Goal: Task Accomplishment & Management: Manage account settings

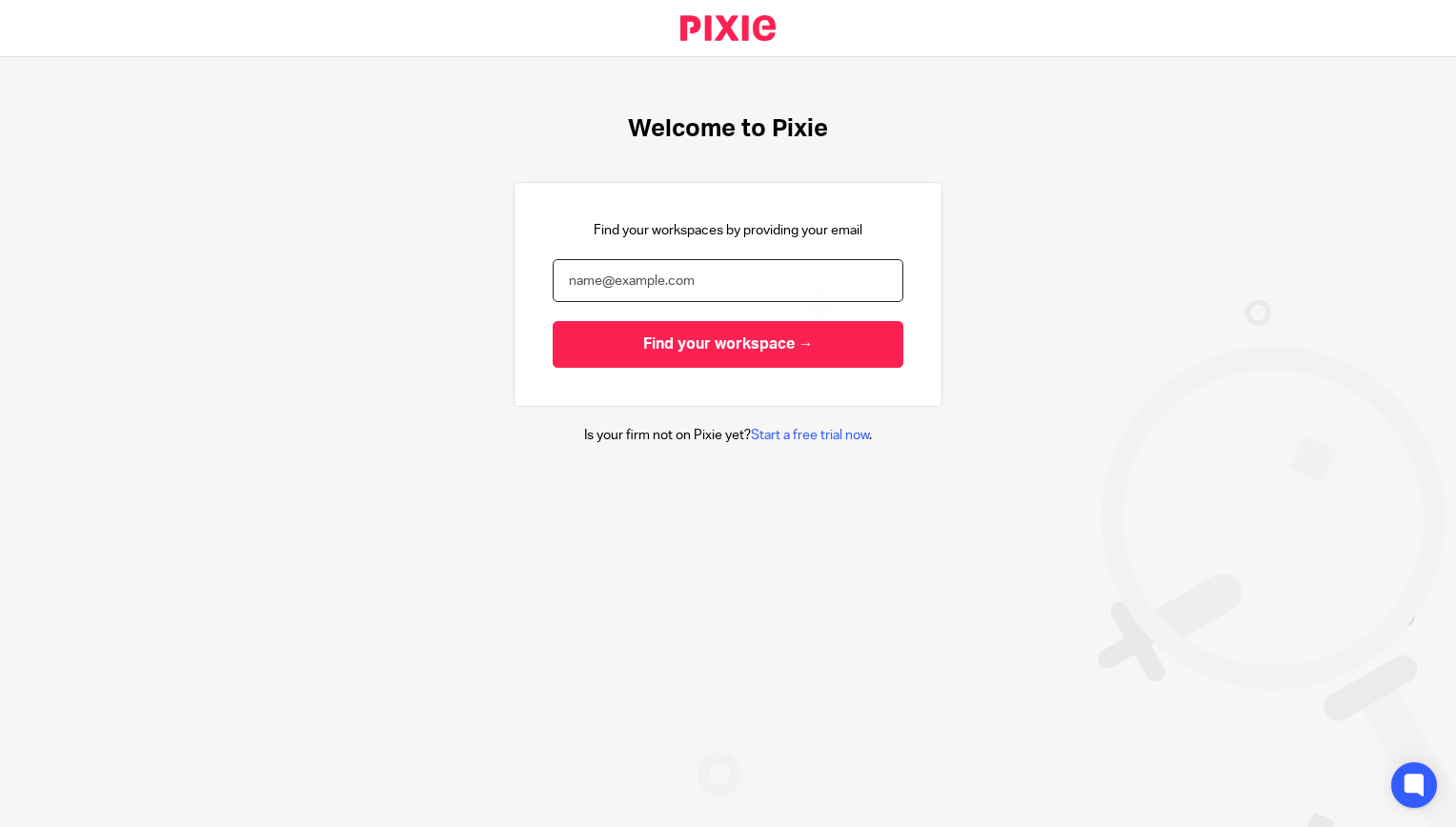
click at [723, 271] on input "email" at bounding box center [728, 280] width 350 height 43
type input "[EMAIL_ADDRESS][DOMAIN_NAME]"
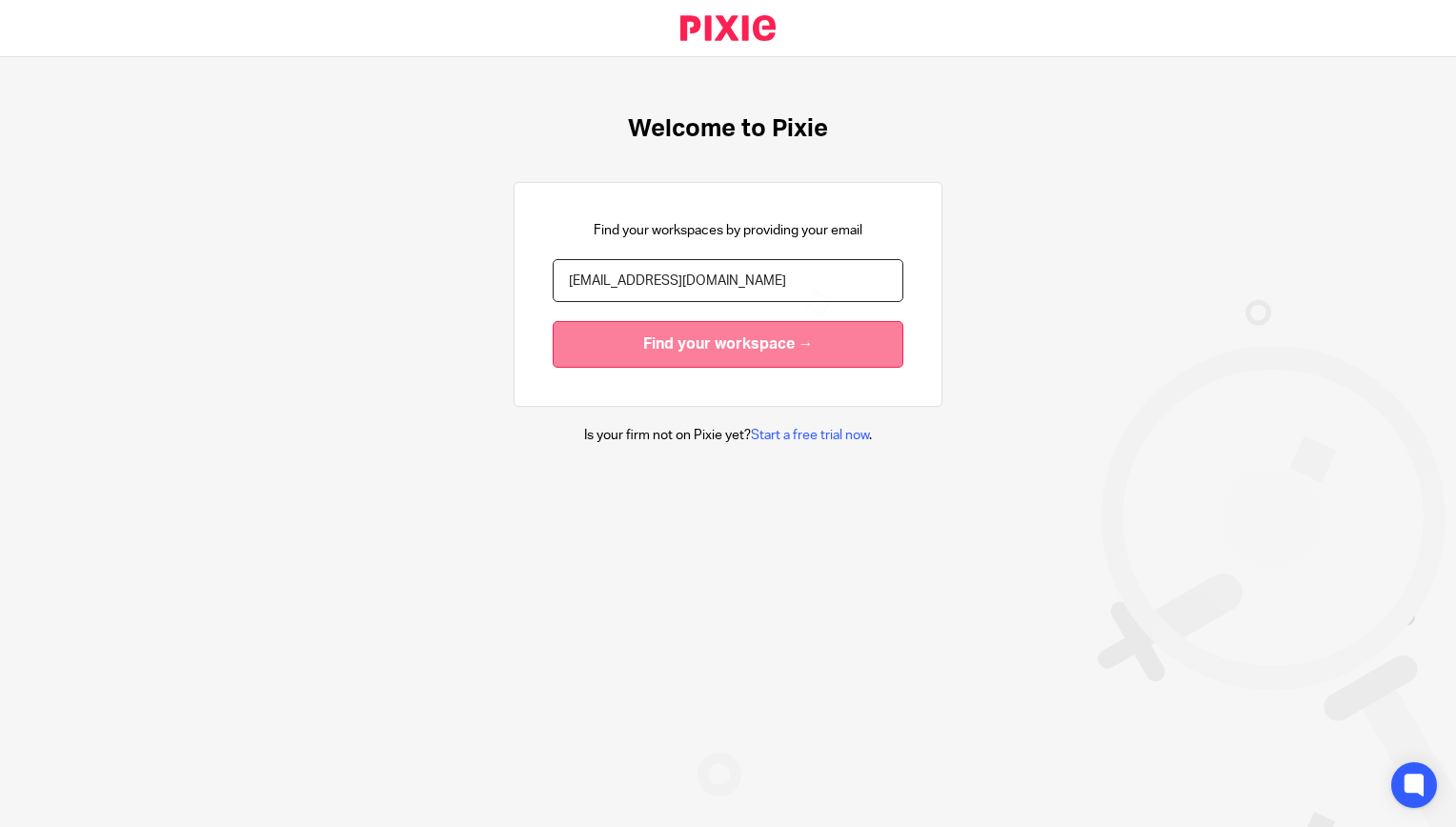
click at [719, 341] on input "Find your workspace →" at bounding box center [728, 344] width 350 height 47
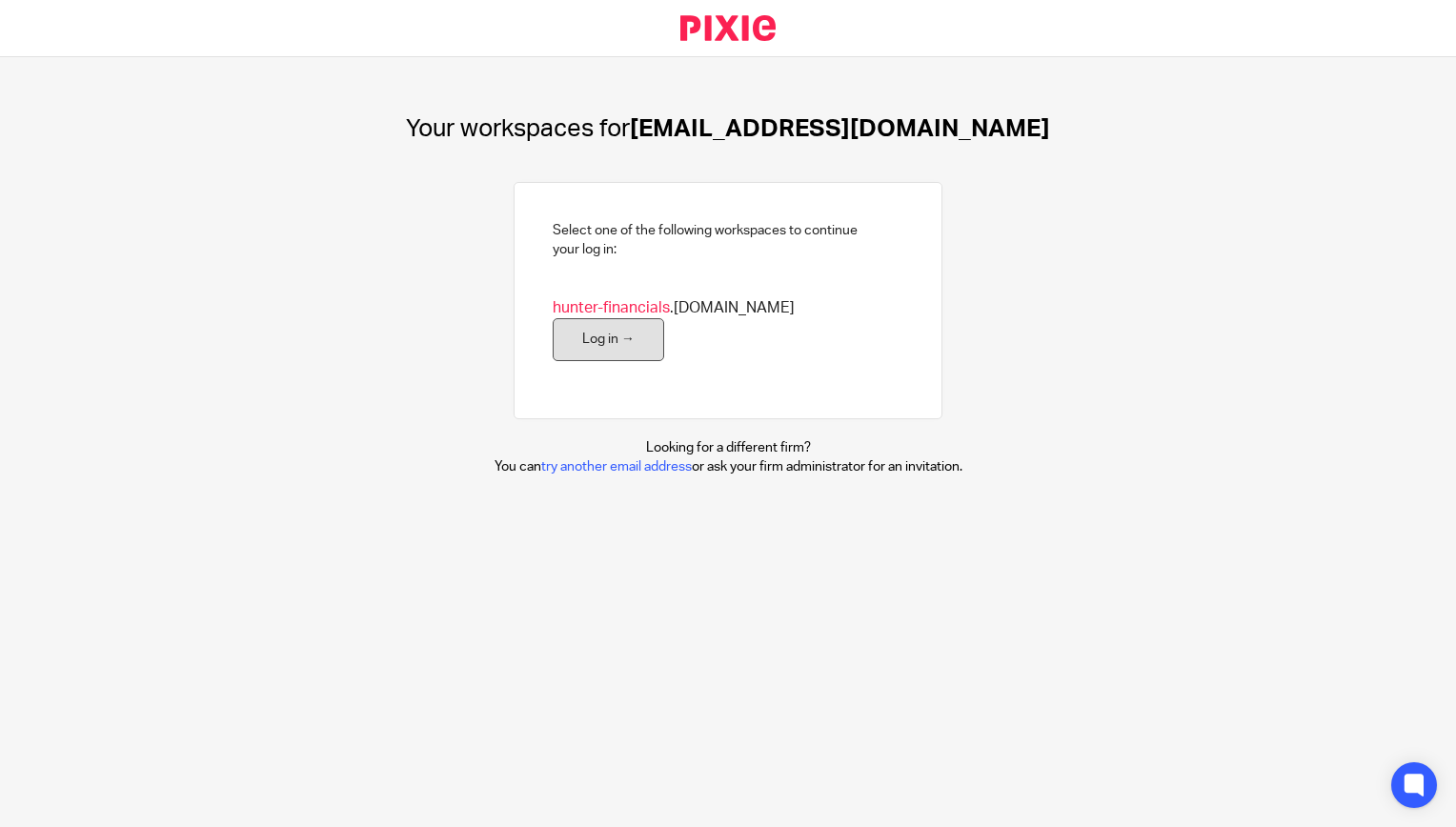
click at [664, 319] on link "Log in →" at bounding box center [609, 340] width 111 height 43
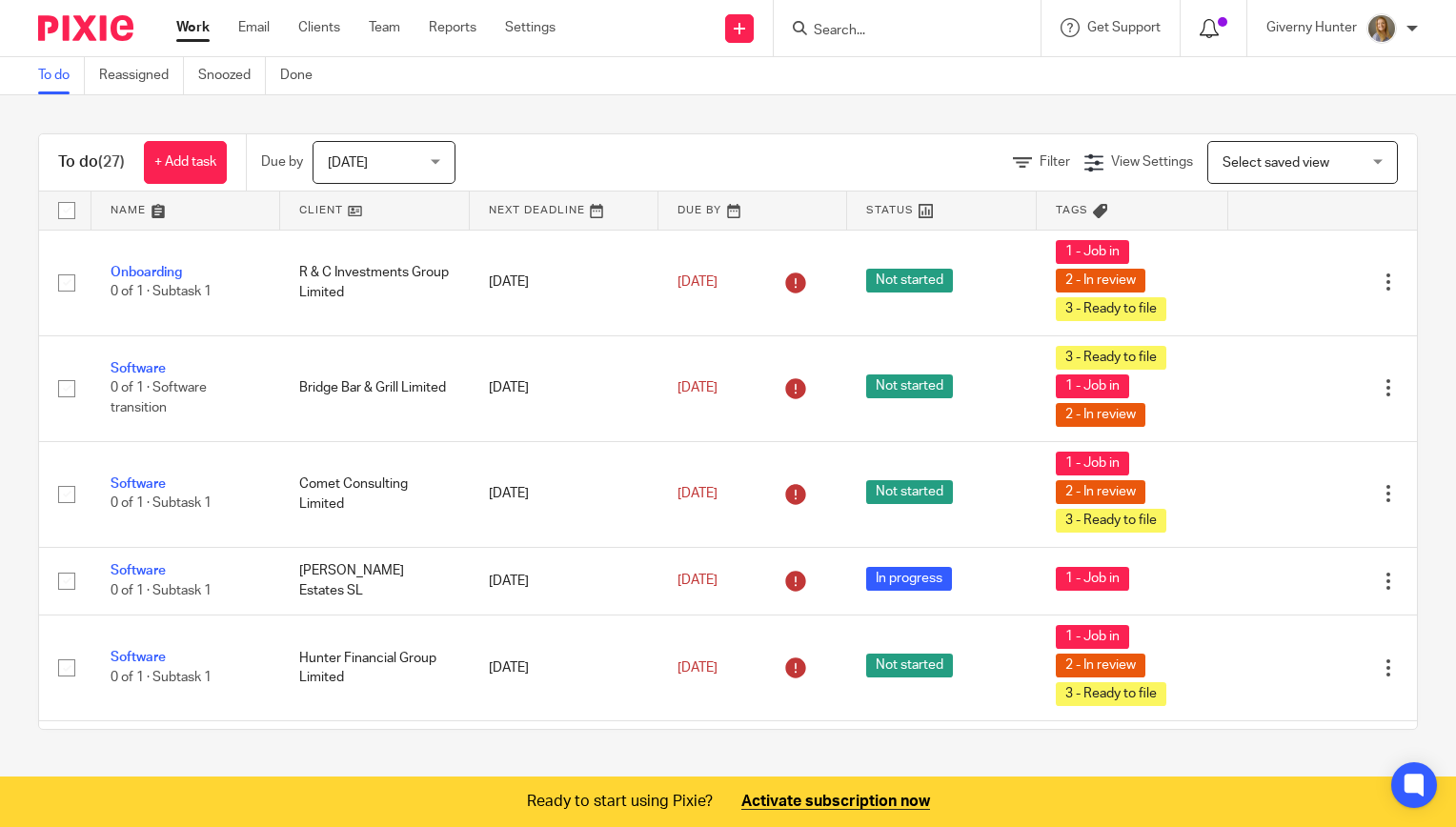
click at [1205, 19] on icon at bounding box center [1209, 29] width 19 height 19
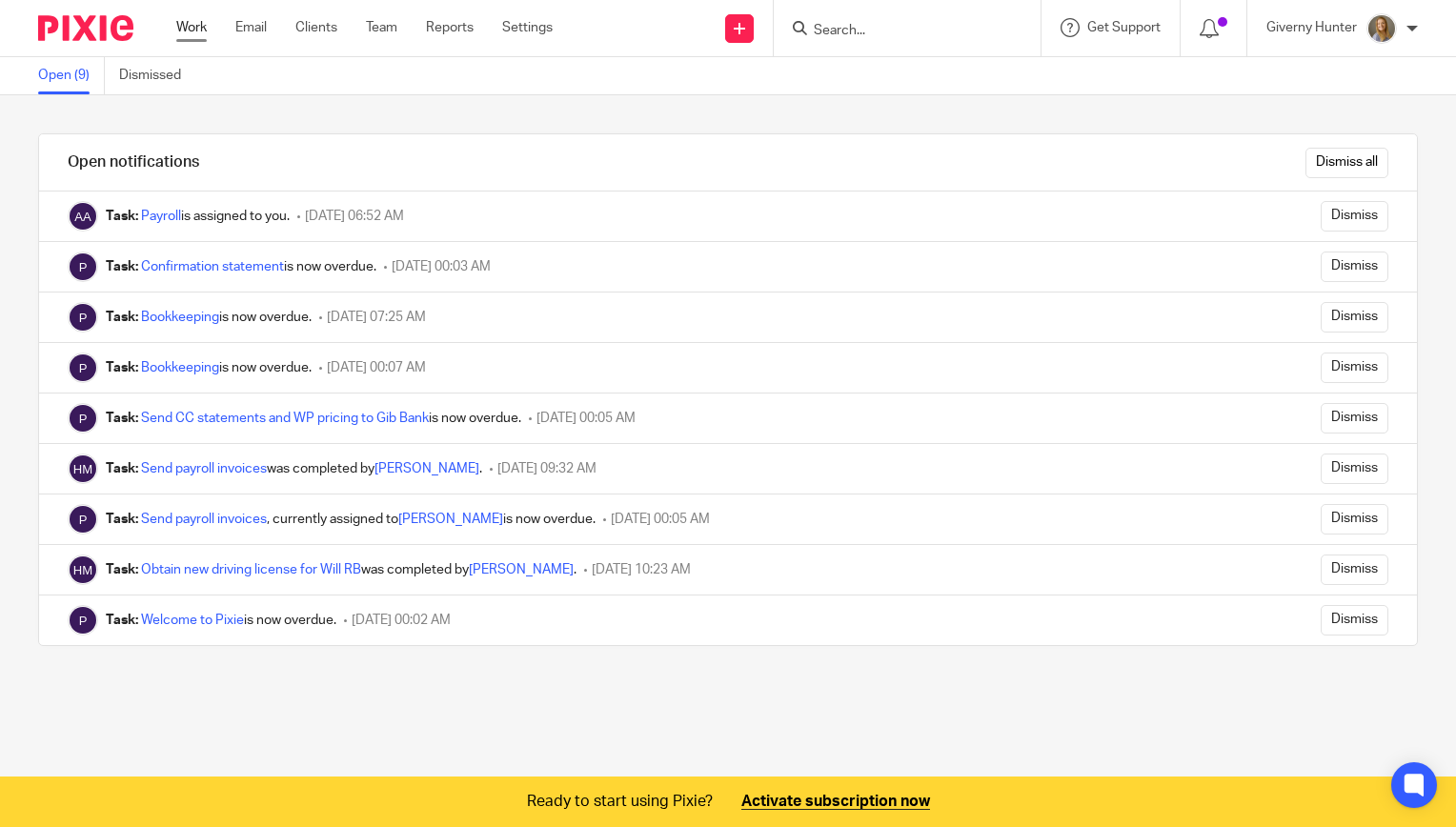
click at [191, 26] on link "Work" at bounding box center [192, 28] width 31 height 19
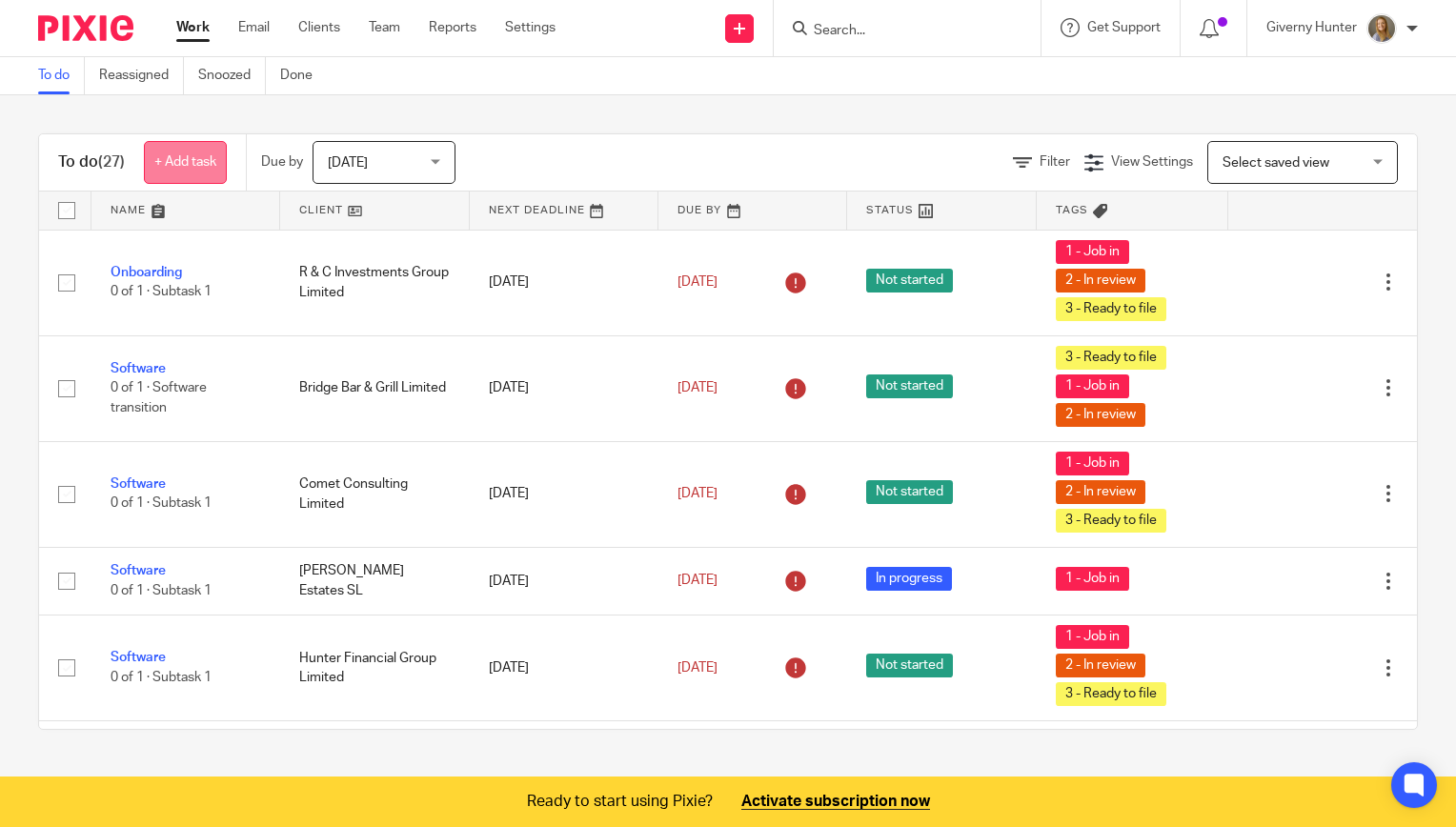
click at [199, 162] on link "+ Add task" at bounding box center [185, 162] width 83 height 43
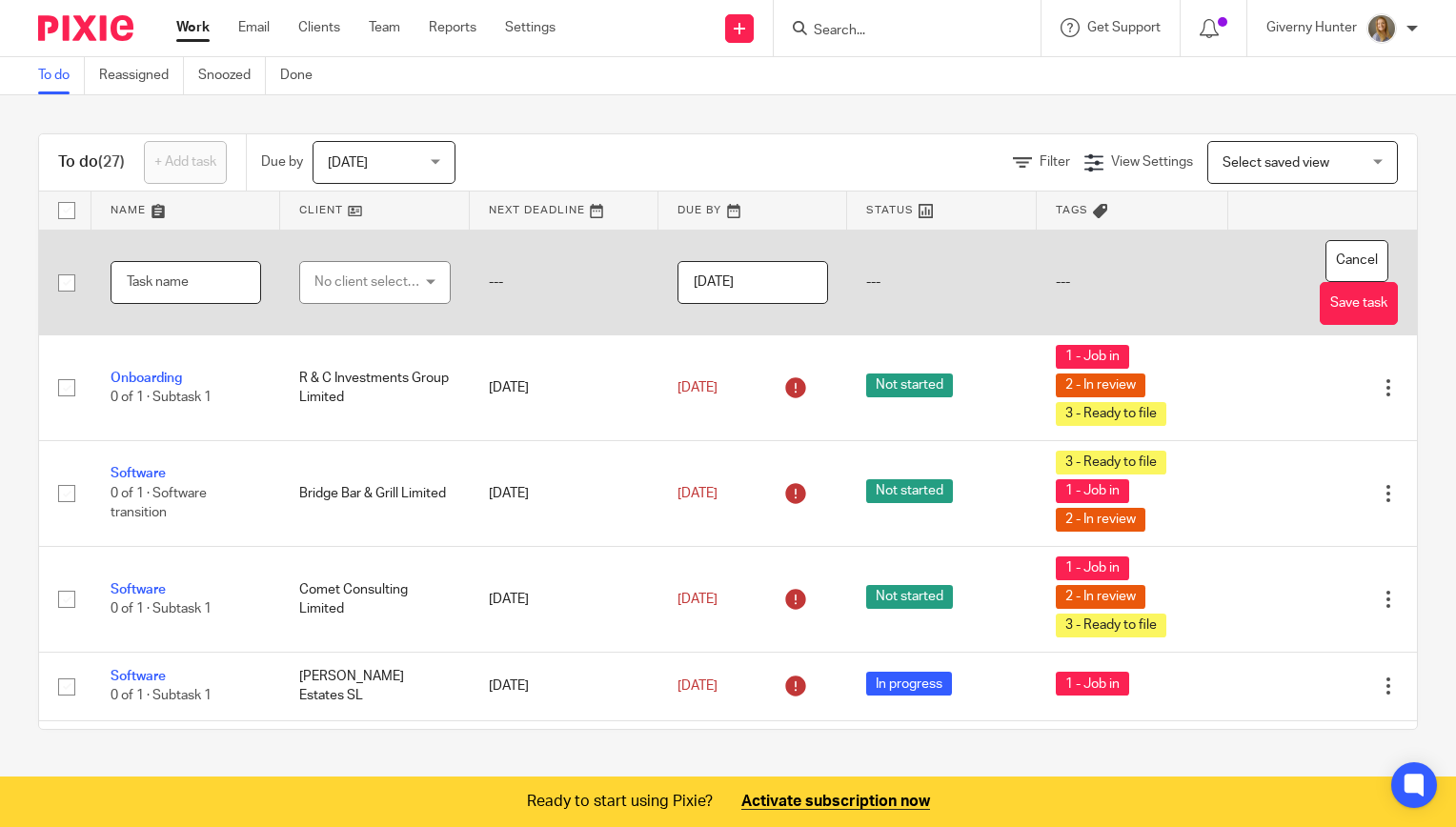
click at [160, 276] on input "text" at bounding box center [185, 282] width 151 height 43
type input "Update Companies House"
click at [418, 278] on div "No client selected" at bounding box center [374, 282] width 151 height 43
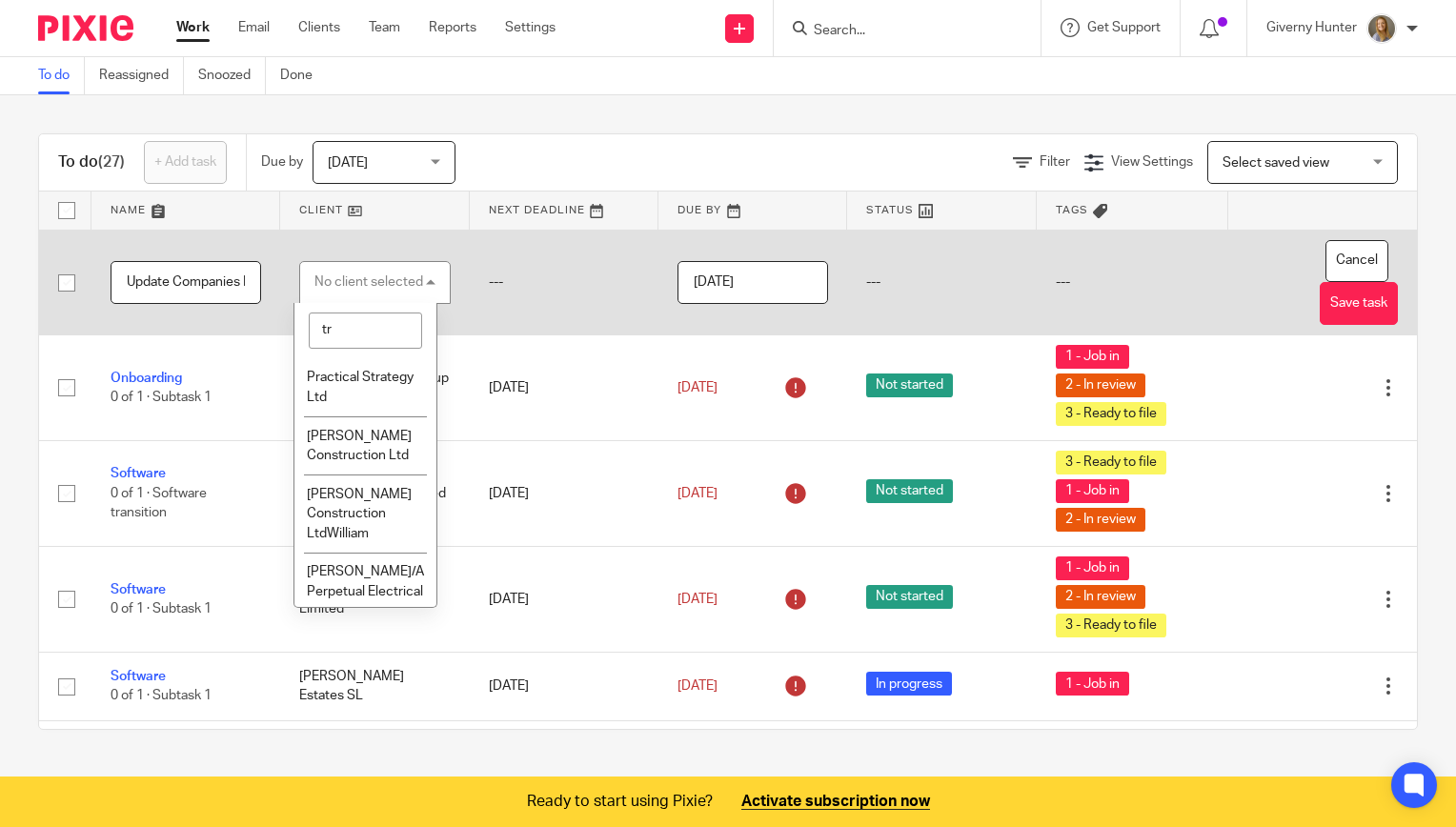
type input "t"
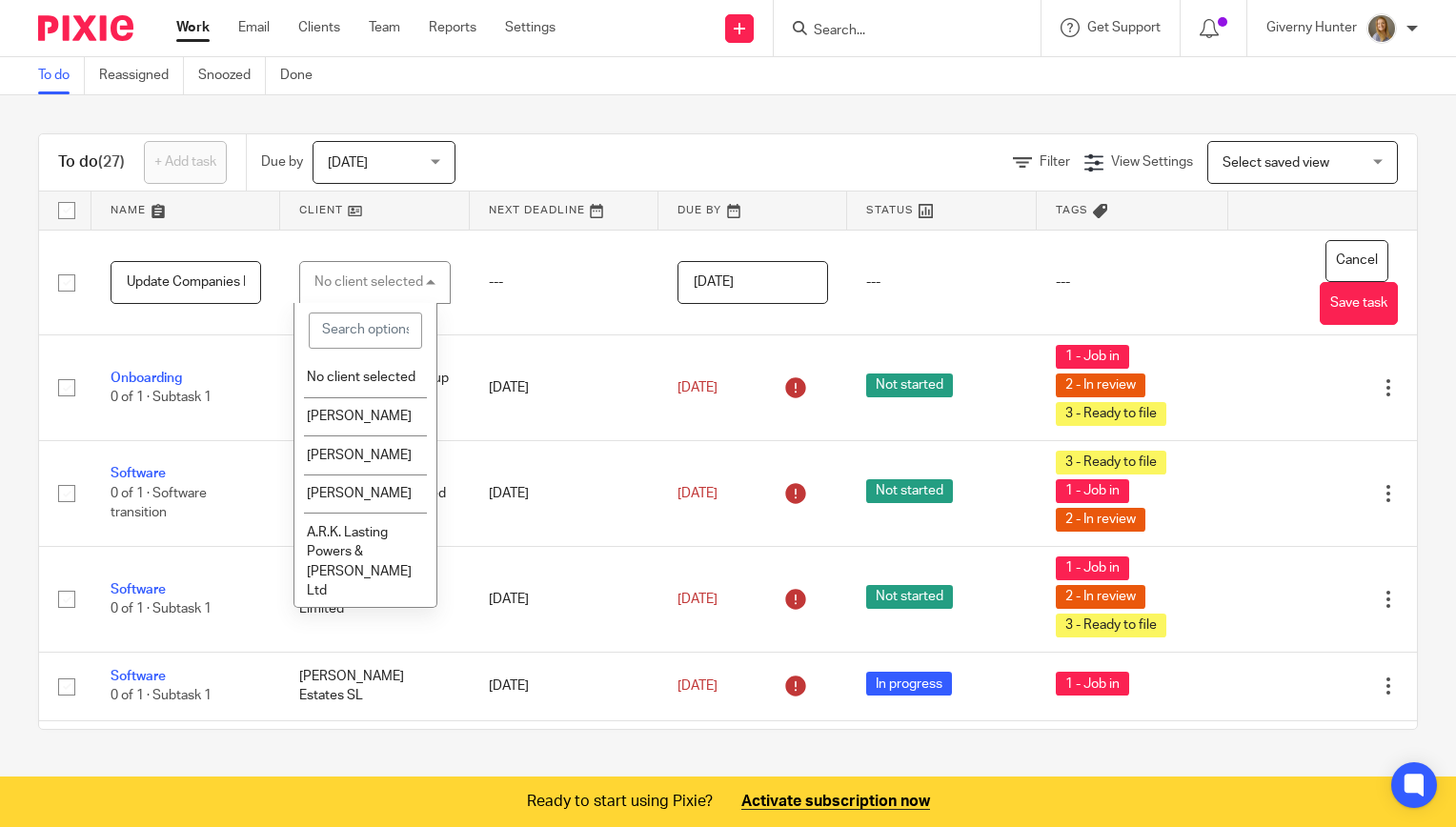
click at [555, 144] on div "Filter View Settings View Settings Manage saved views Select saved view Select …" at bounding box center [952, 162] width 928 height 43
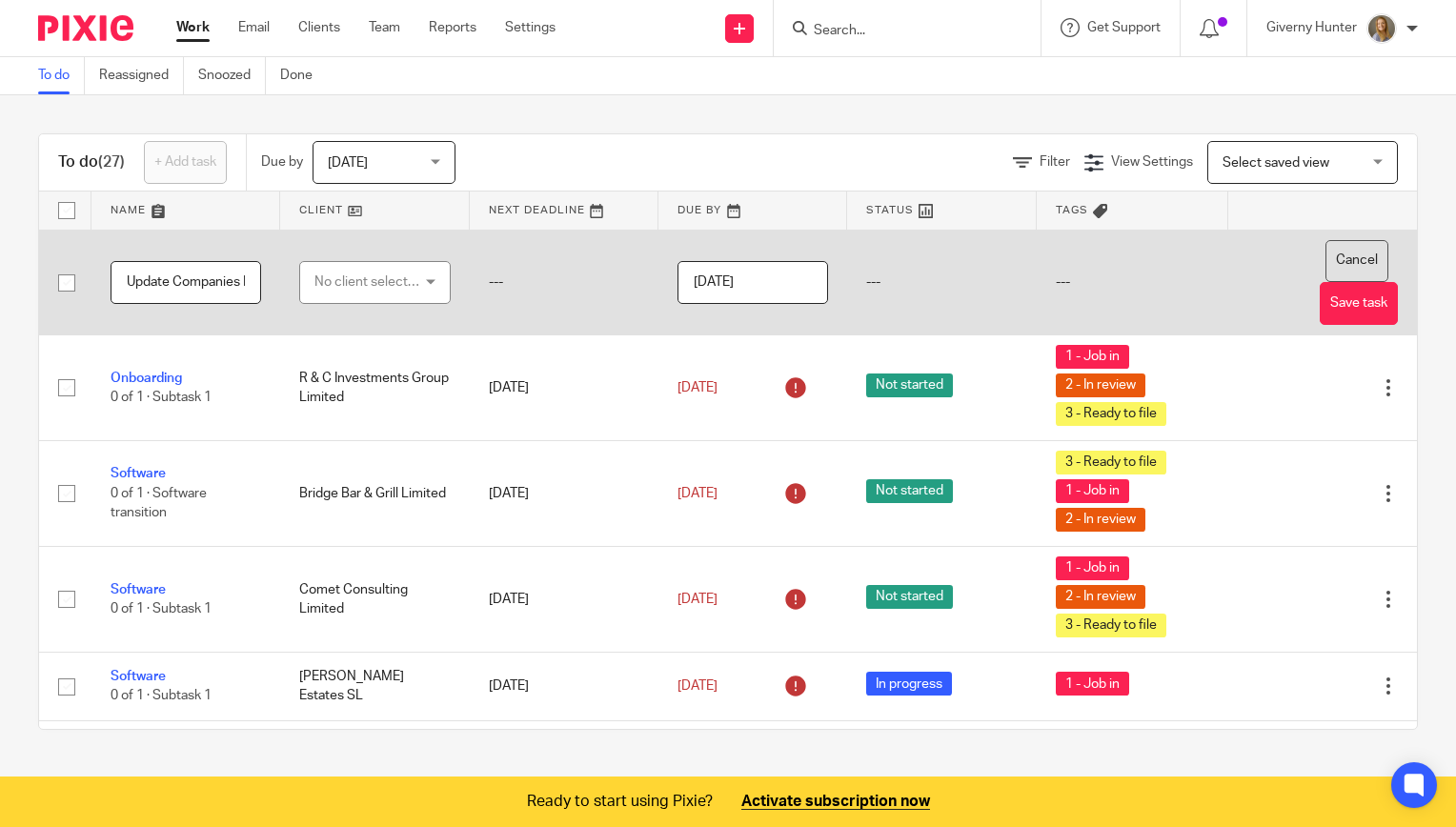
click at [1325, 255] on button "Cancel" at bounding box center [1357, 261] width 63 height 43
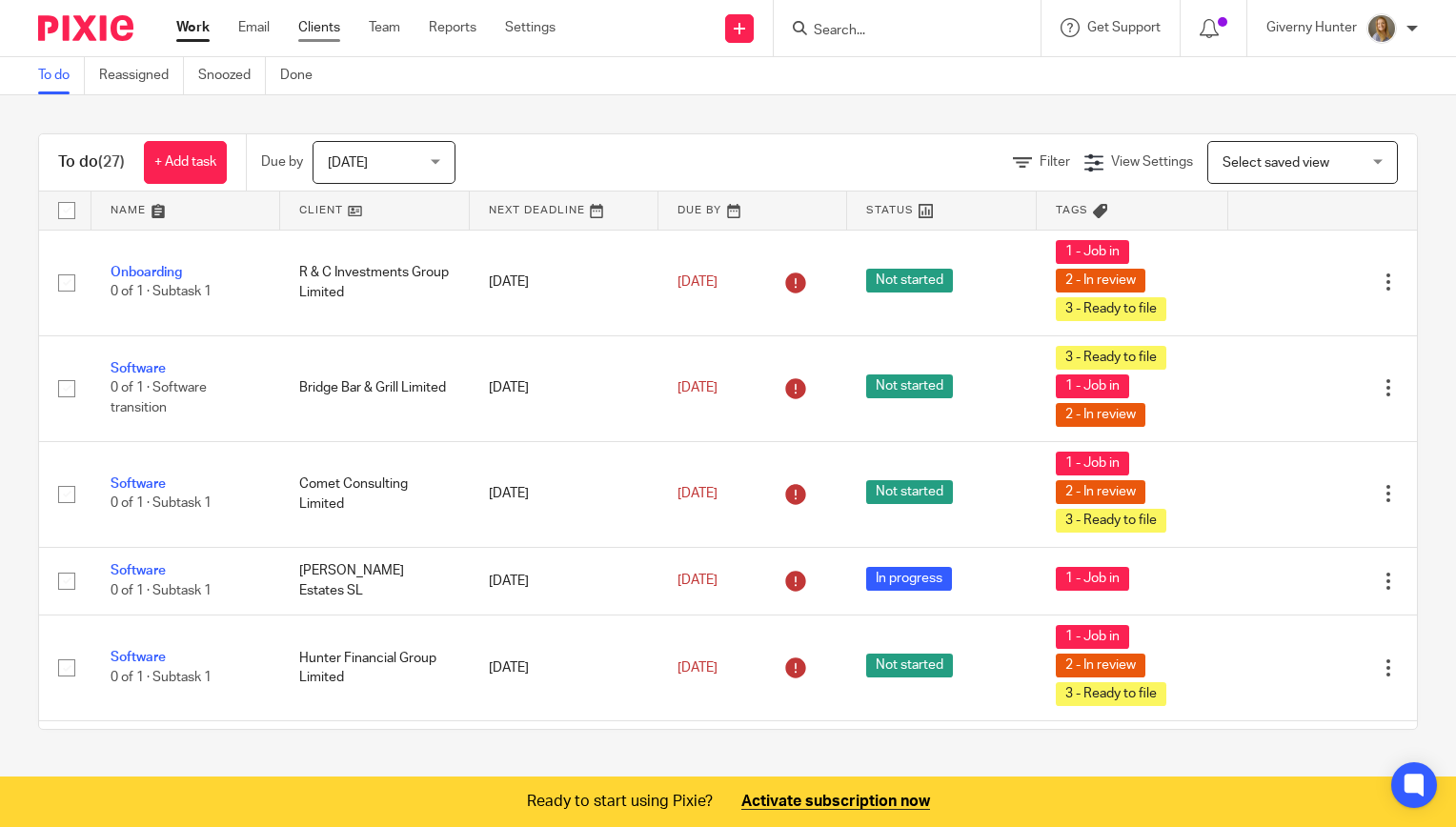
click at [319, 20] on link "Clients" at bounding box center [320, 28] width 42 height 19
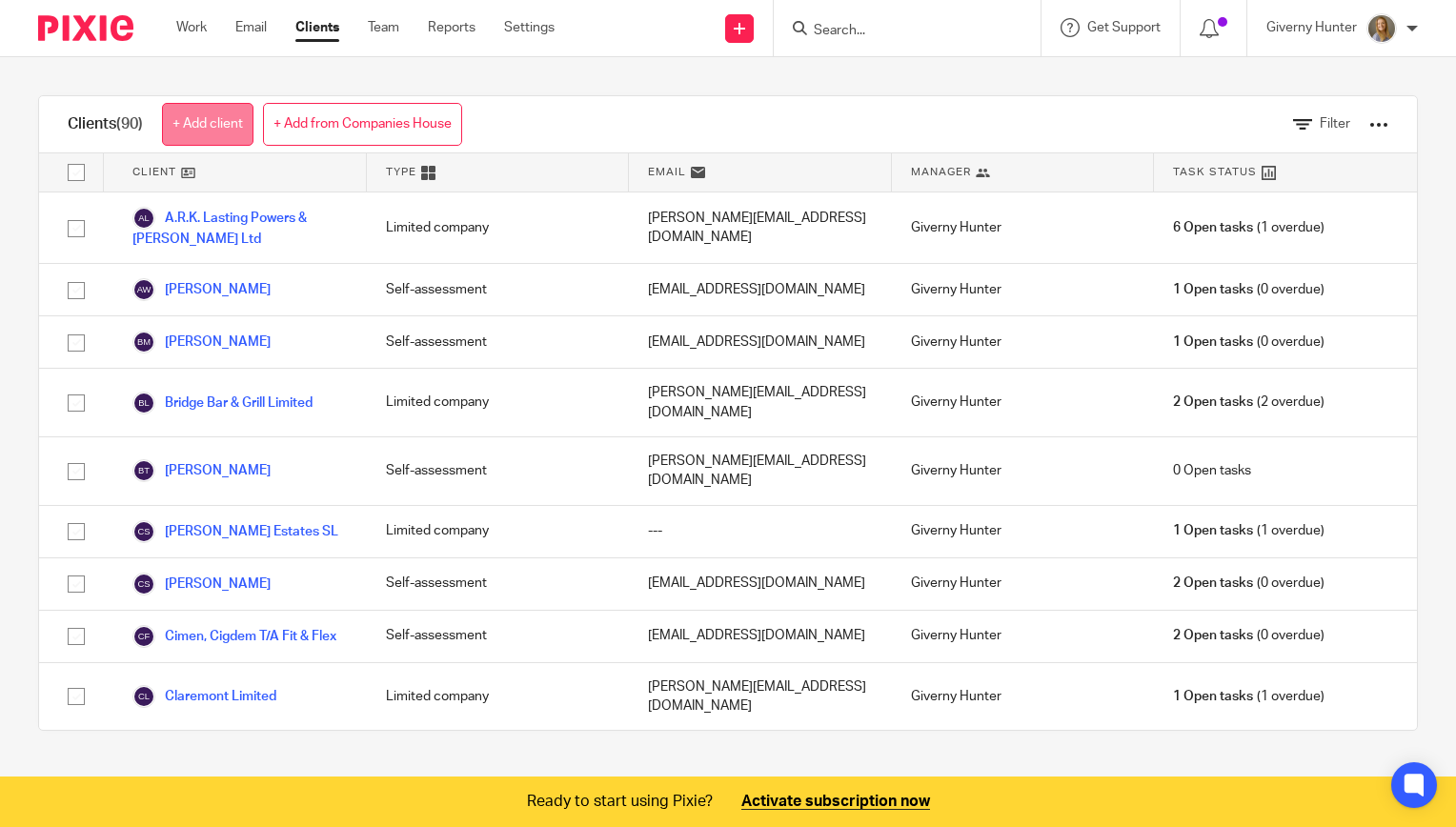
click at [211, 130] on link "+ Add client" at bounding box center [207, 124] width 91 height 43
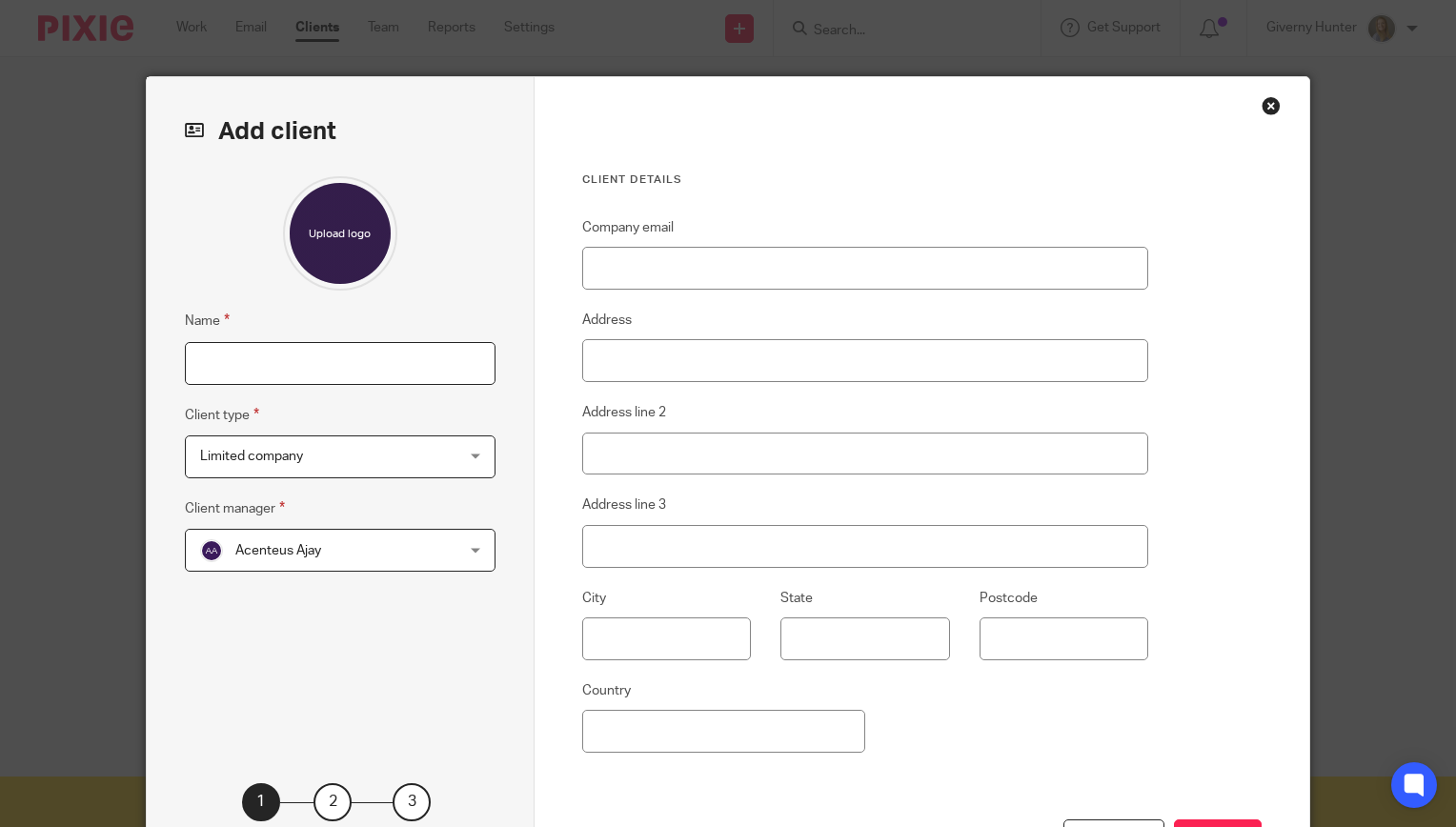
click at [228, 376] on input "Name" at bounding box center [341, 363] width 311 height 43
type input "Trident Motor Services Ltd"
click at [350, 456] on span "Limited company" at bounding box center [317, 457] width 235 height 40
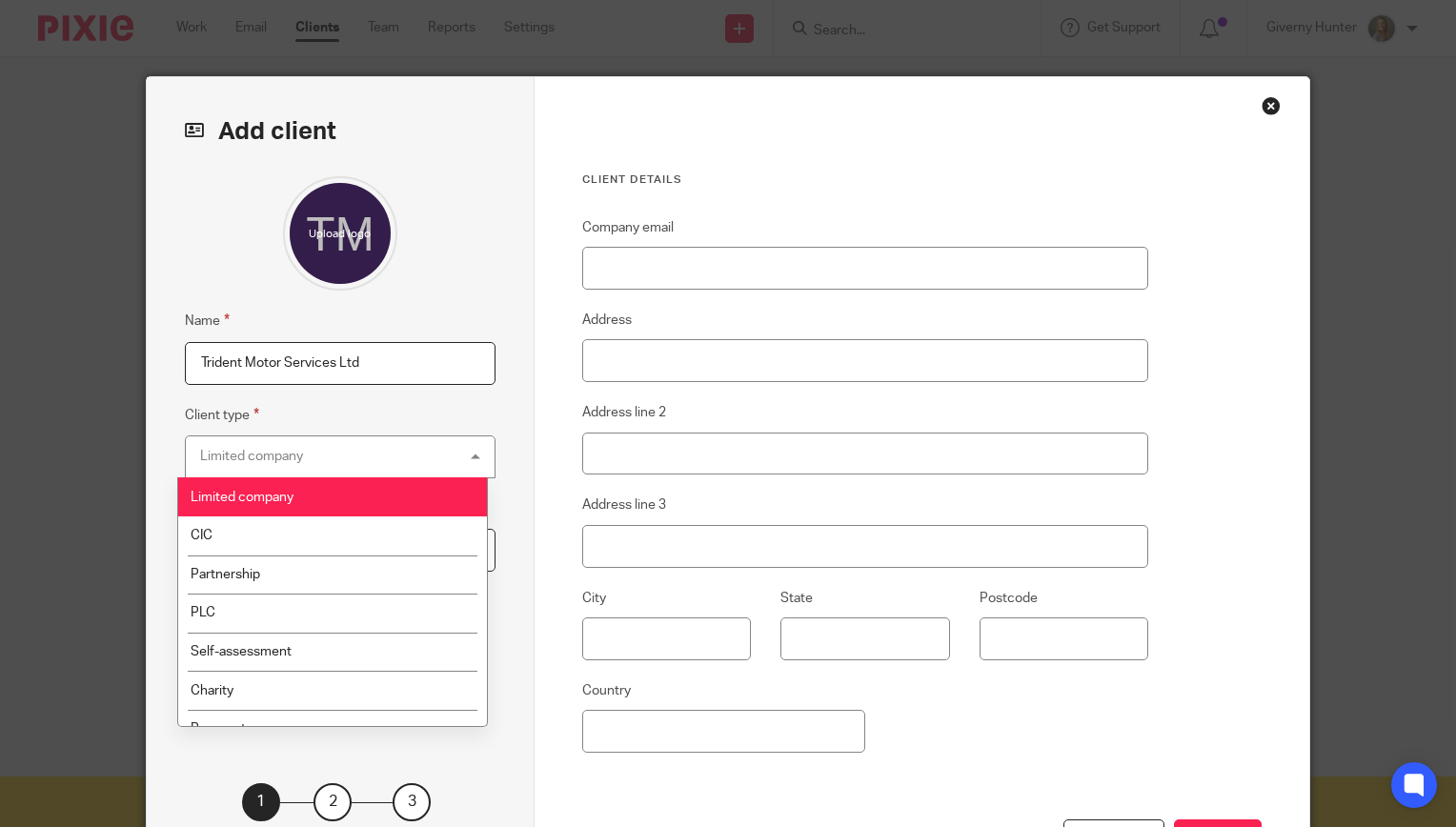
click at [350, 456] on div "Limited company Limited company" at bounding box center [341, 457] width 311 height 43
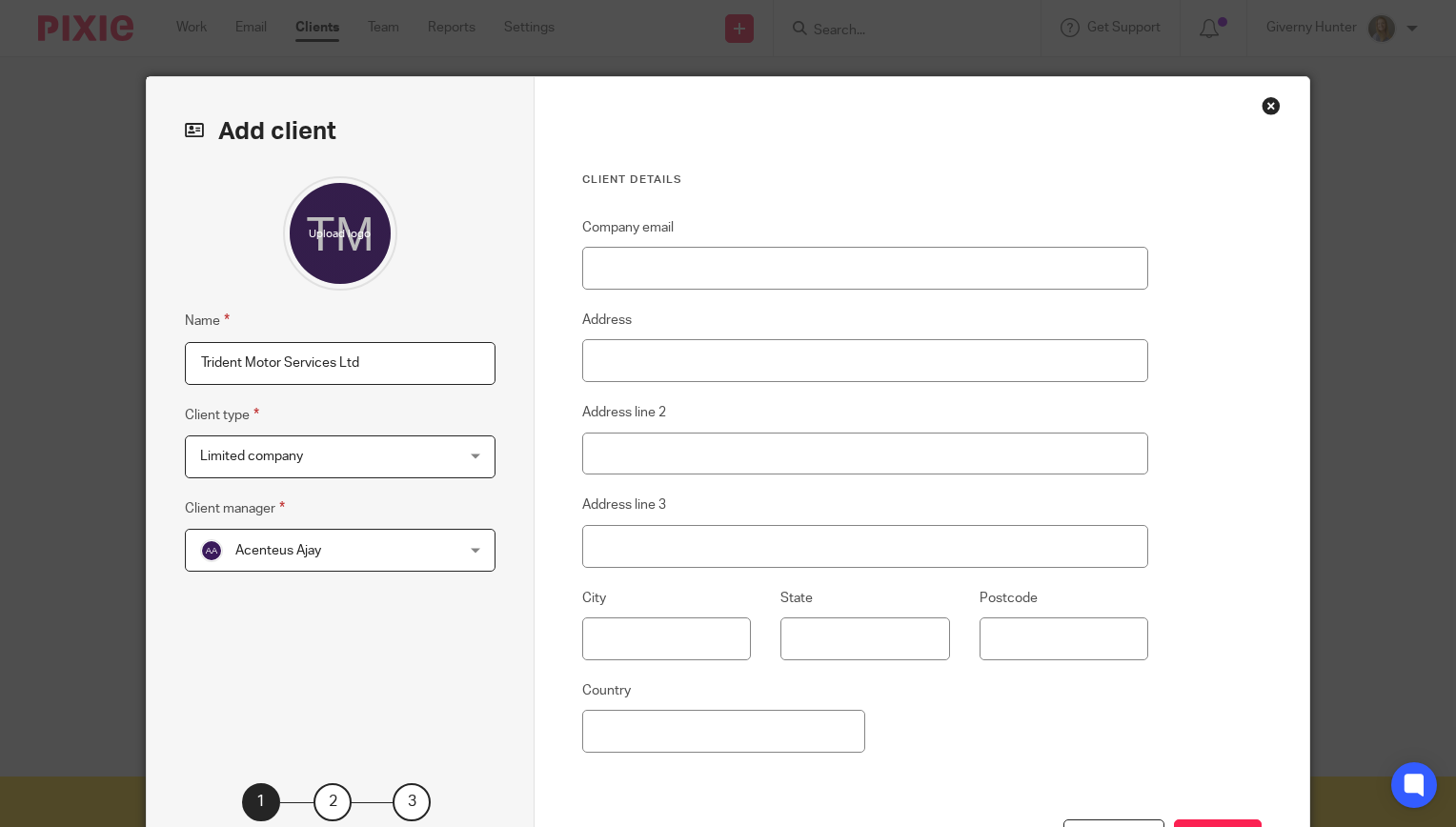
click at [400, 556] on span "Acenteus Ajay" at bounding box center [317, 550] width 235 height 40
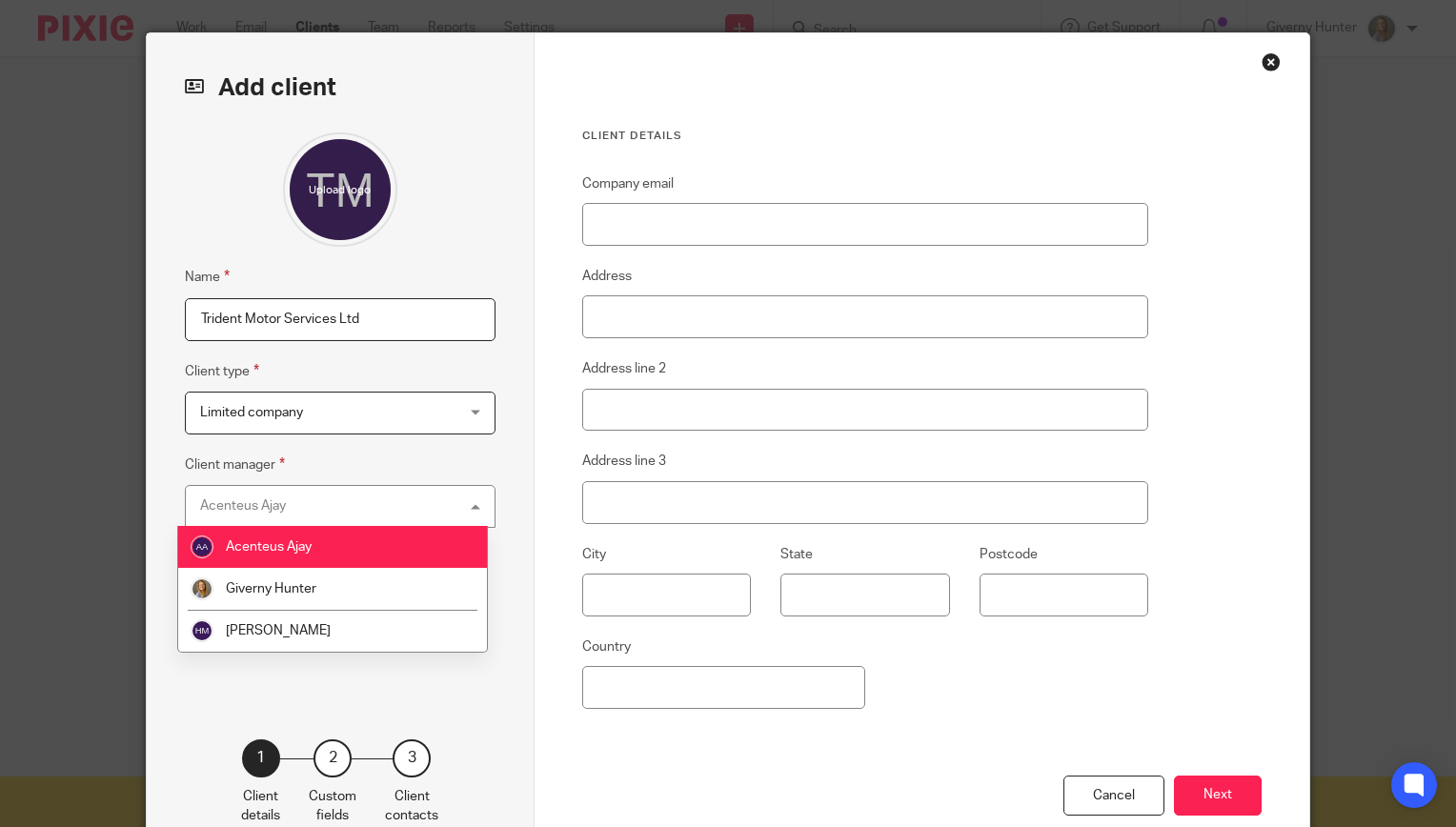
scroll to position [48, 0]
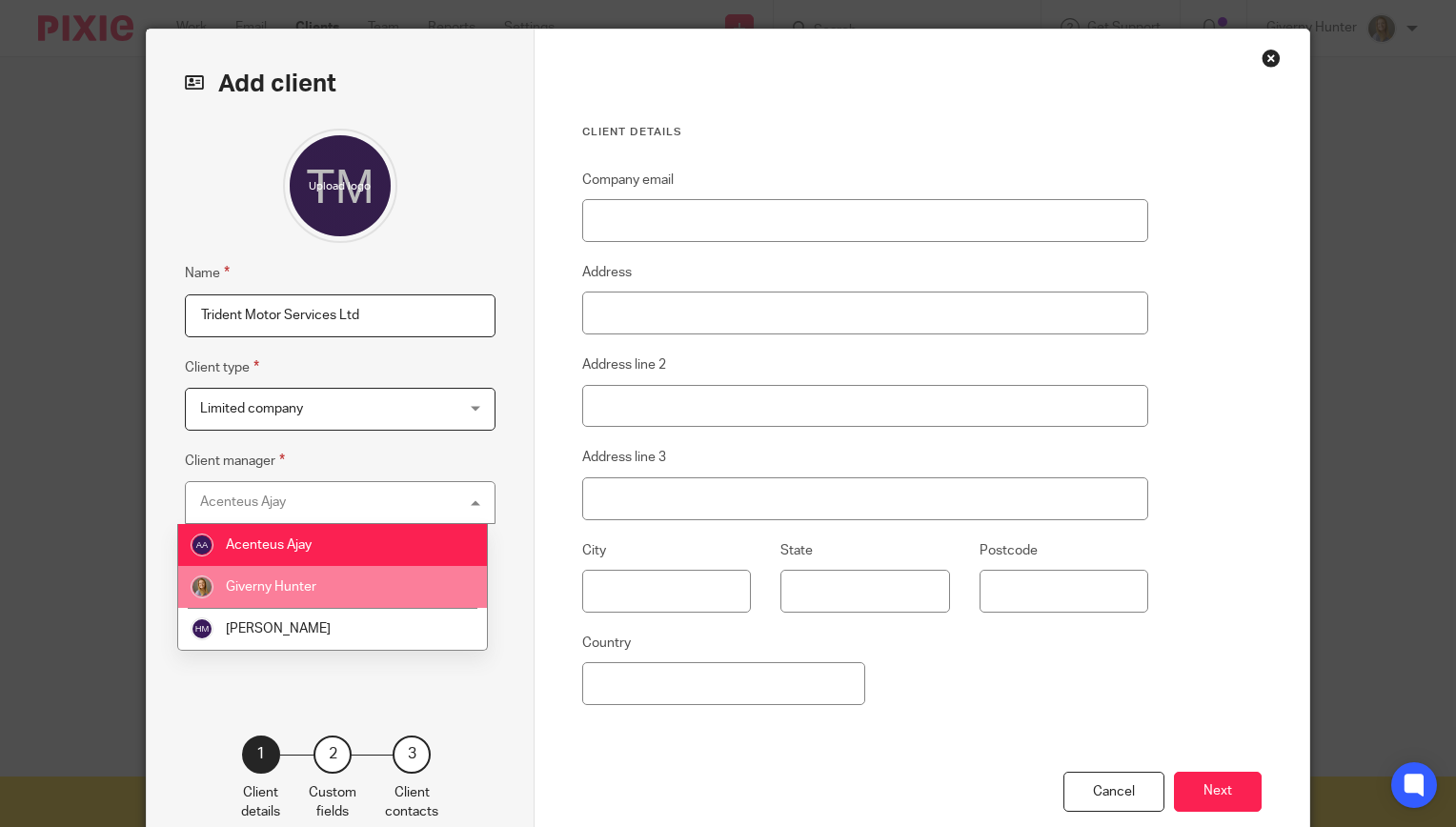
click at [386, 584] on li "Giverny Hunter" at bounding box center [333, 587] width 309 height 42
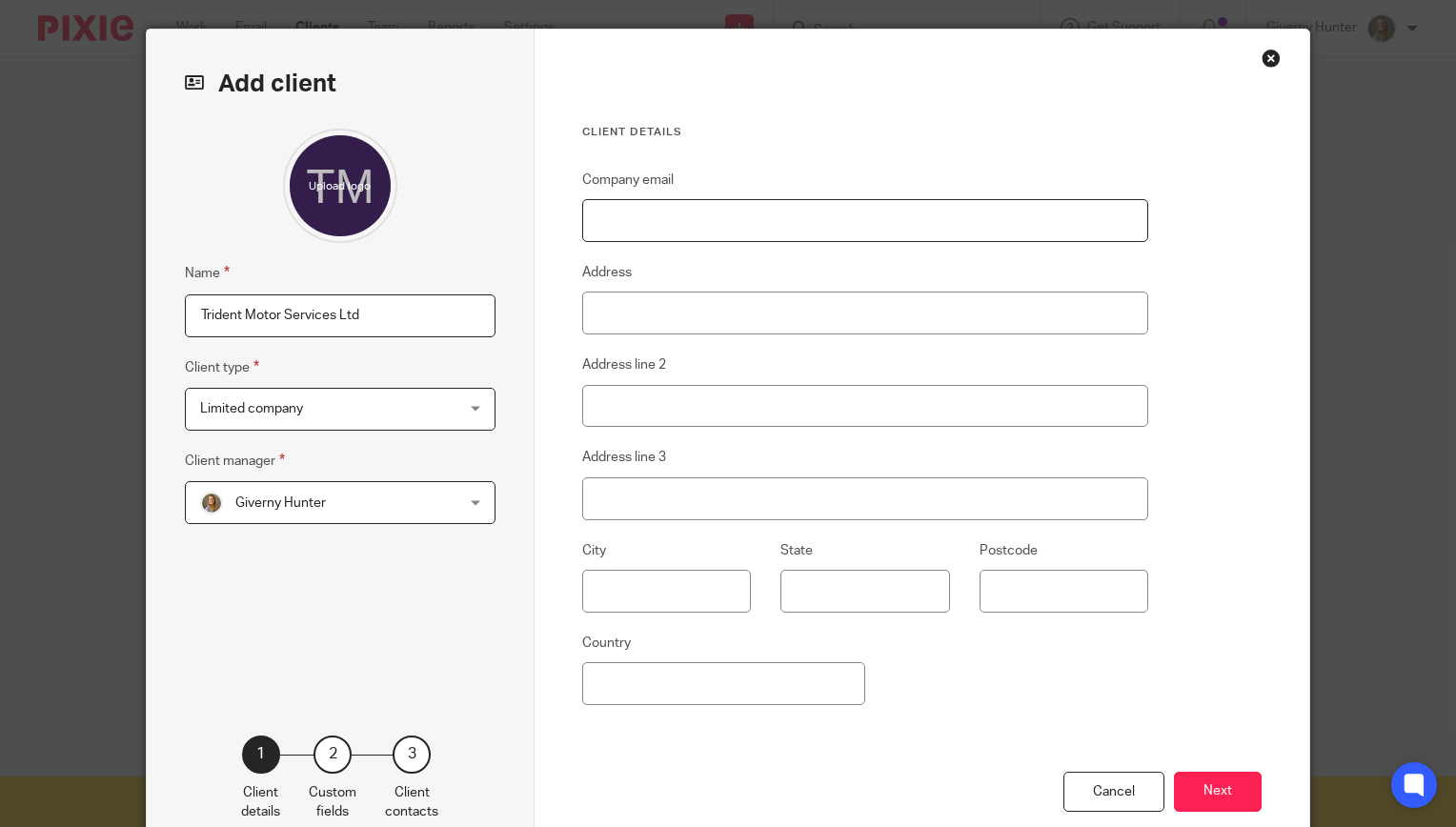
click at [717, 219] on input "Company email" at bounding box center [866, 221] width 567 height 43
click at [766, 155] on div "Client details Company email Address Address line 2 Address line 3 City State P…" at bounding box center [866, 448] width 567 height 647
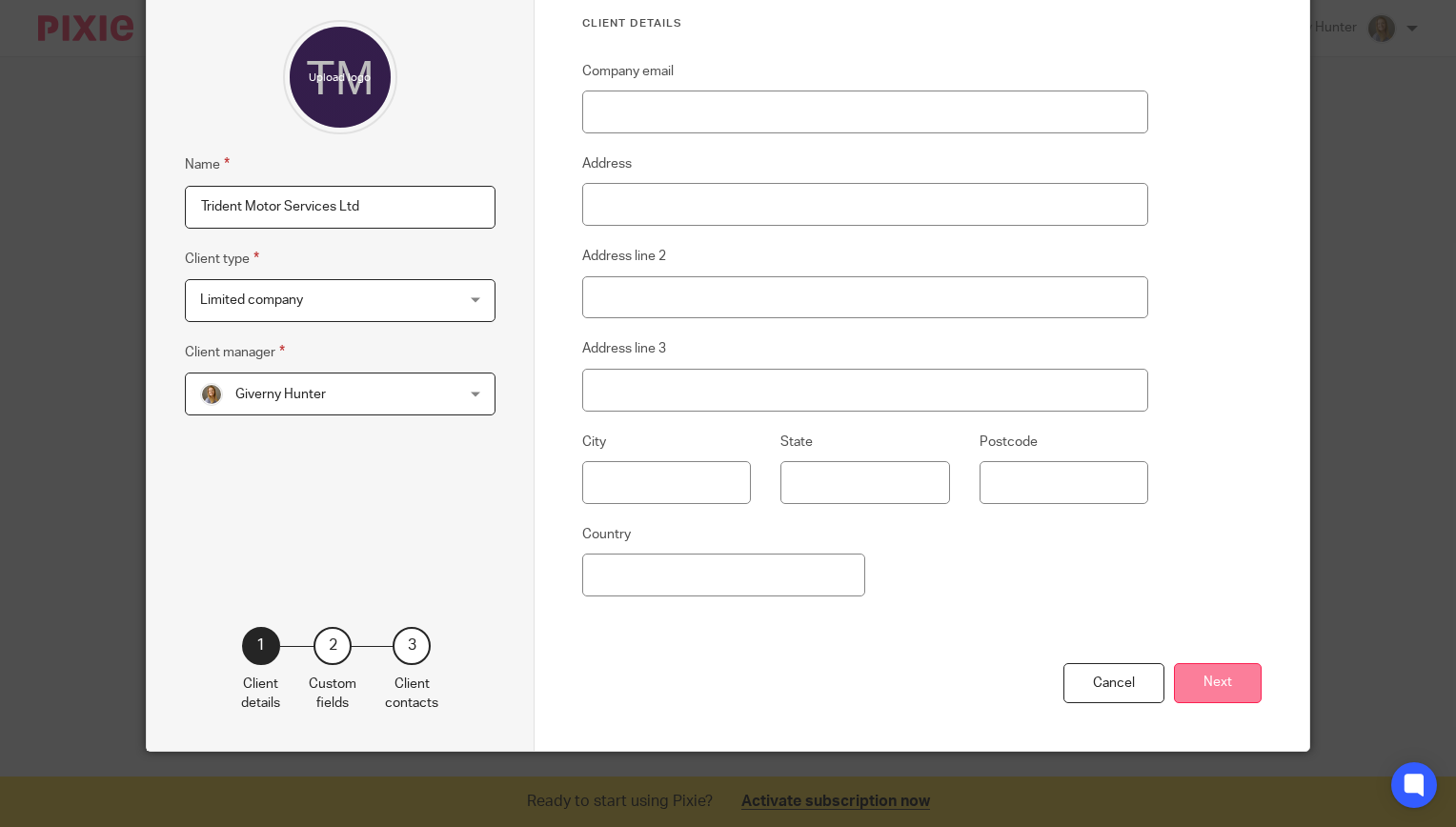
click at [1183, 678] on button "Next" at bounding box center [1217, 683] width 87 height 41
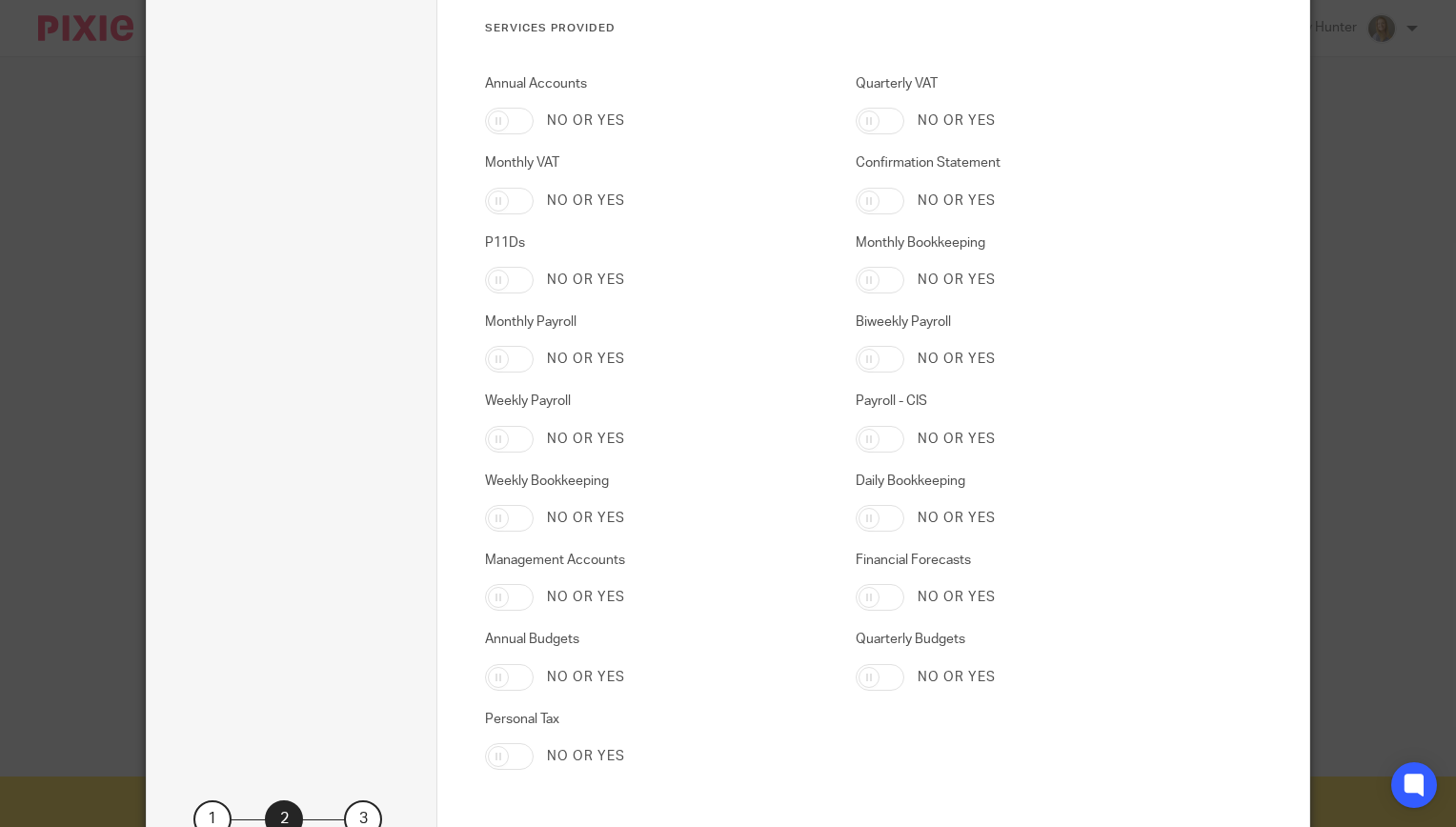
scroll to position [3073, 0]
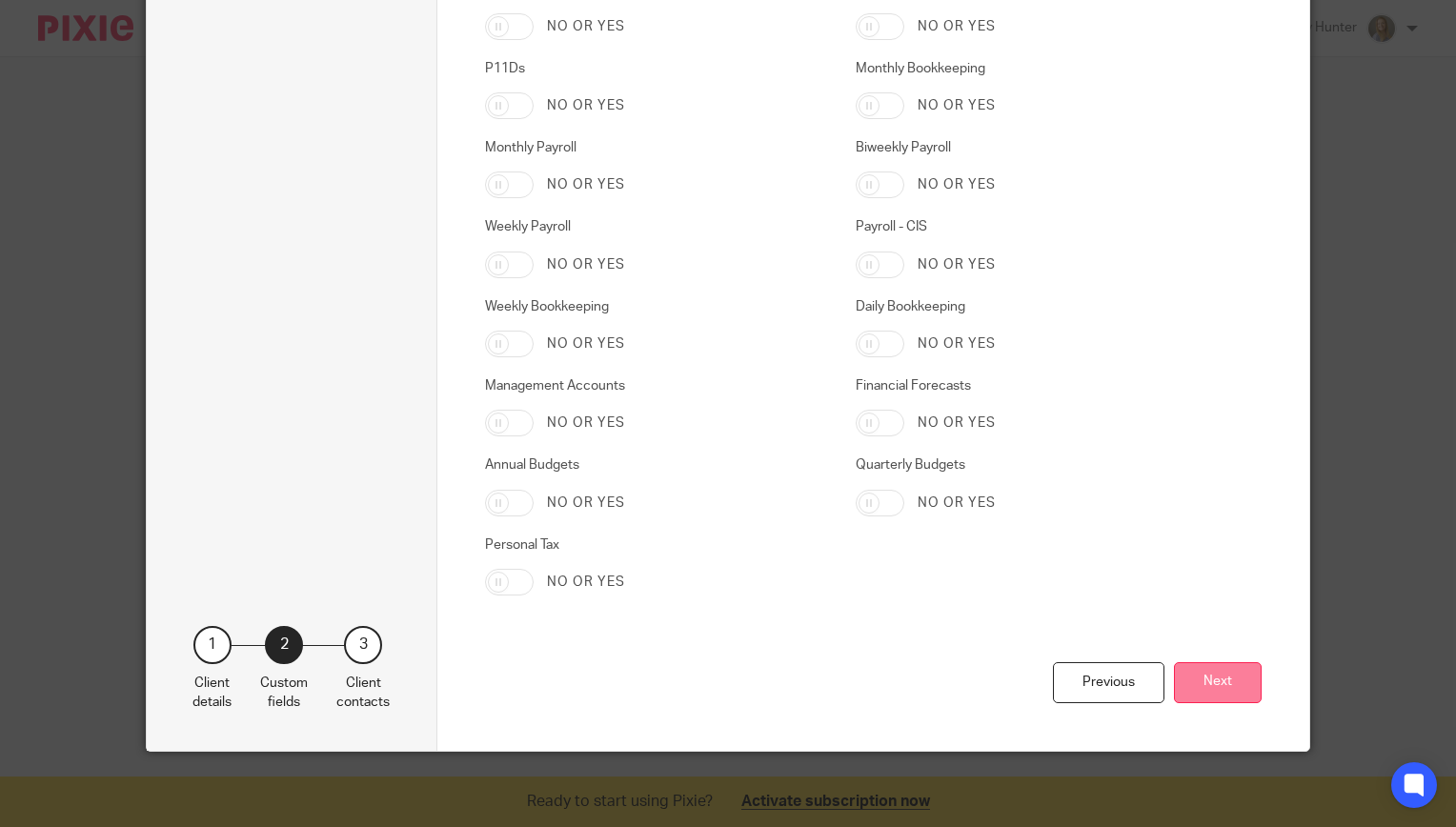
click at [1205, 669] on button "Next" at bounding box center [1217, 682] width 87 height 41
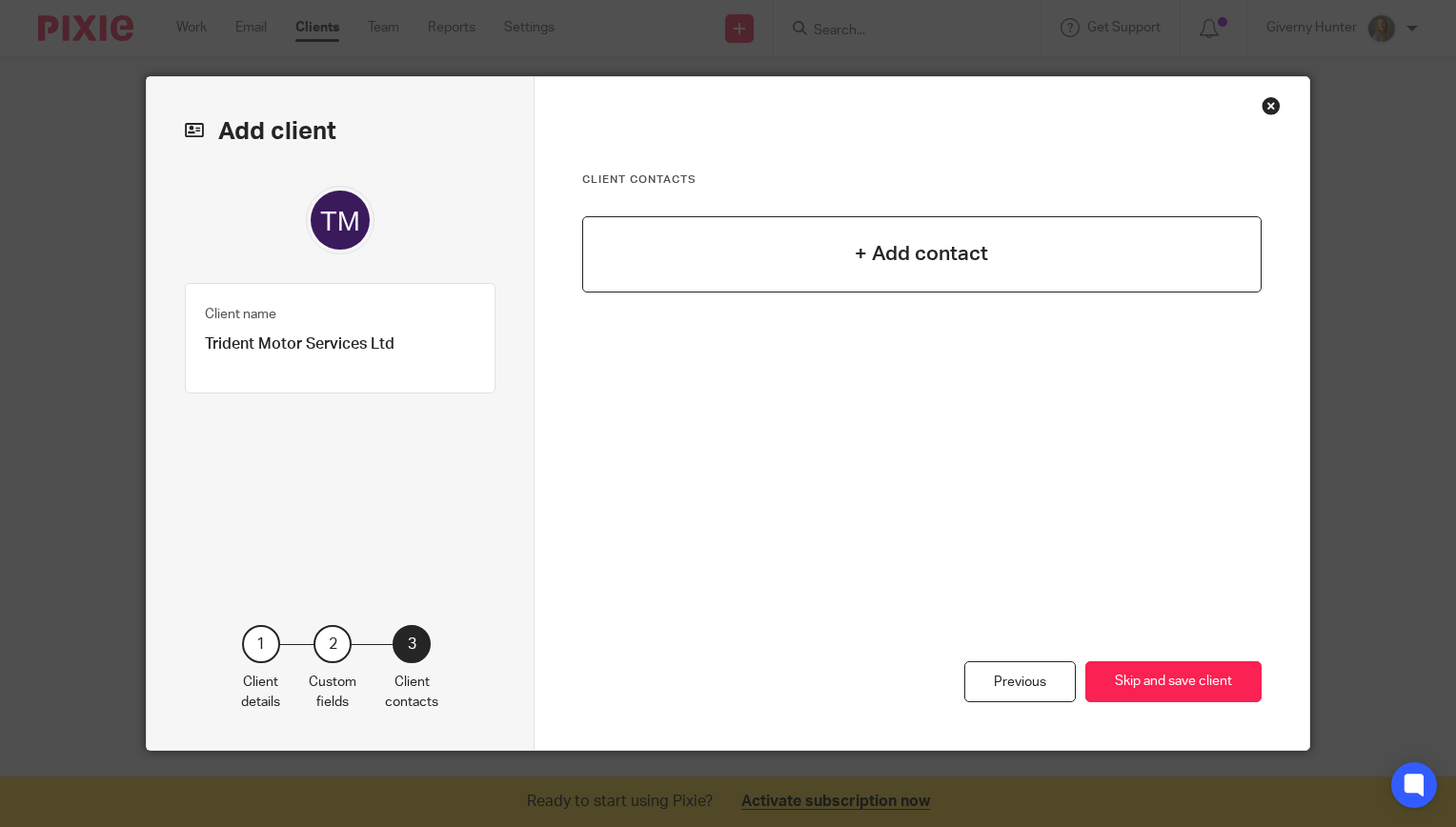
click at [901, 254] on h4 "+ Add contact" at bounding box center [921, 253] width 133 height 30
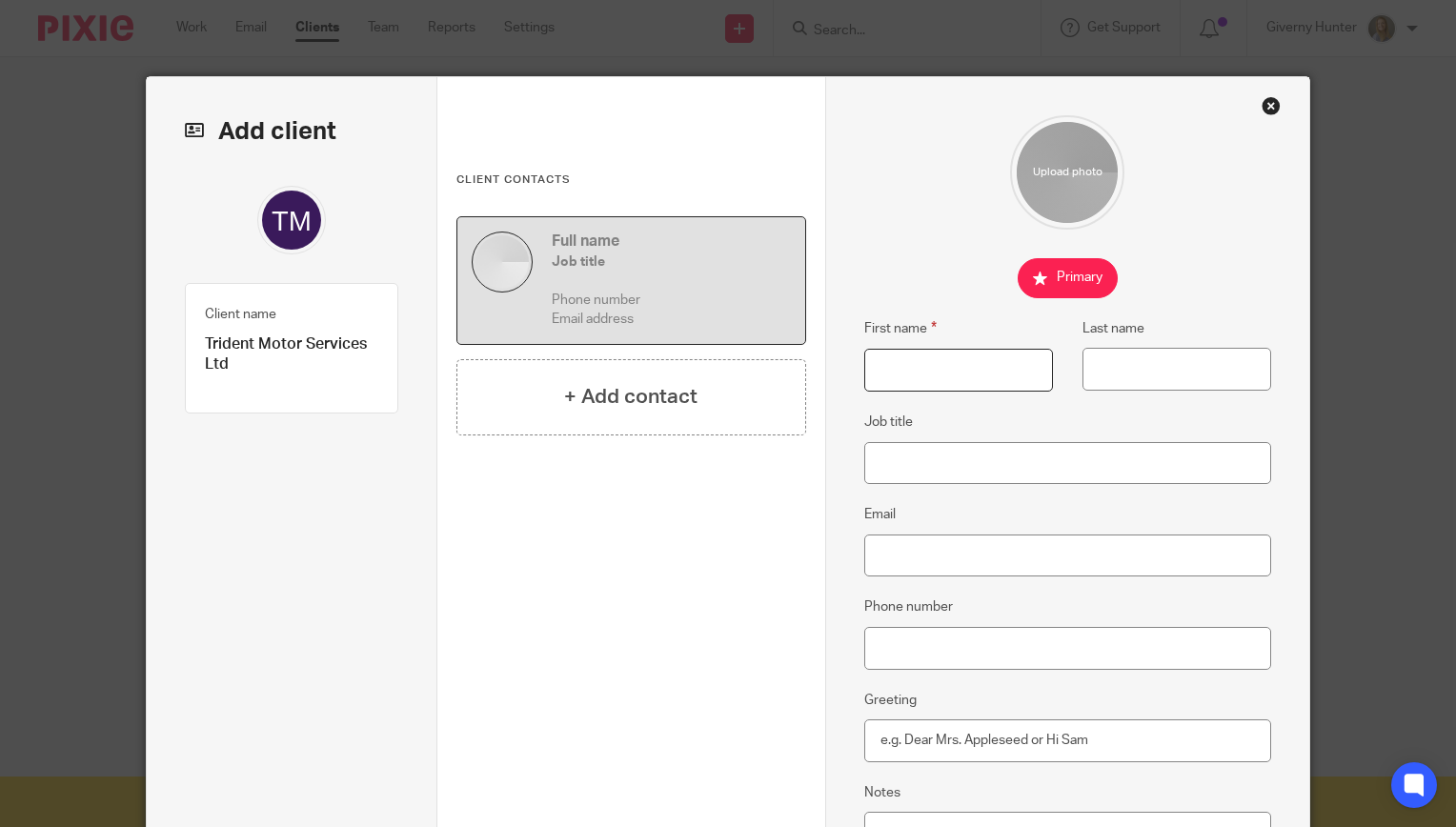
click at [897, 367] on input "First name" at bounding box center [958, 369] width 189 height 43
click at [900, 238] on div "First name Last name Job title Email Phone number Greeting Notes" at bounding box center [1067, 542] width 407 height 854
click at [569, 261] on h5 "Job title" at bounding box center [671, 262] width 239 height 19
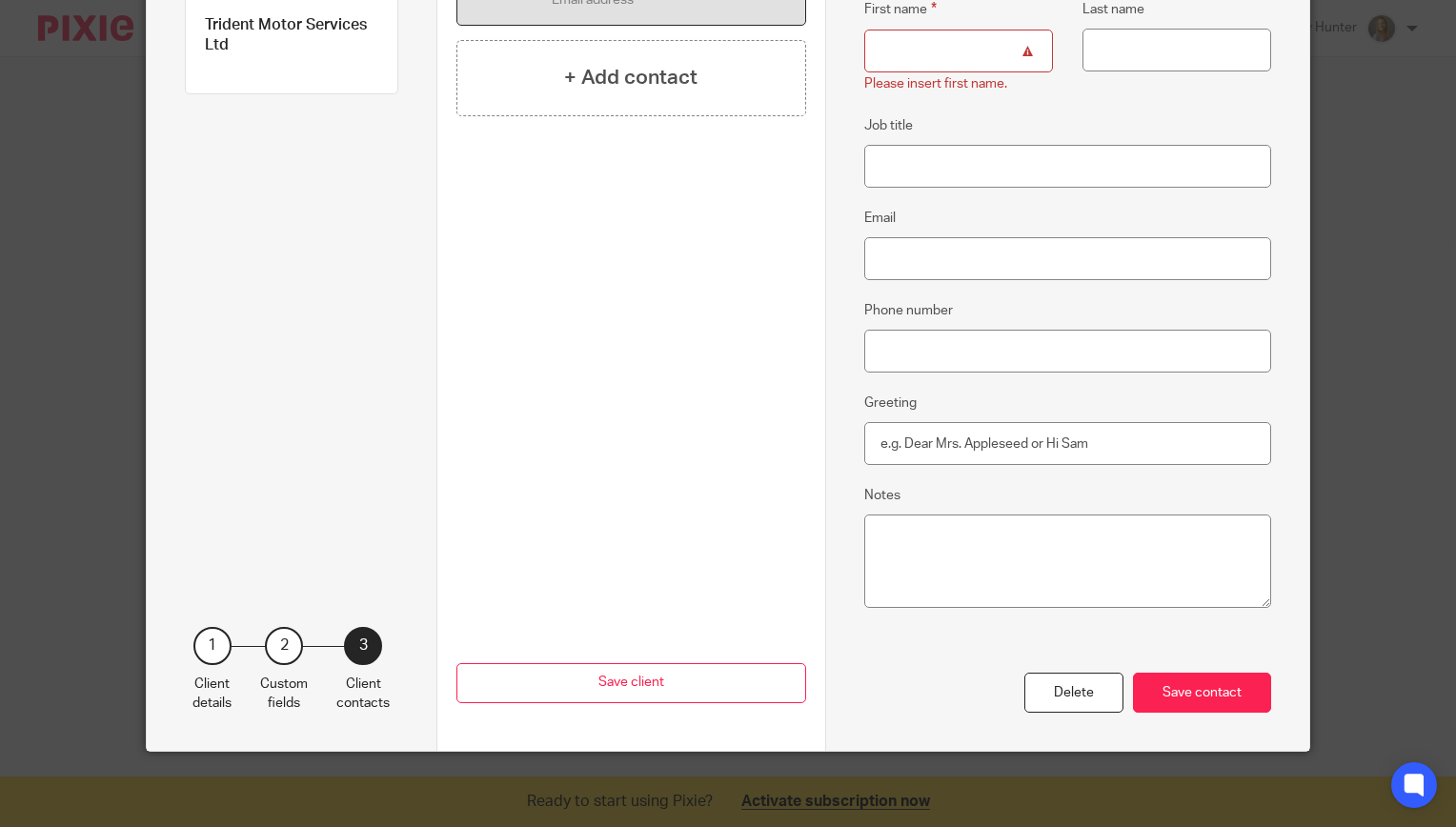
scroll to position [318, 0]
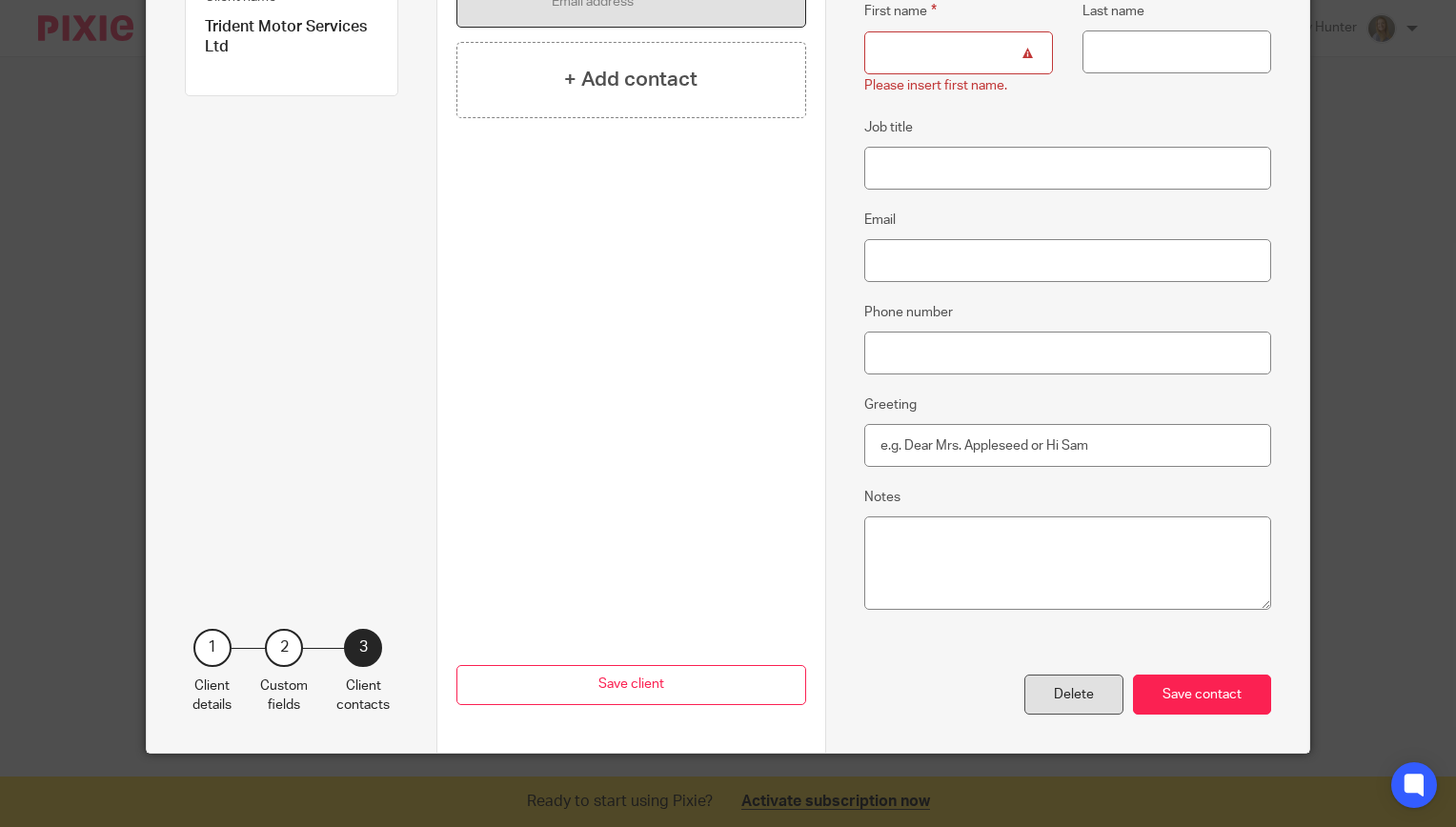
click at [1079, 695] on div "Delete" at bounding box center [1073, 695] width 99 height 41
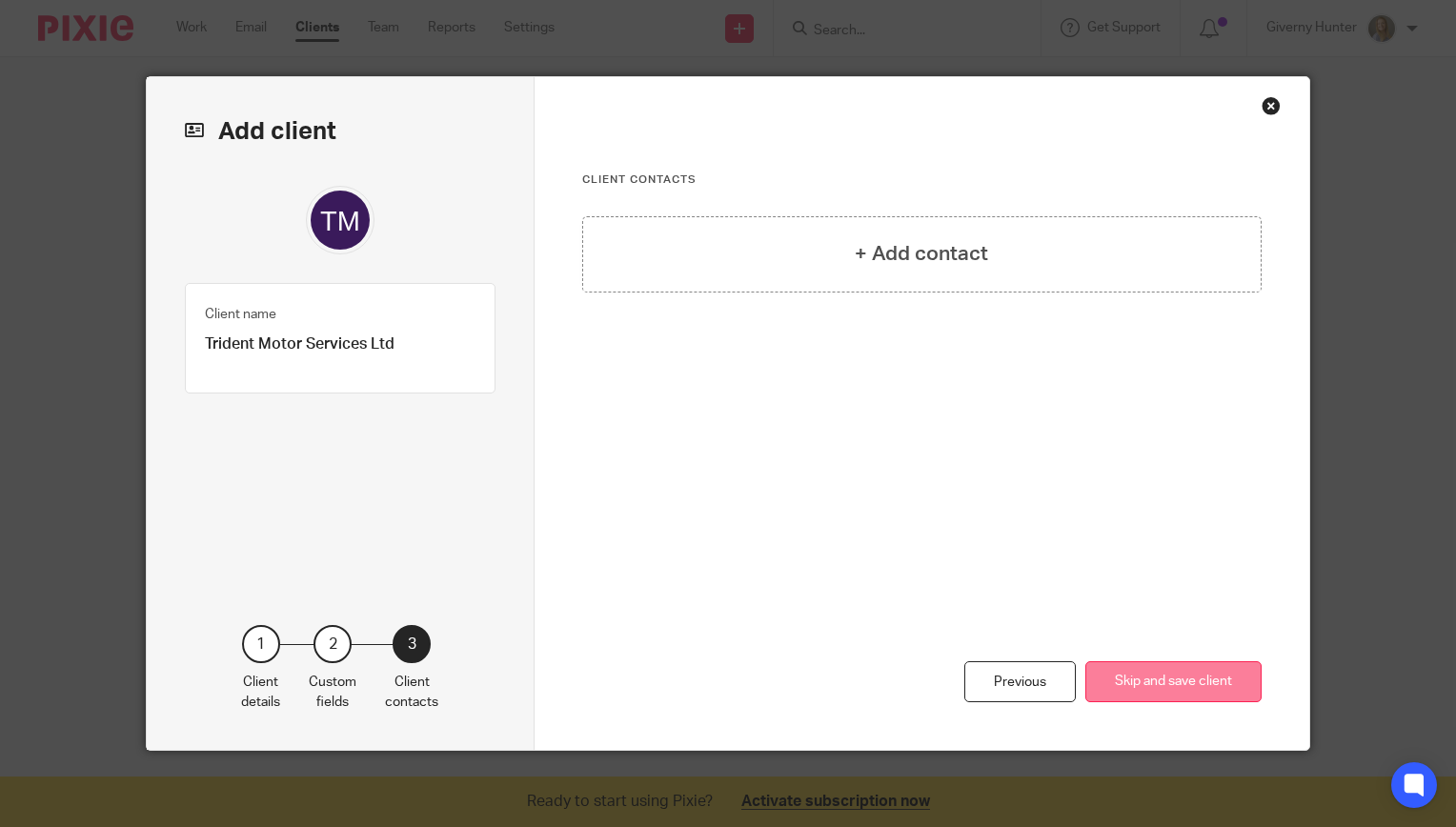
click at [1151, 688] on button "Skip and save client" at bounding box center [1174, 681] width 177 height 41
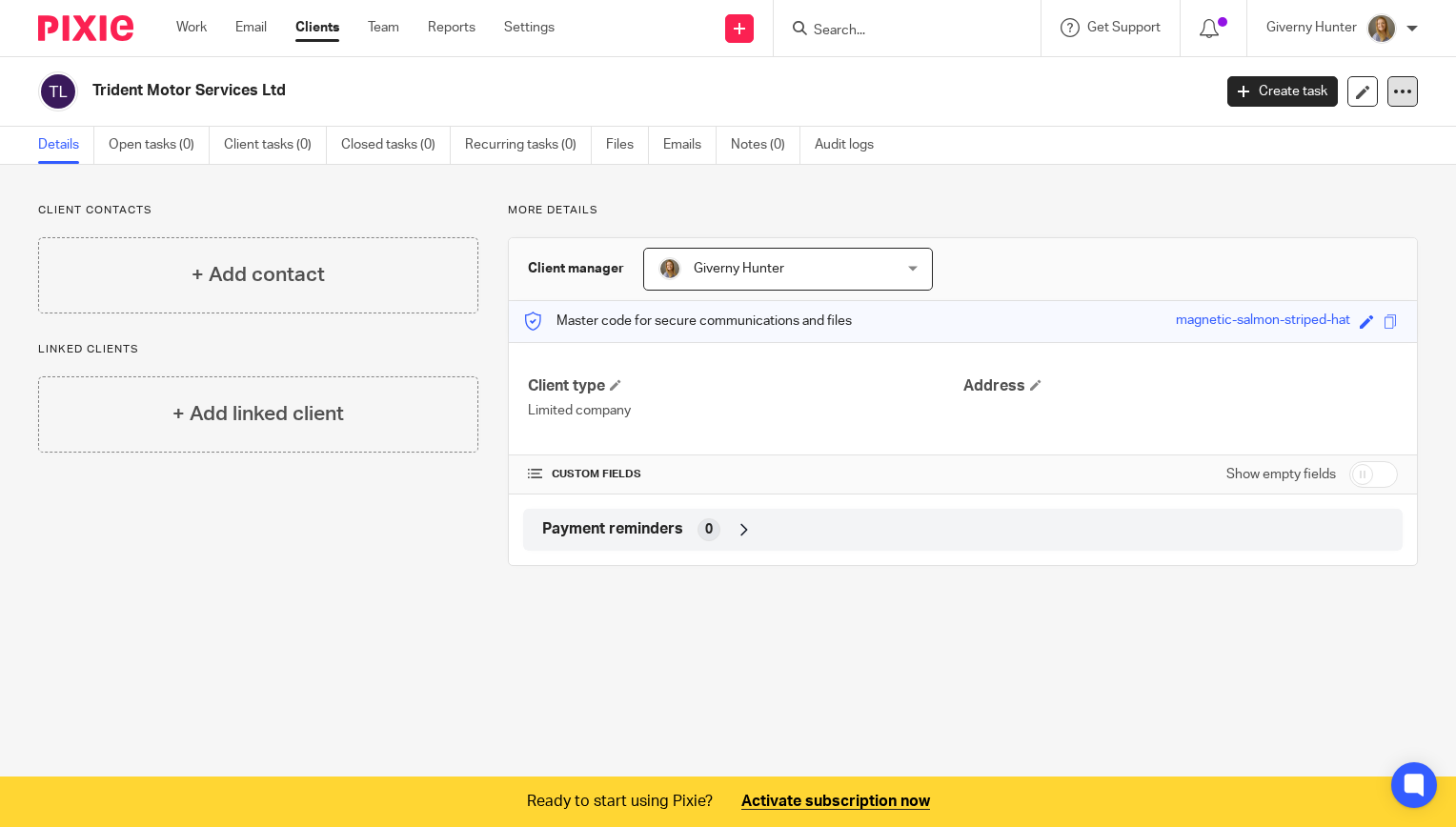
click at [1394, 83] on icon at bounding box center [1403, 91] width 19 height 19
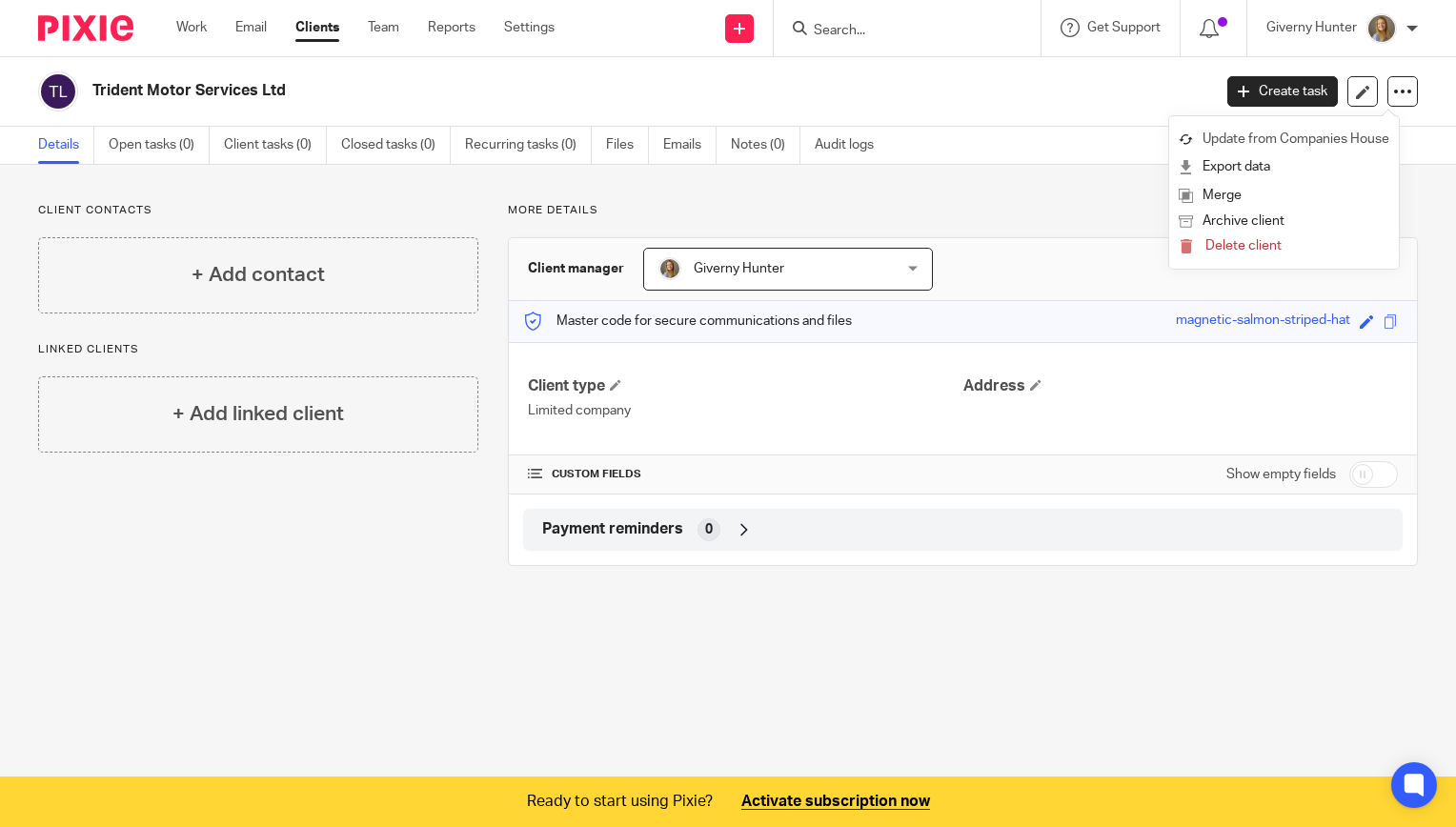
click at [1283, 131] on link "Update from Companies House" at bounding box center [1283, 139] width 210 height 28
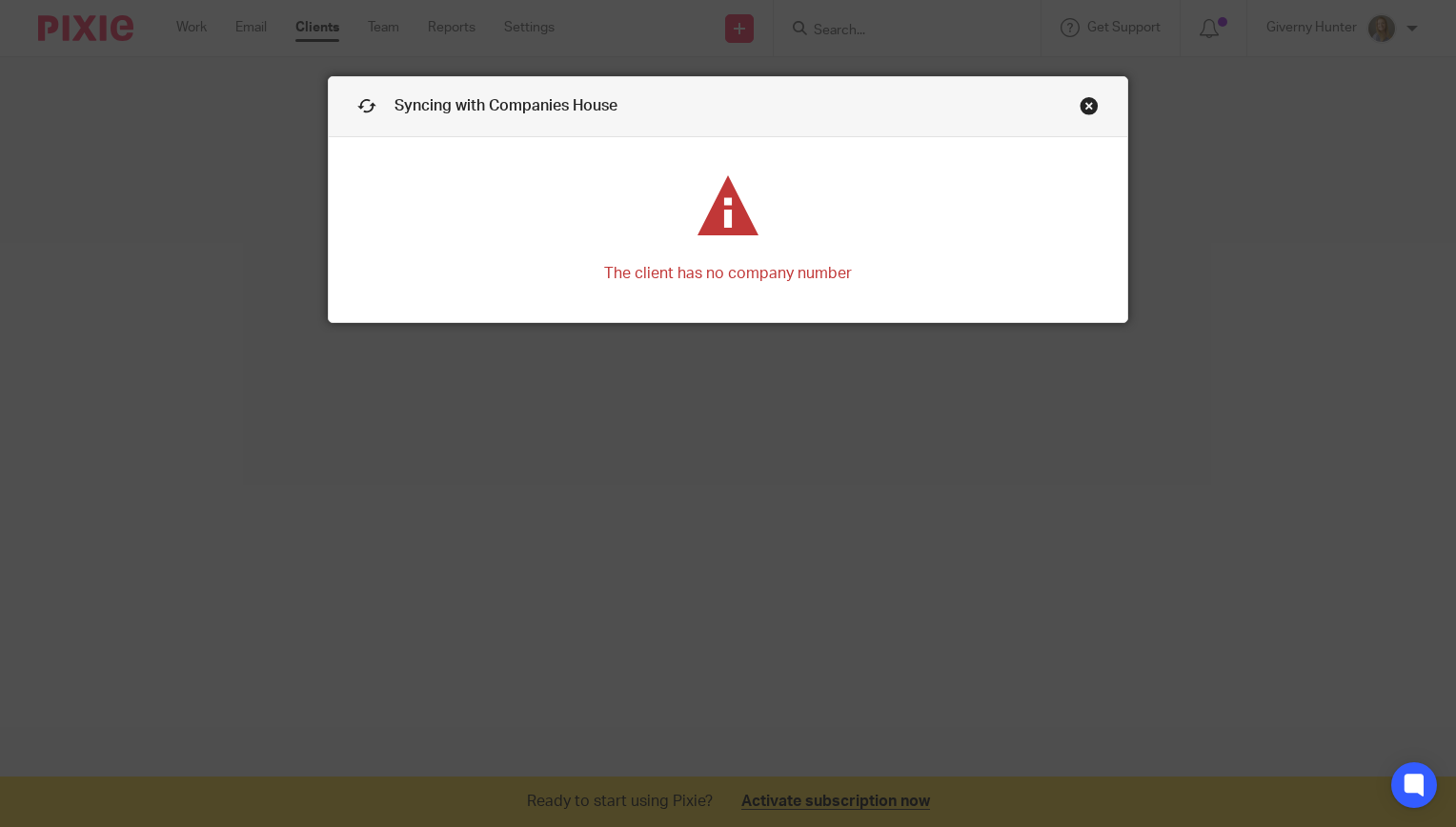
click at [1081, 109] on link "Close this dialog window" at bounding box center [1089, 108] width 19 height 26
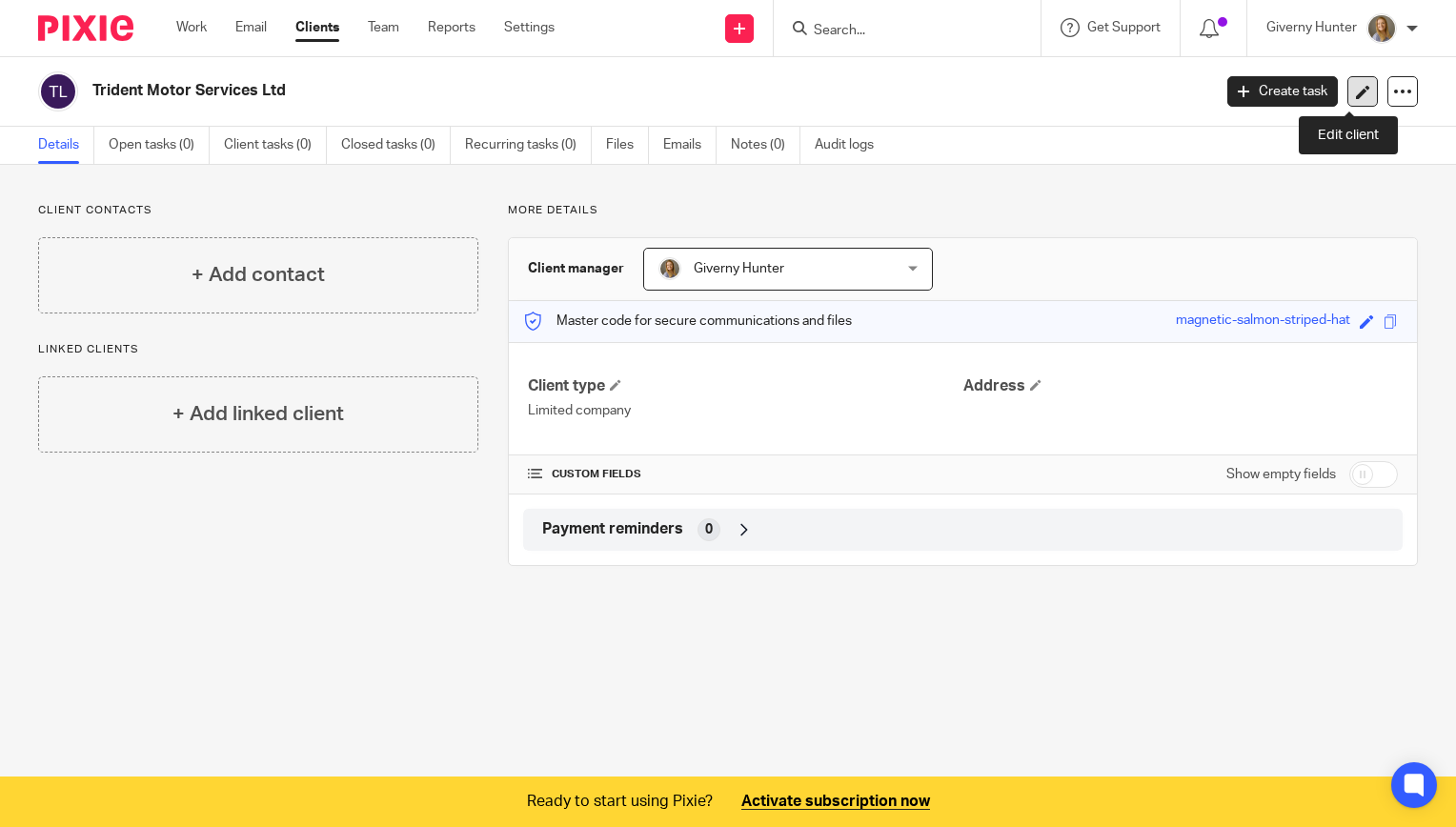
click at [1356, 94] on icon at bounding box center [1363, 91] width 14 height 14
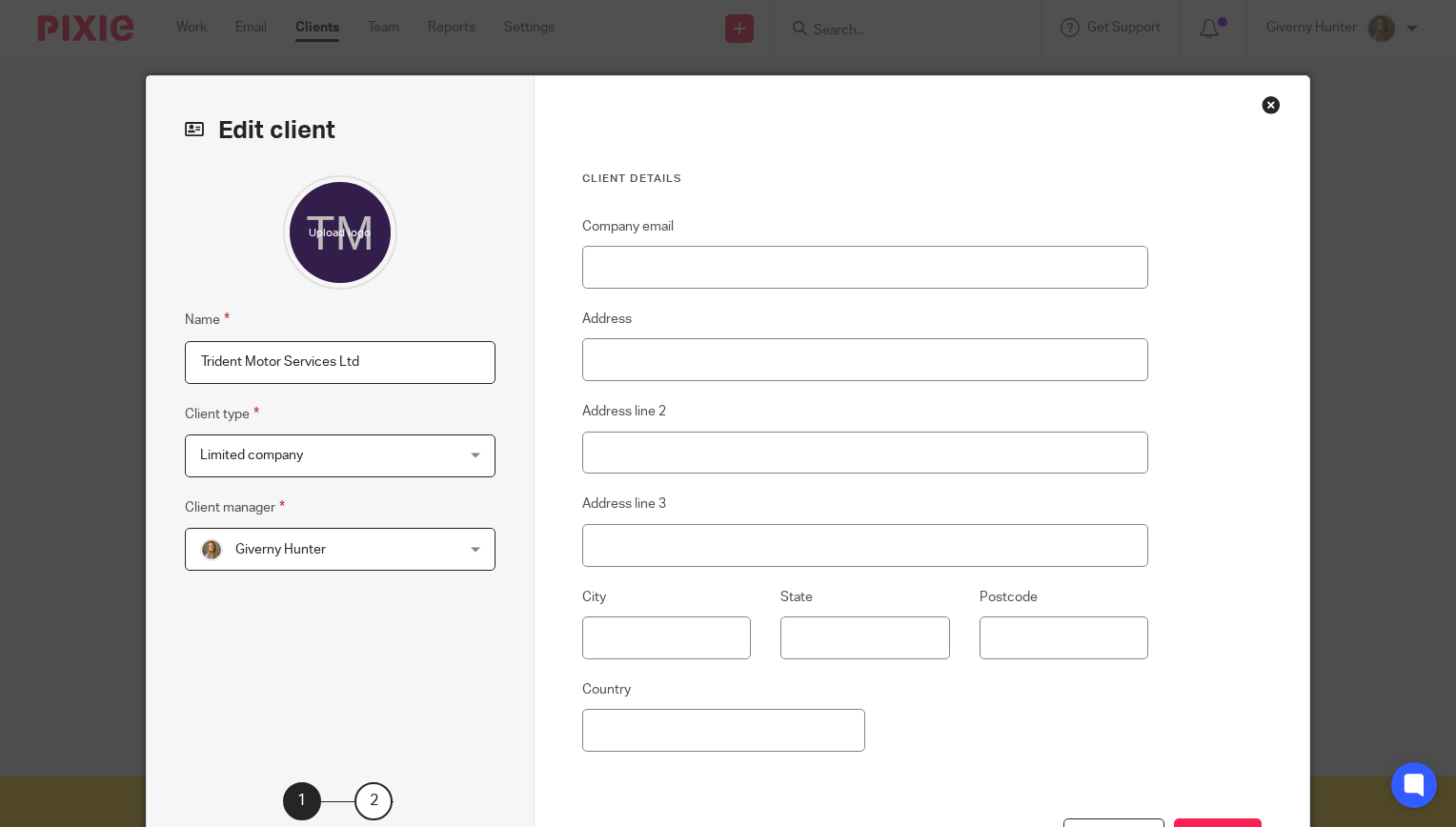
scroll to position [156, 0]
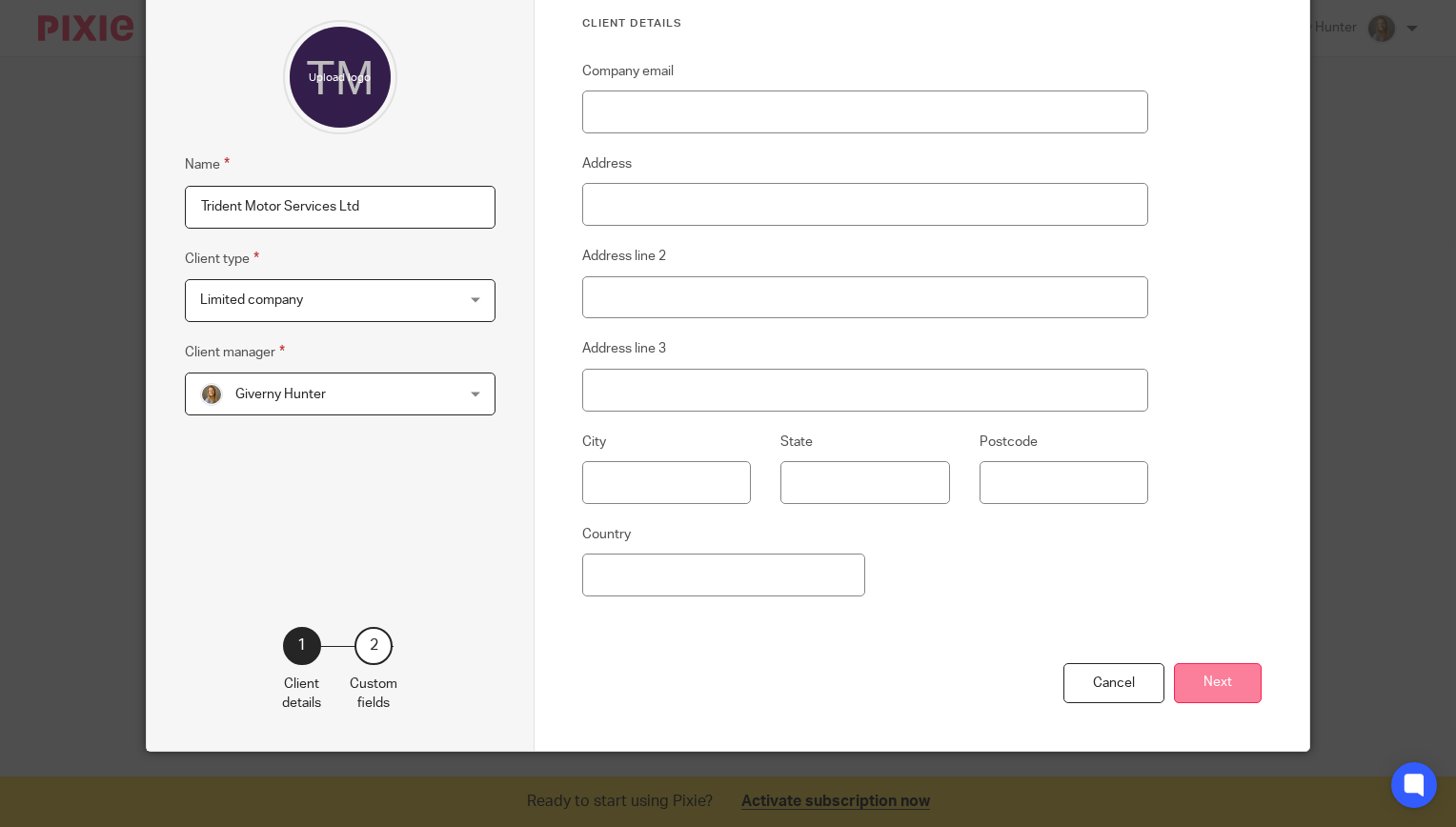
click at [1207, 666] on button "Next" at bounding box center [1217, 683] width 87 height 41
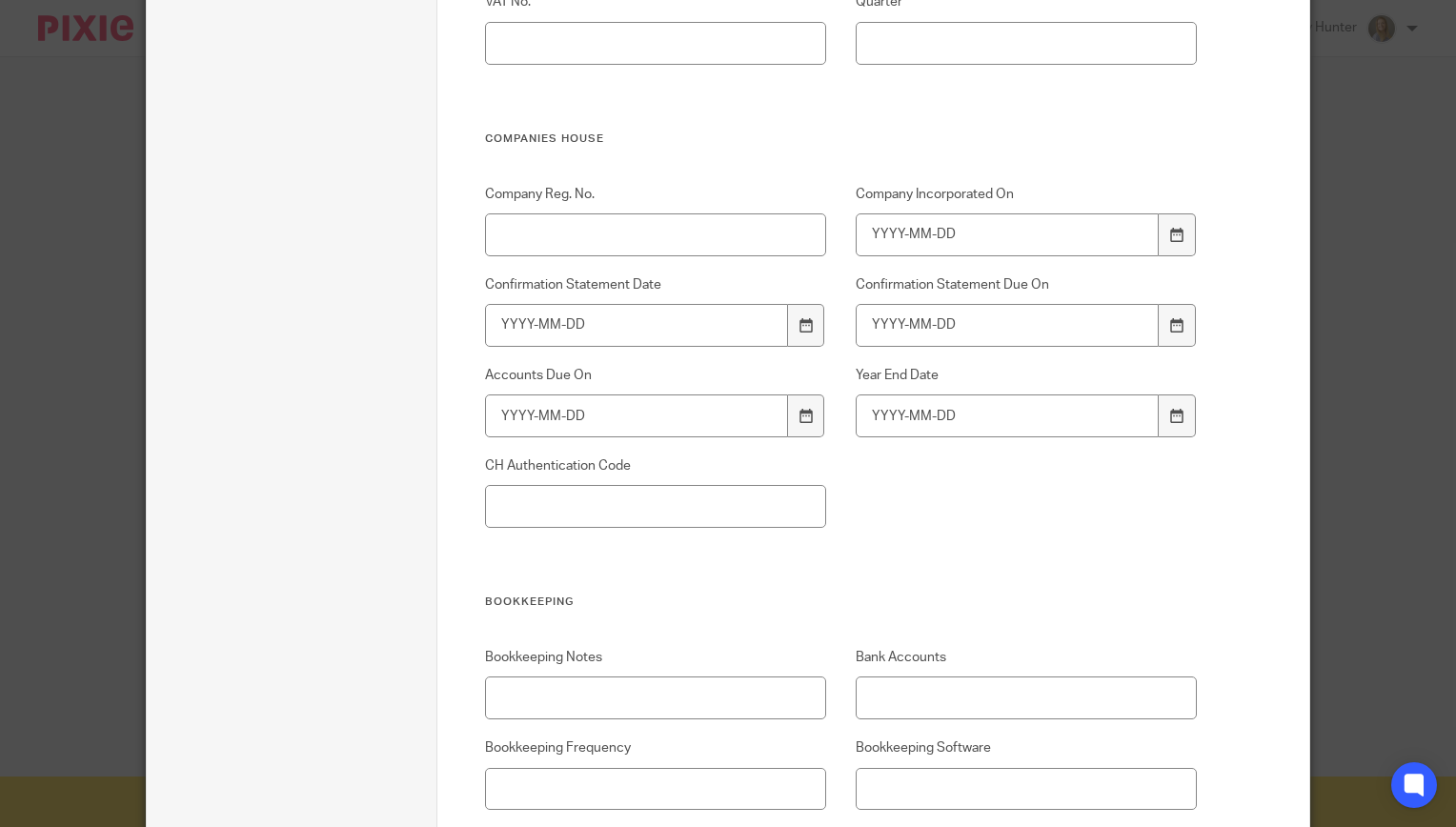
scroll to position [1288, 0]
click at [615, 230] on input "Company Reg. No." at bounding box center [655, 233] width 341 height 43
paste input "09519112"
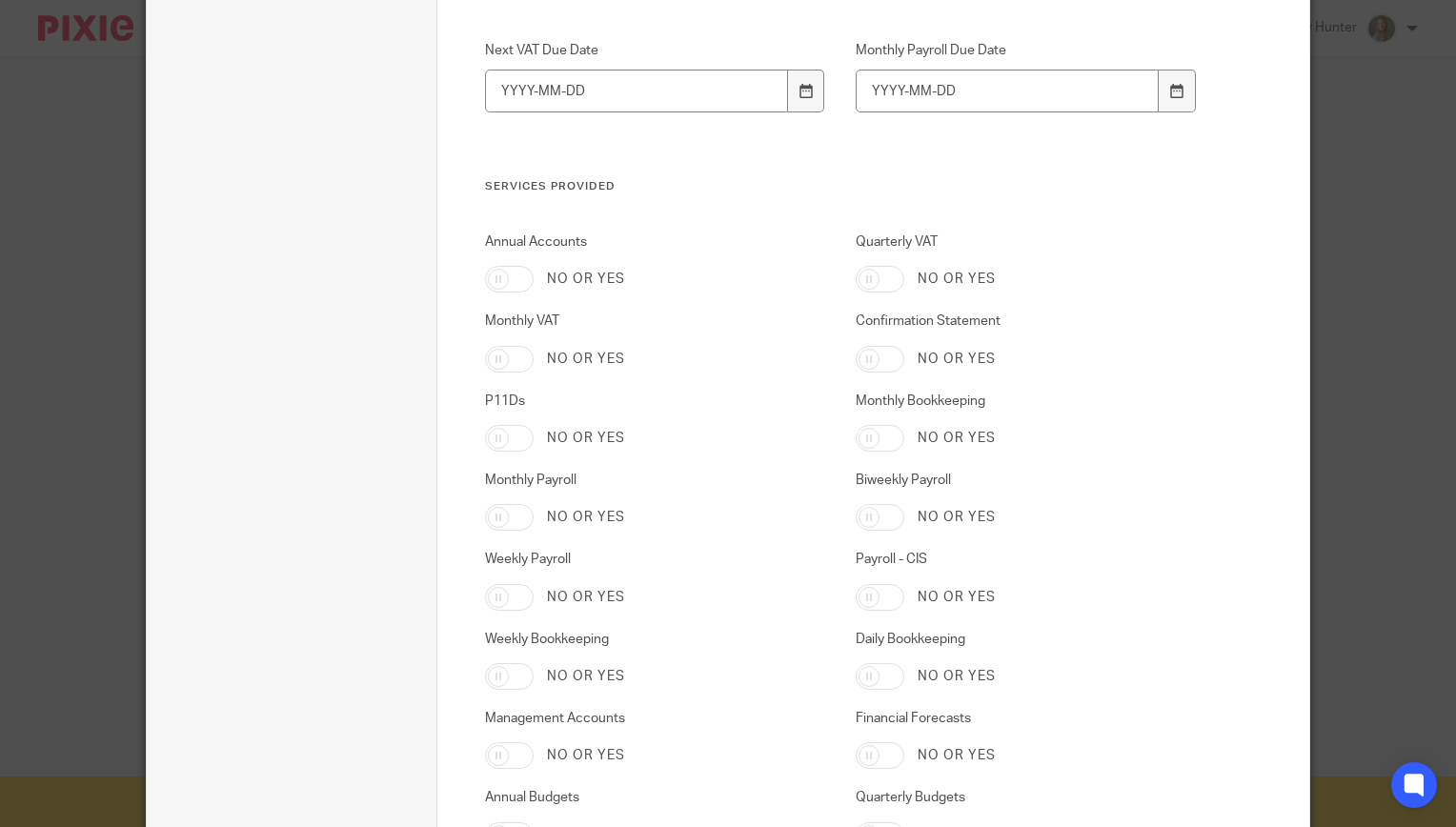
scroll to position [3073, 0]
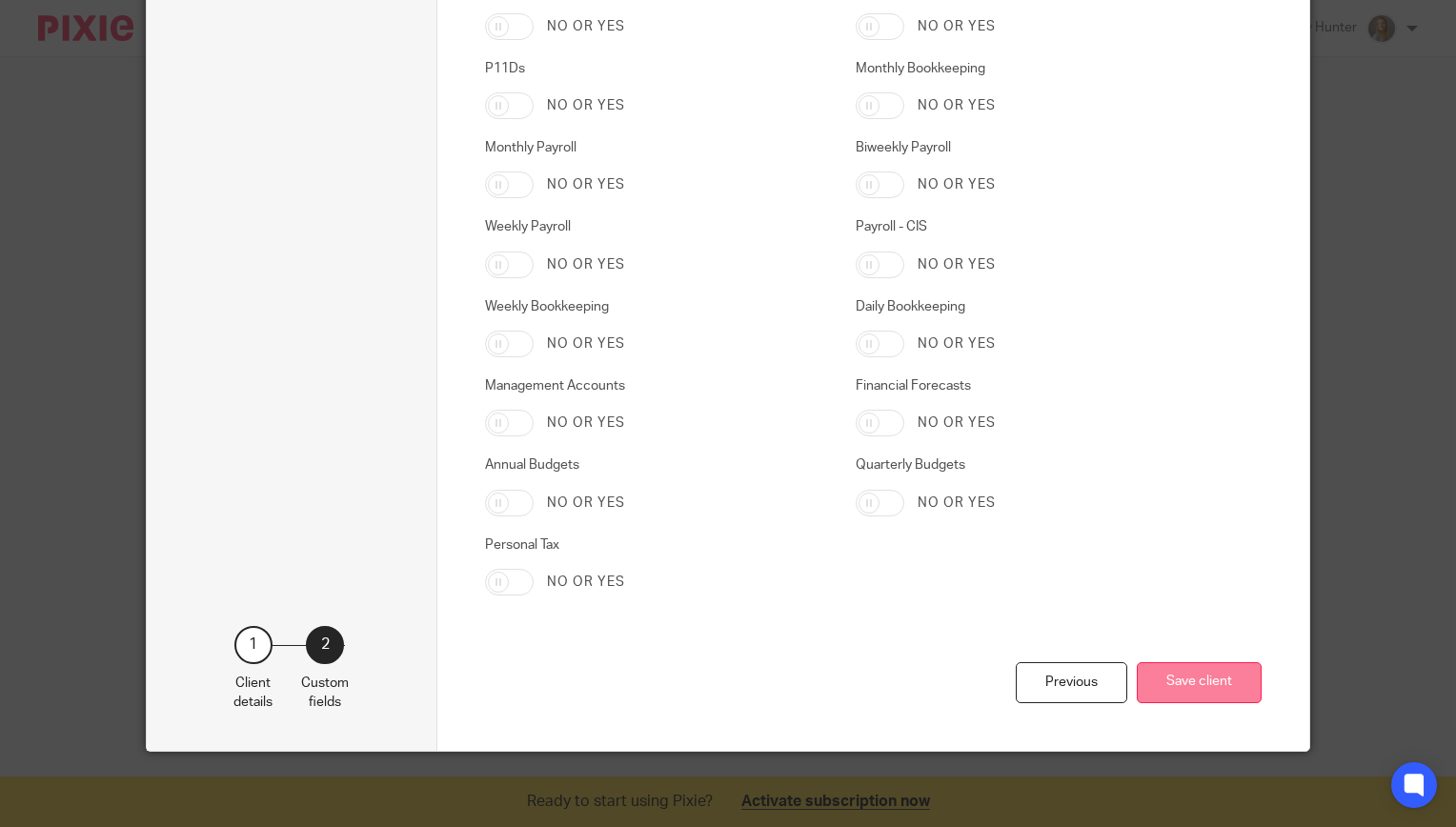
type input "09519112"
click at [1208, 700] on button "Save client" at bounding box center [1199, 682] width 125 height 41
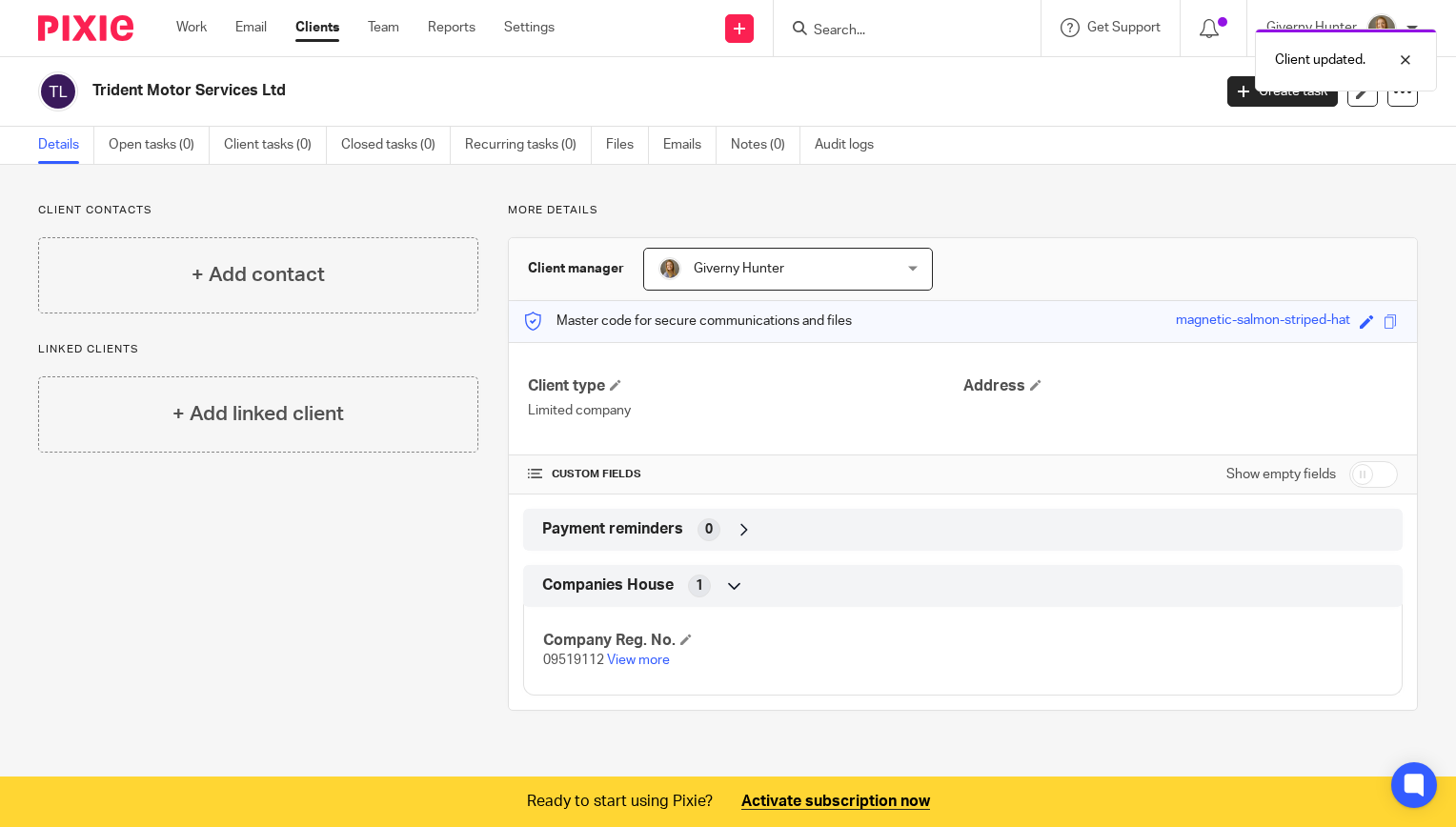
click at [1400, 108] on div "Trident Motor Services Ltd Create task Update from Companies House Export data …" at bounding box center [728, 91] width 1380 height 40
click at [1392, 101] on div at bounding box center [1403, 91] width 31 height 31
click at [1272, 143] on link "Update from Companies House" at bounding box center [1283, 139] width 210 height 28
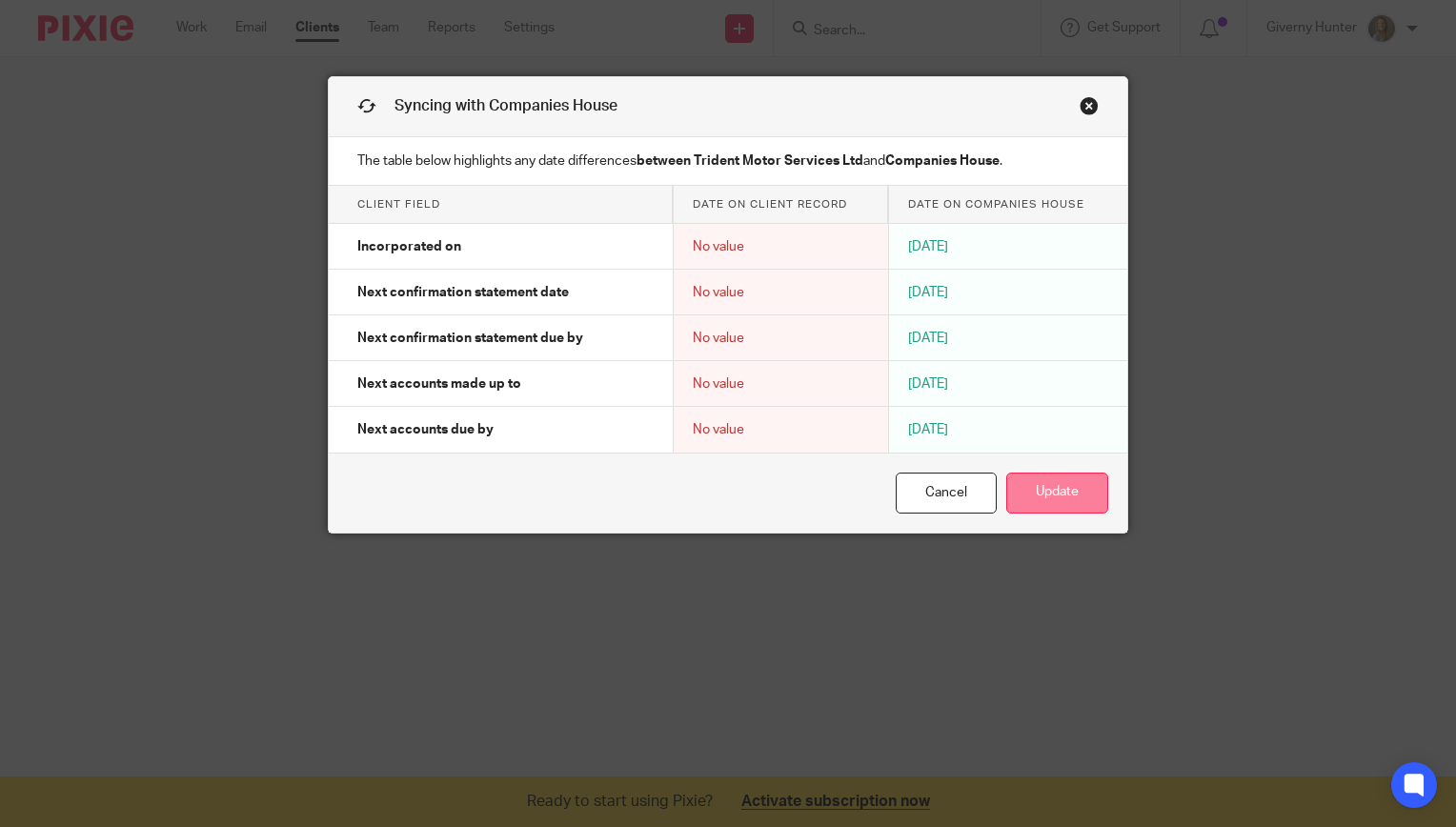
click at [1052, 484] on button "Update" at bounding box center [1057, 492] width 102 height 41
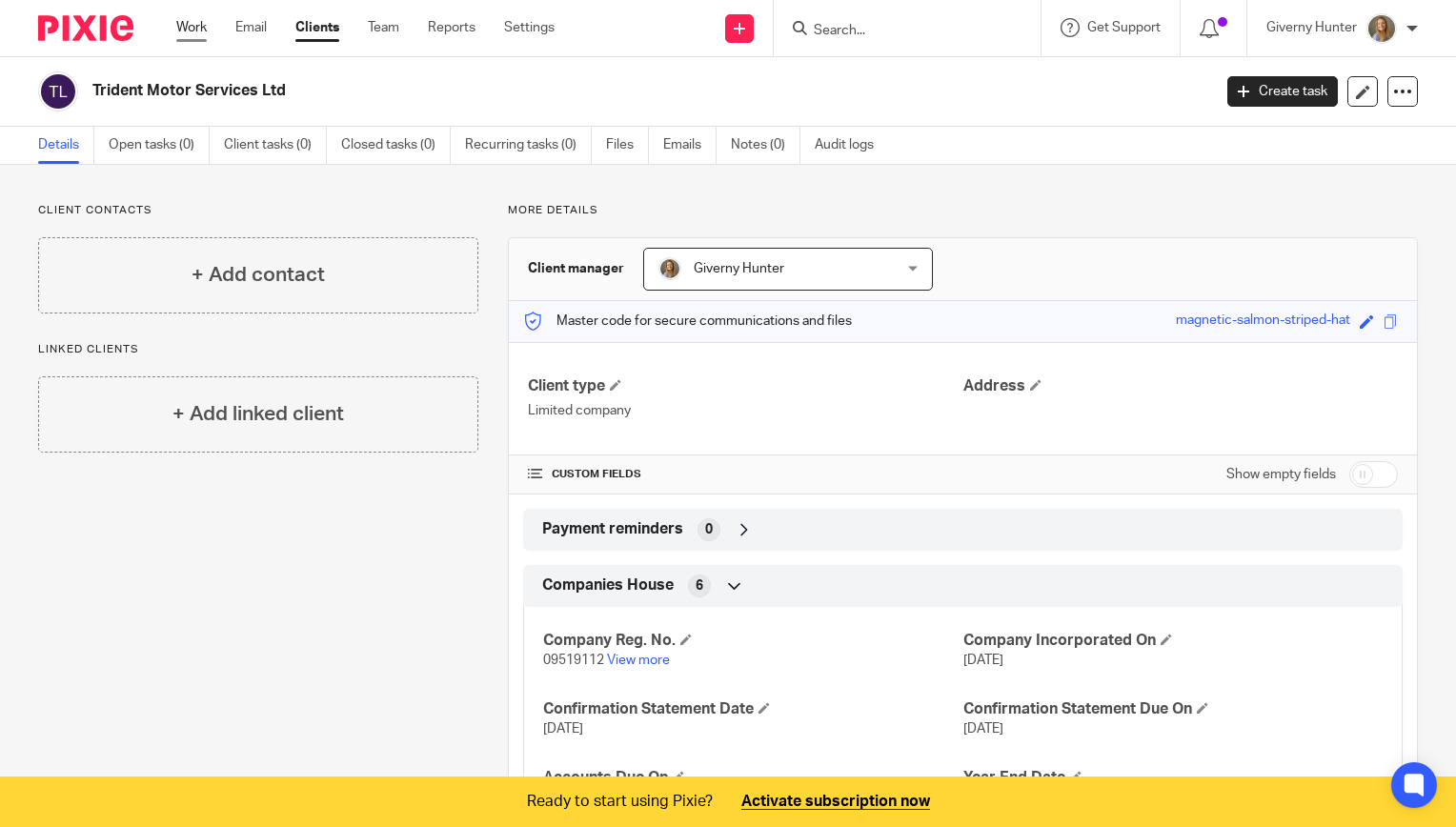
click at [191, 25] on link "Work" at bounding box center [192, 28] width 31 height 19
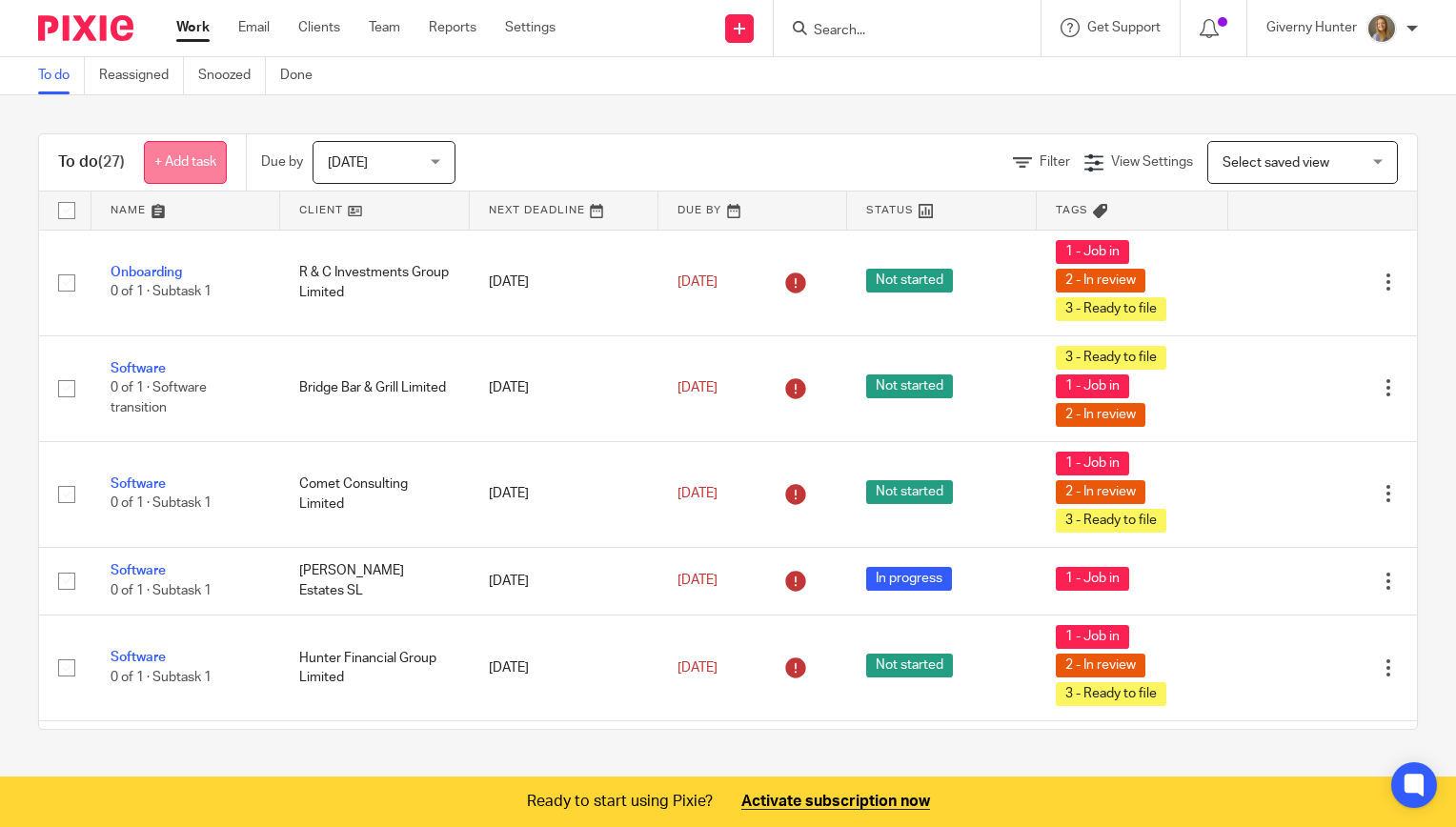
click at [215, 164] on link "+ Add task" at bounding box center [185, 162] width 83 height 43
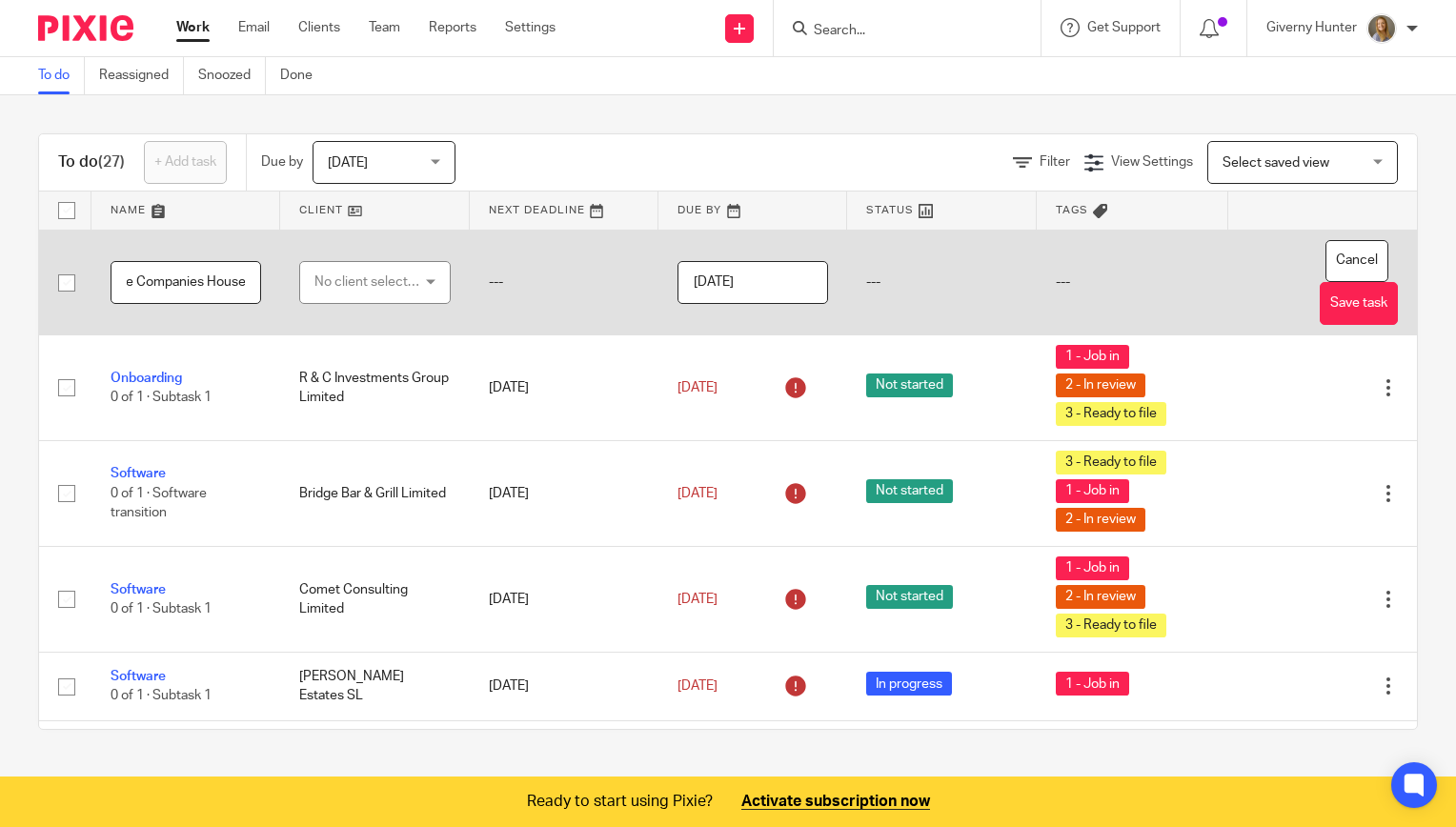
scroll to position [0, 44]
type input "Update Companies House"
click at [328, 288] on div "No client selected" at bounding box center [369, 282] width 107 height 40
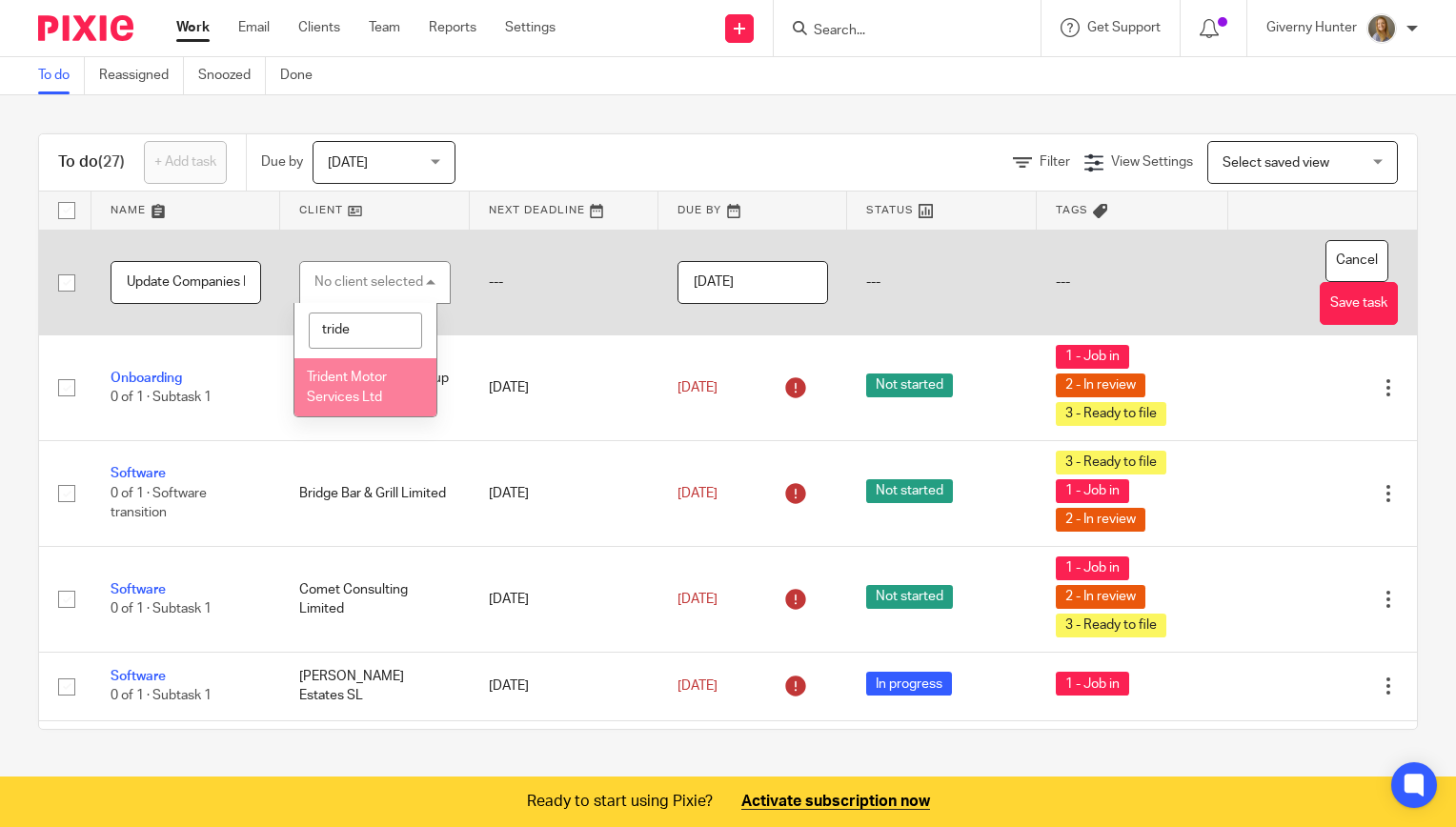
type input "tride"
click at [335, 366] on li "Trident Motor Services Ltd" at bounding box center [366, 387] width 143 height 59
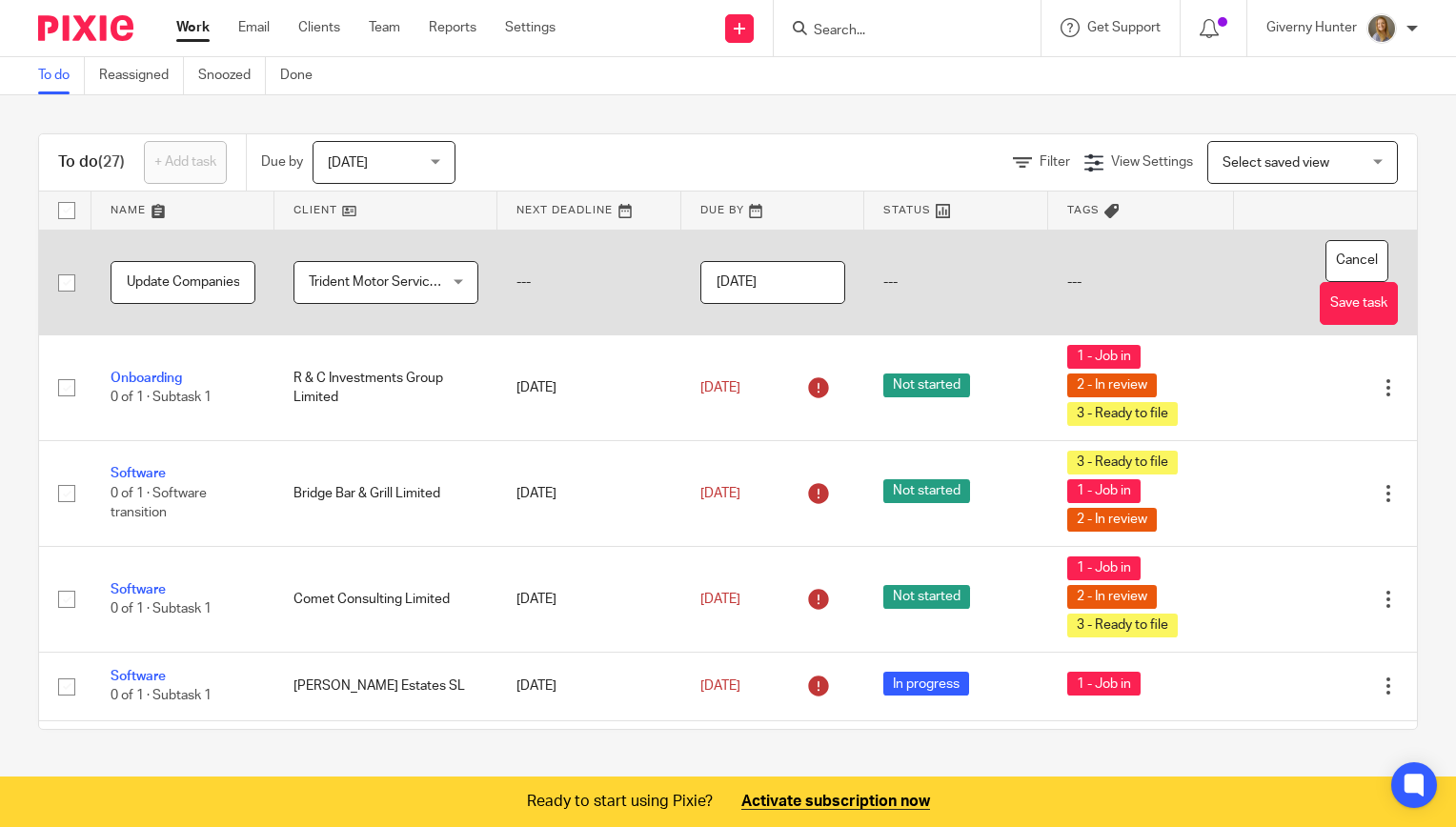
click at [793, 281] on input "2025-10-13" at bounding box center [773, 282] width 145 height 43
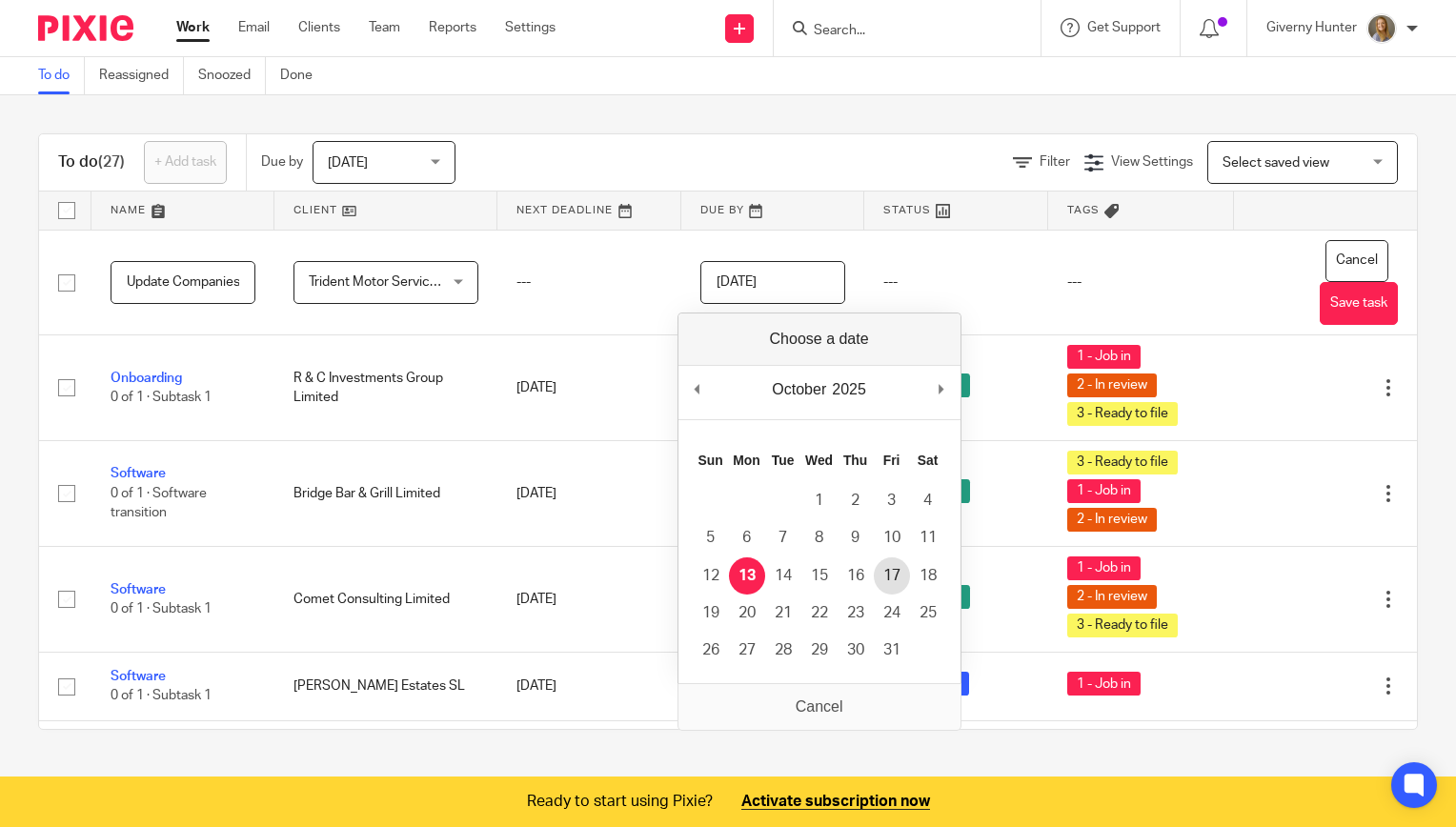
type input "2025-10-16"
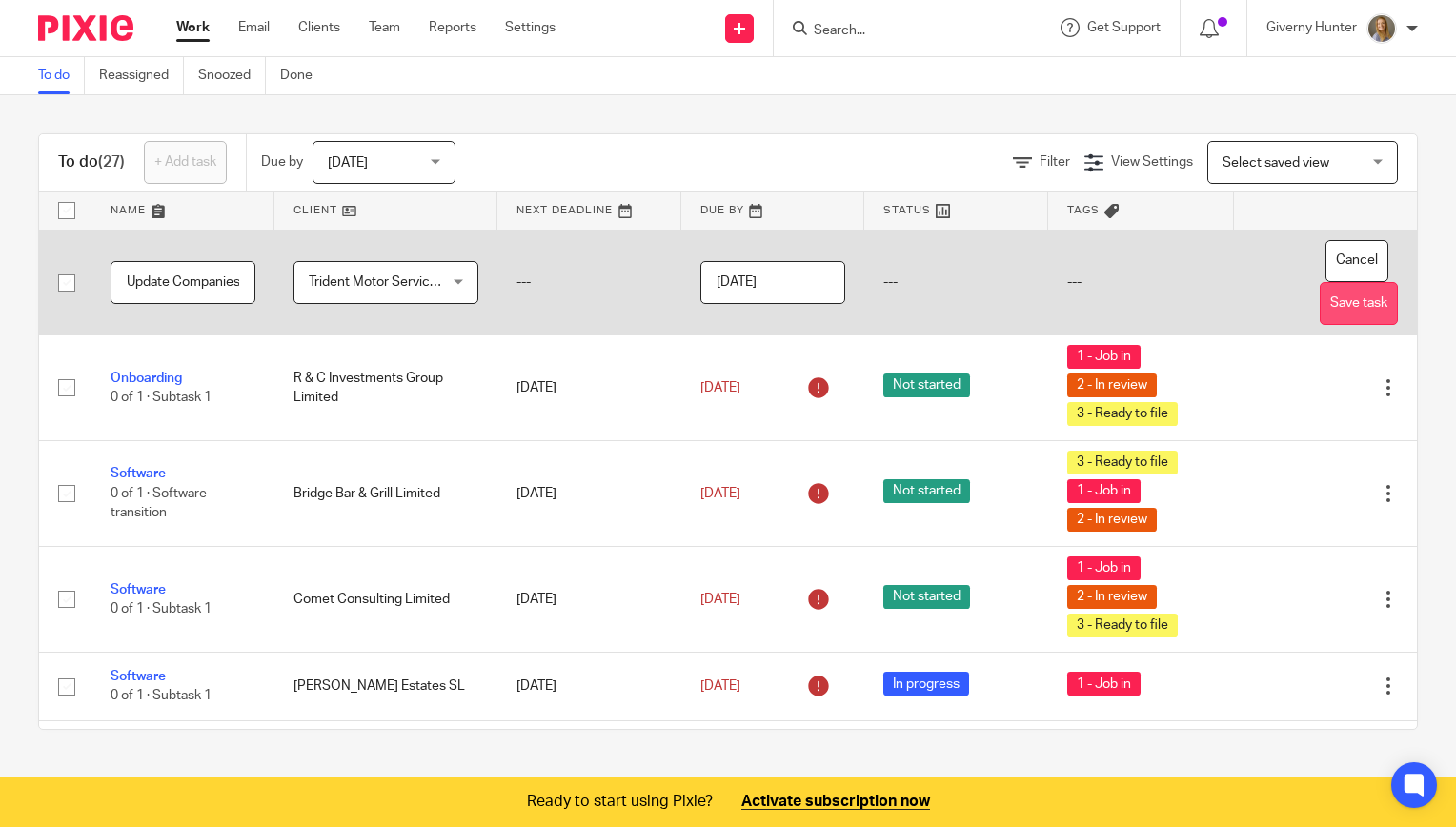
click at [1323, 300] on button "Save task" at bounding box center [1358, 303] width 78 height 43
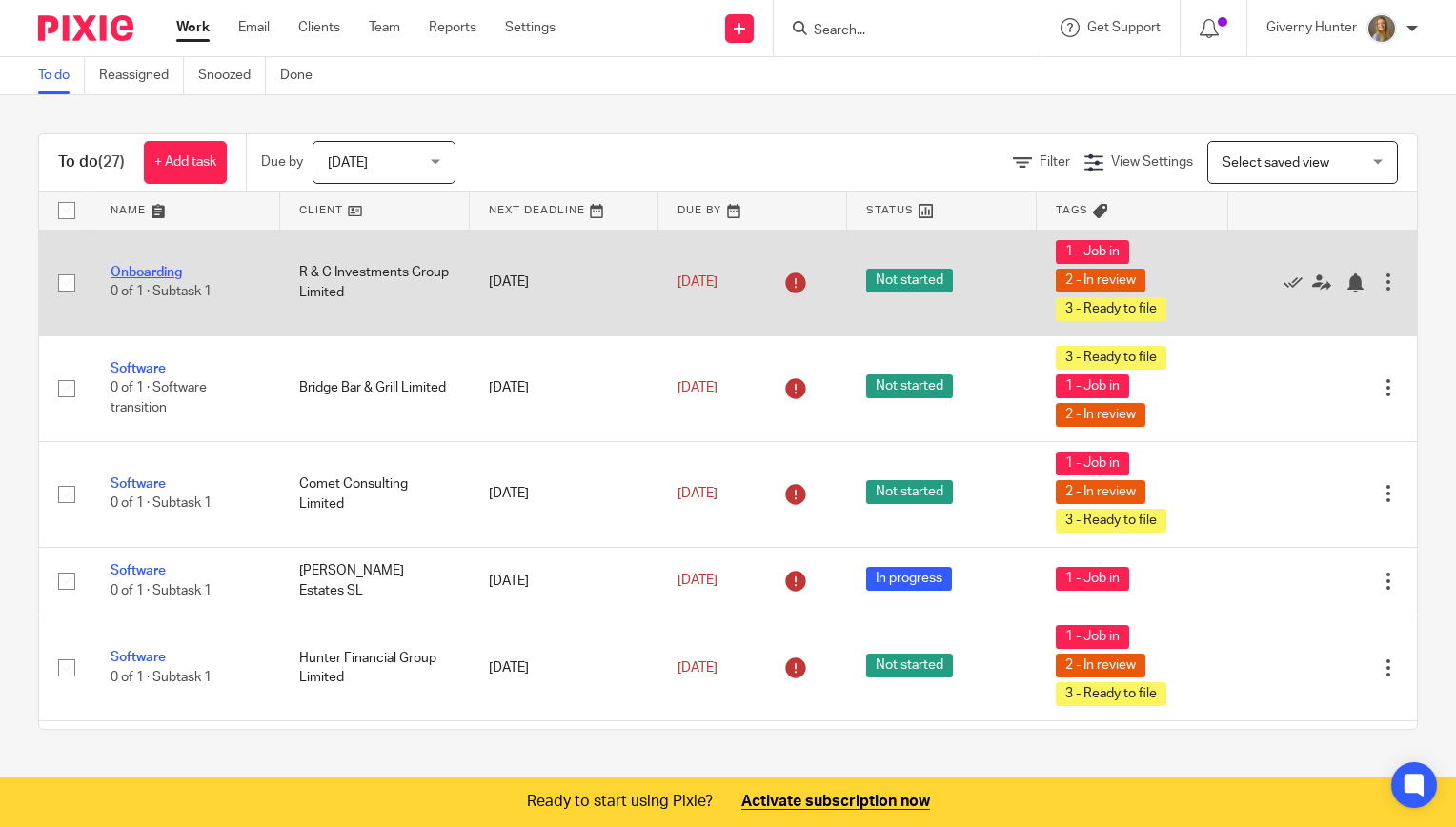
click at [159, 271] on link "Onboarding" at bounding box center [146, 272] width 71 height 13
click at [1379, 278] on div at bounding box center [1389, 282] width 19 height 19
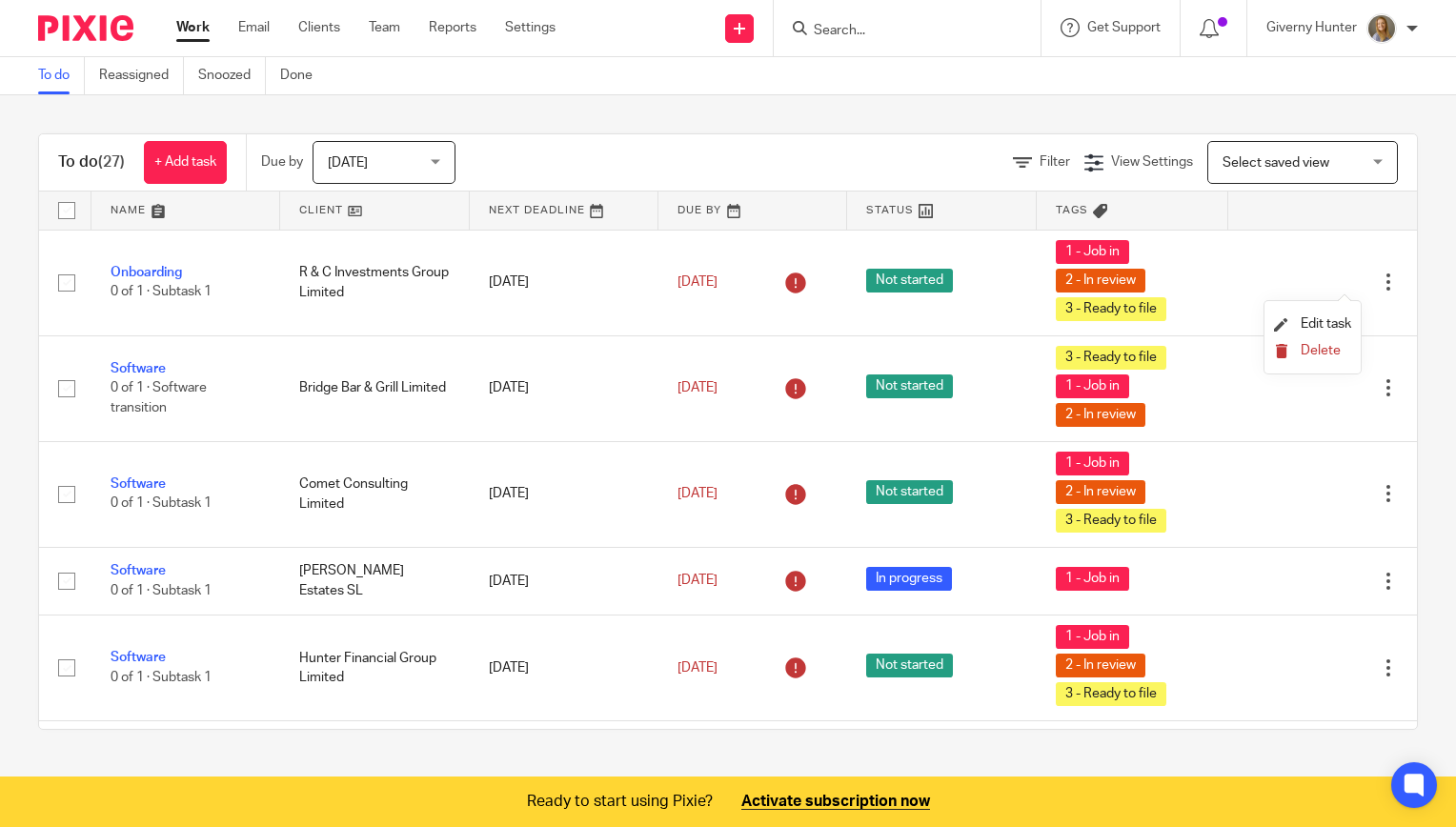
click at [1317, 348] on span "Delete" at bounding box center [1321, 350] width 40 height 13
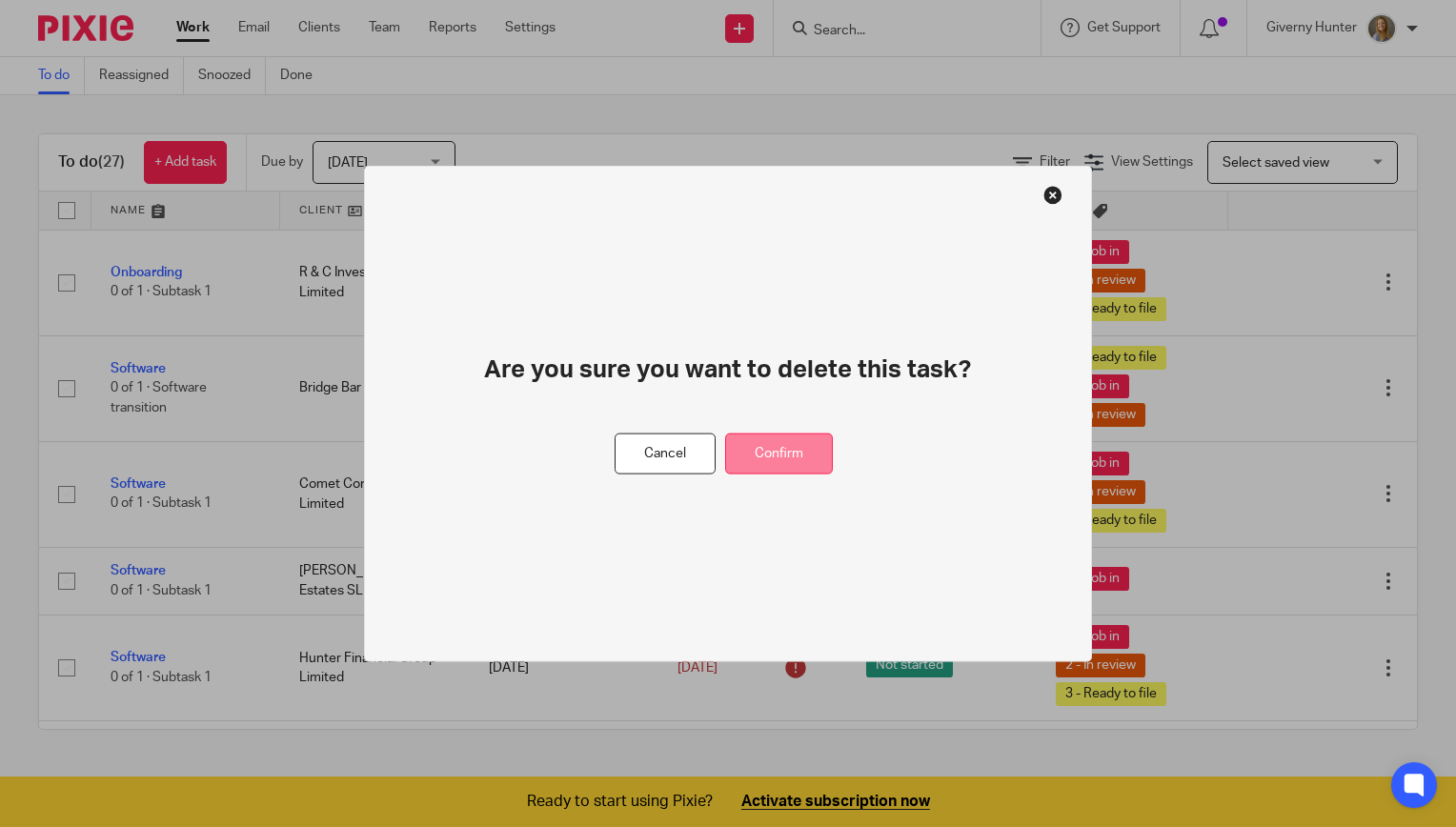
click at [770, 465] on button "Confirm" at bounding box center [779, 454] width 107 height 41
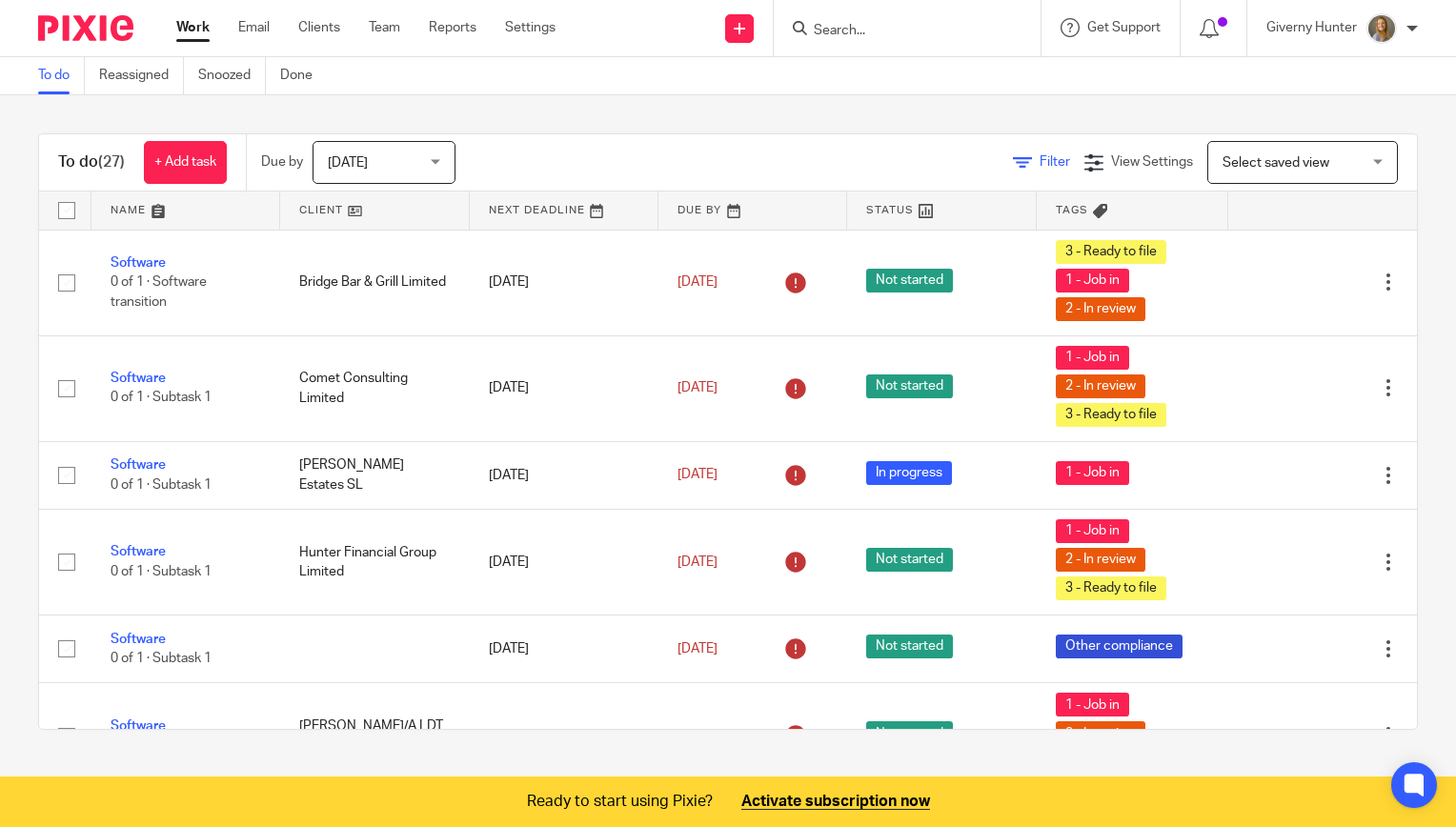
click at [1013, 170] on icon at bounding box center [1022, 163] width 19 height 19
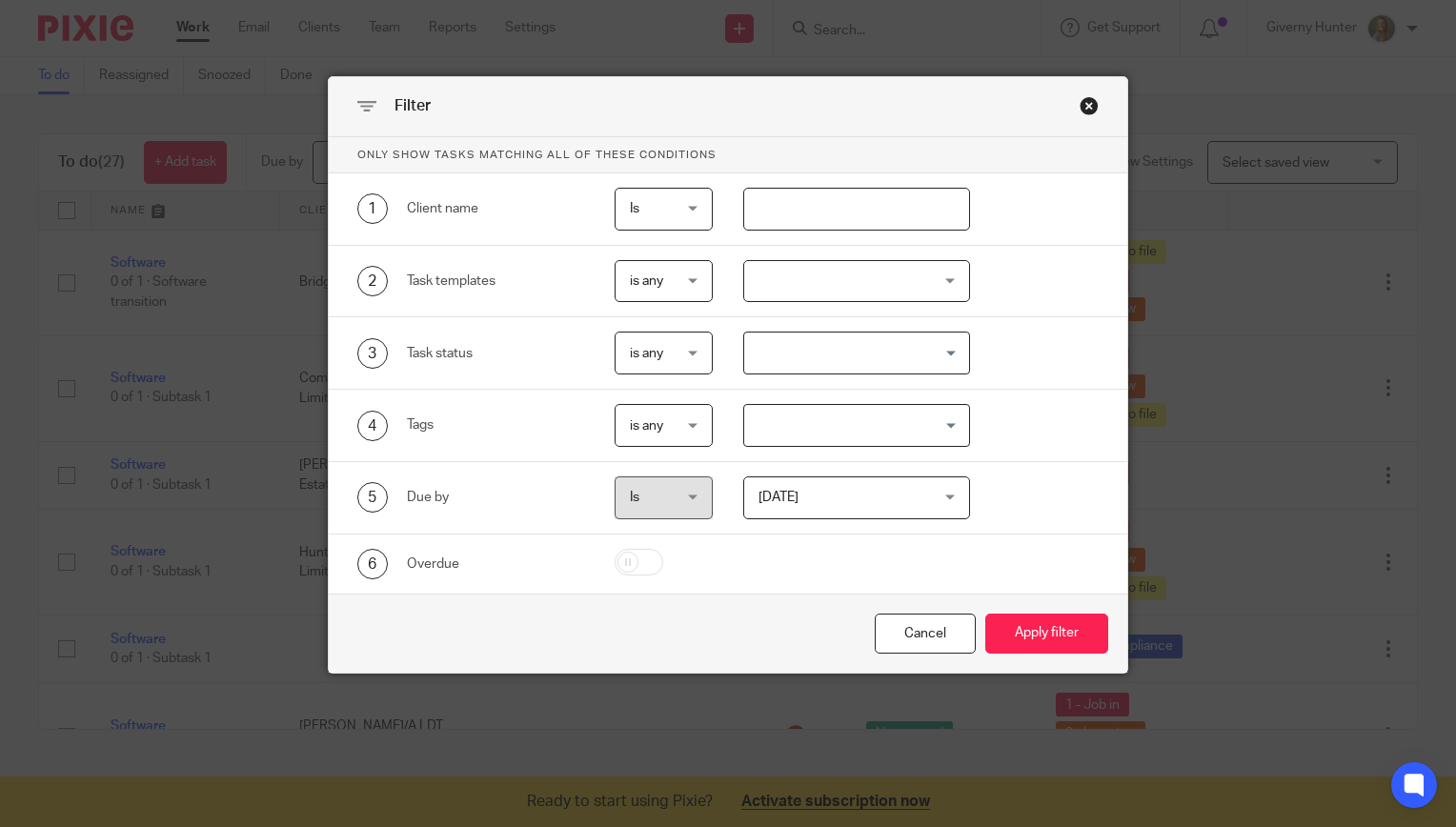
click at [886, 198] on input "text" at bounding box center [856, 209] width 227 height 43
type input "r"
type input "trident"
click at [1048, 622] on button "Apply filter" at bounding box center [1047, 633] width 123 height 41
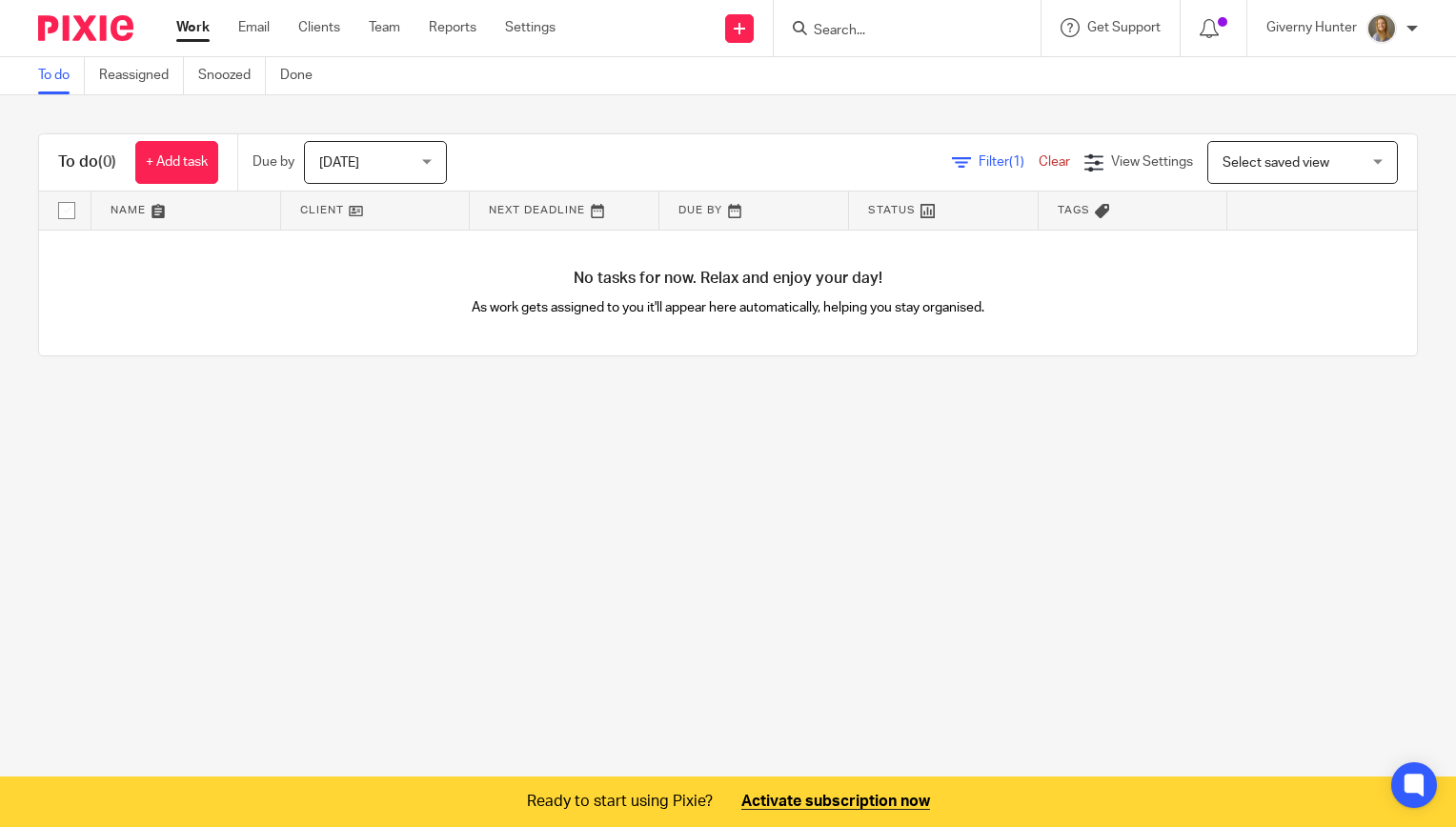
click at [370, 171] on span "Today" at bounding box center [370, 162] width 101 height 40
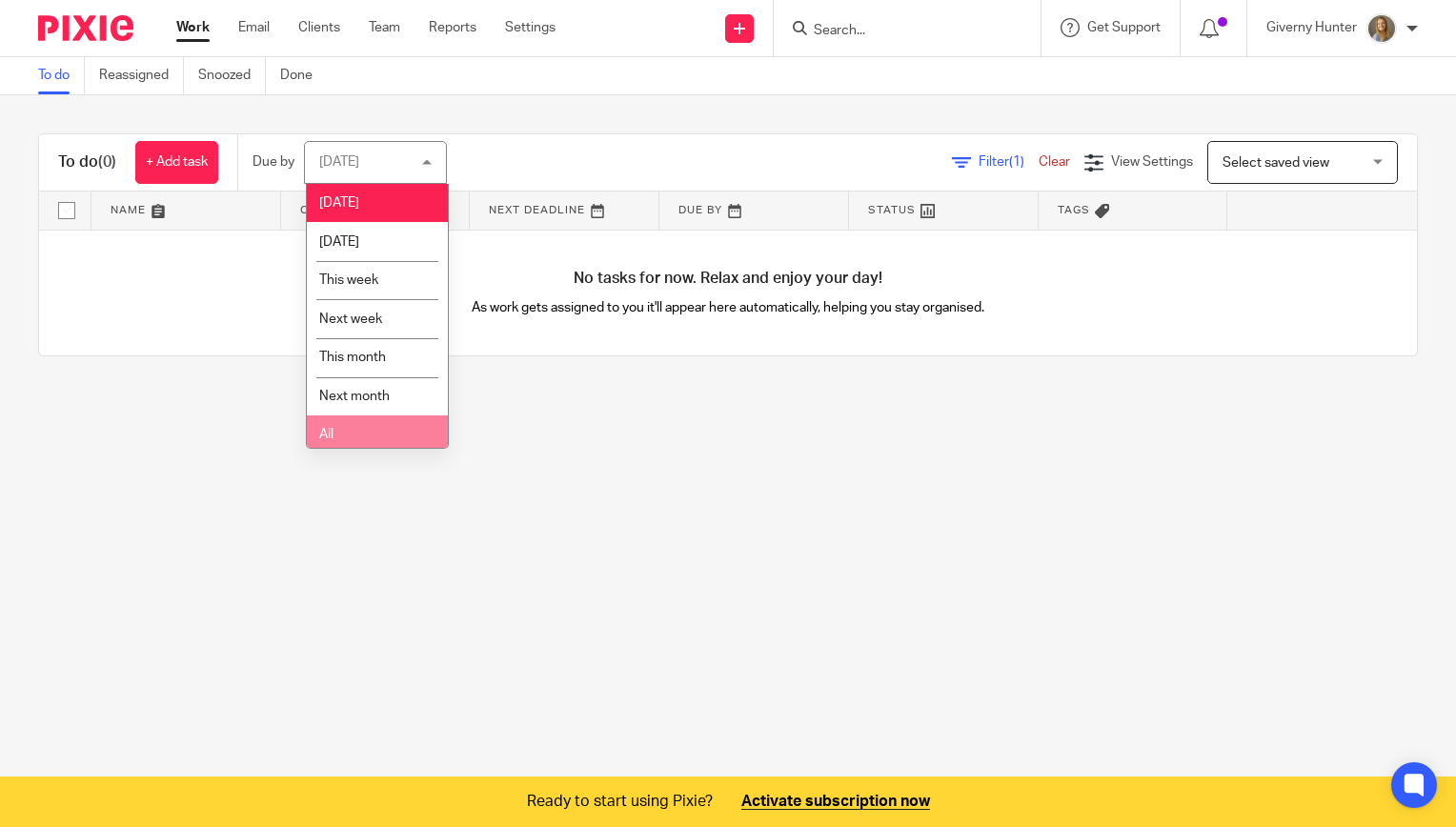
click at [383, 438] on li "All" at bounding box center [377, 435] width 141 height 39
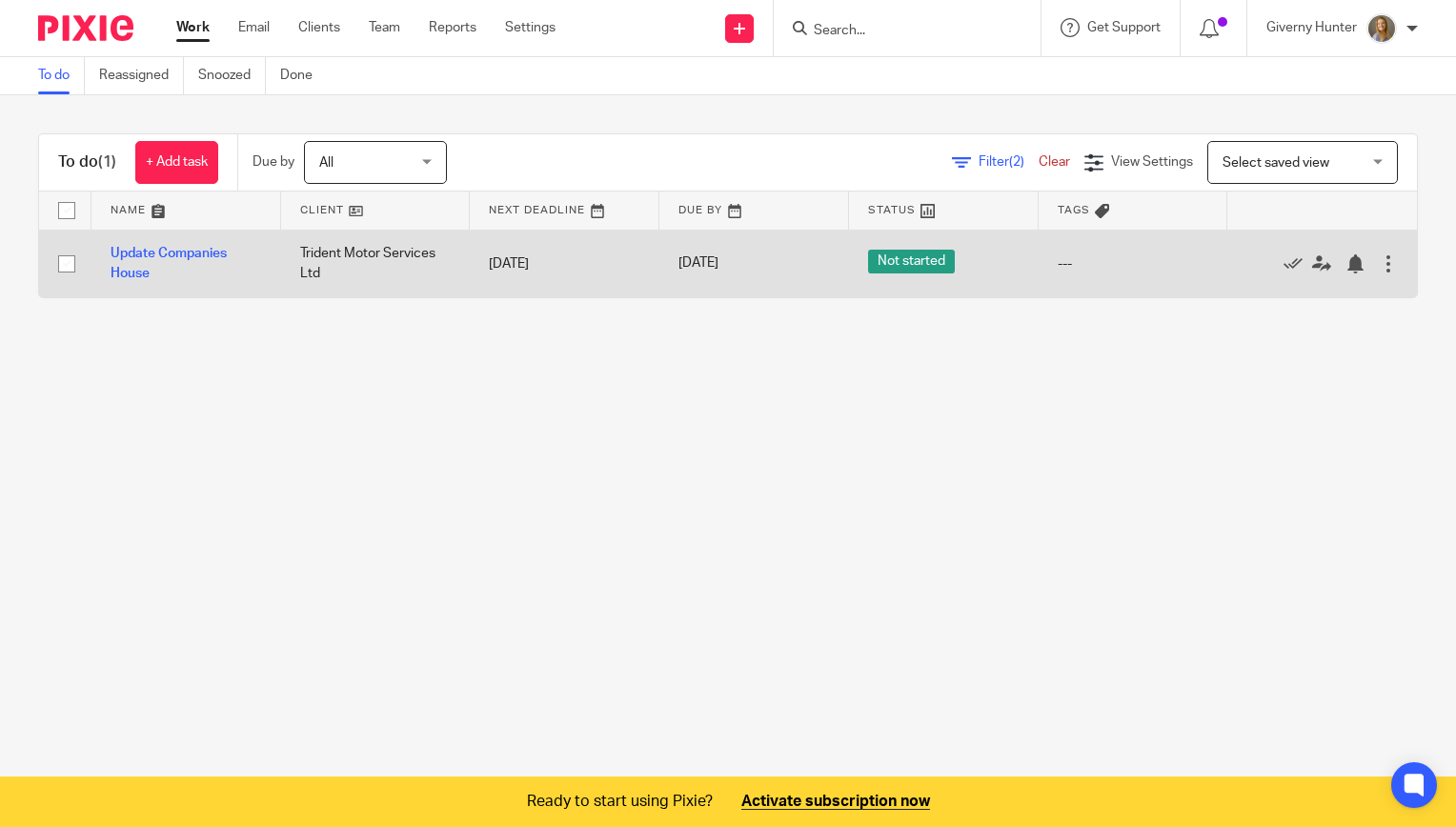
click at [1379, 260] on div at bounding box center [1389, 264] width 19 height 19
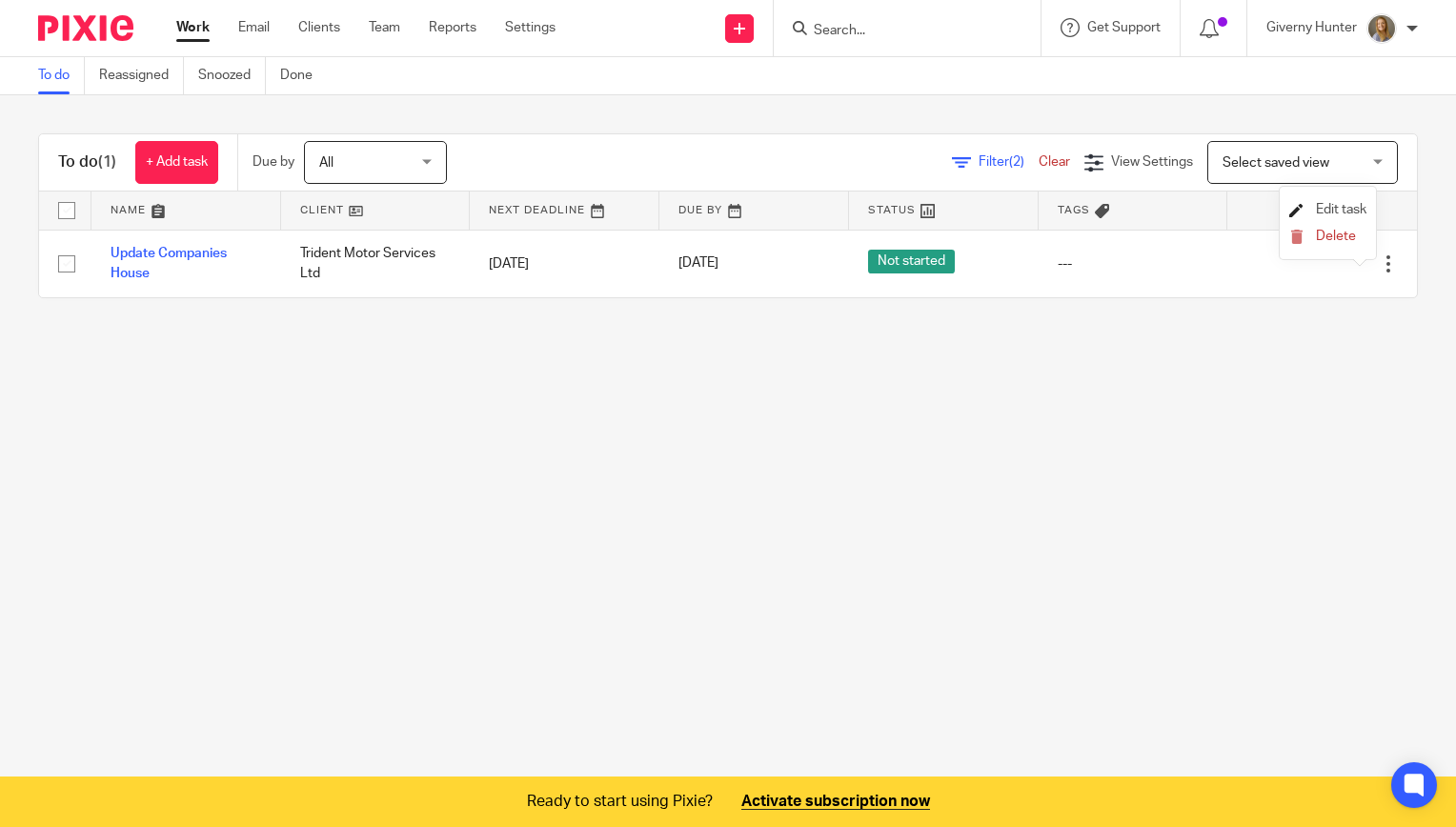
click at [1340, 211] on span "Edit task" at bounding box center [1341, 209] width 51 height 13
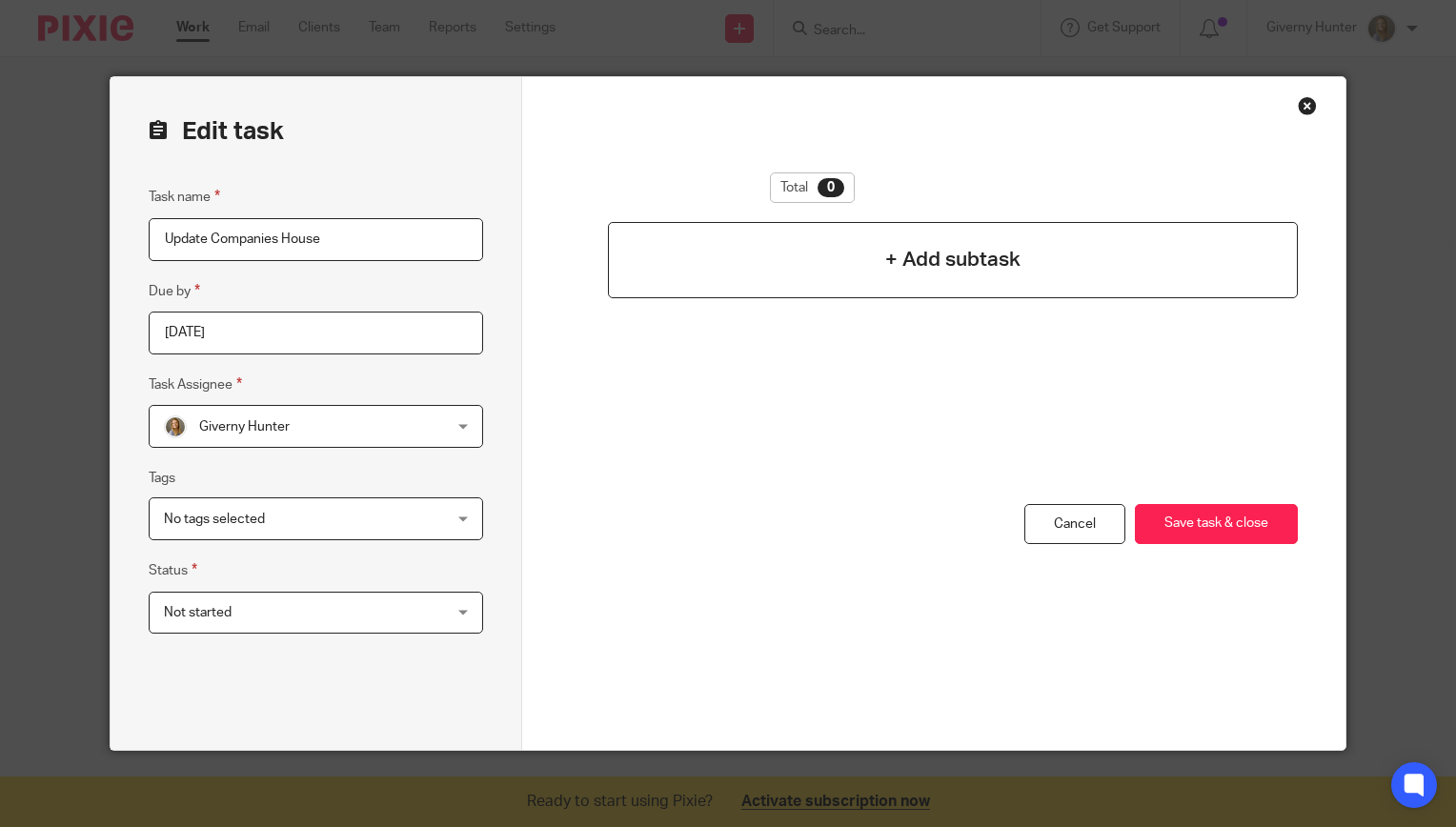
click at [922, 265] on h4 "+ Add subtask" at bounding box center [952, 259] width 135 height 30
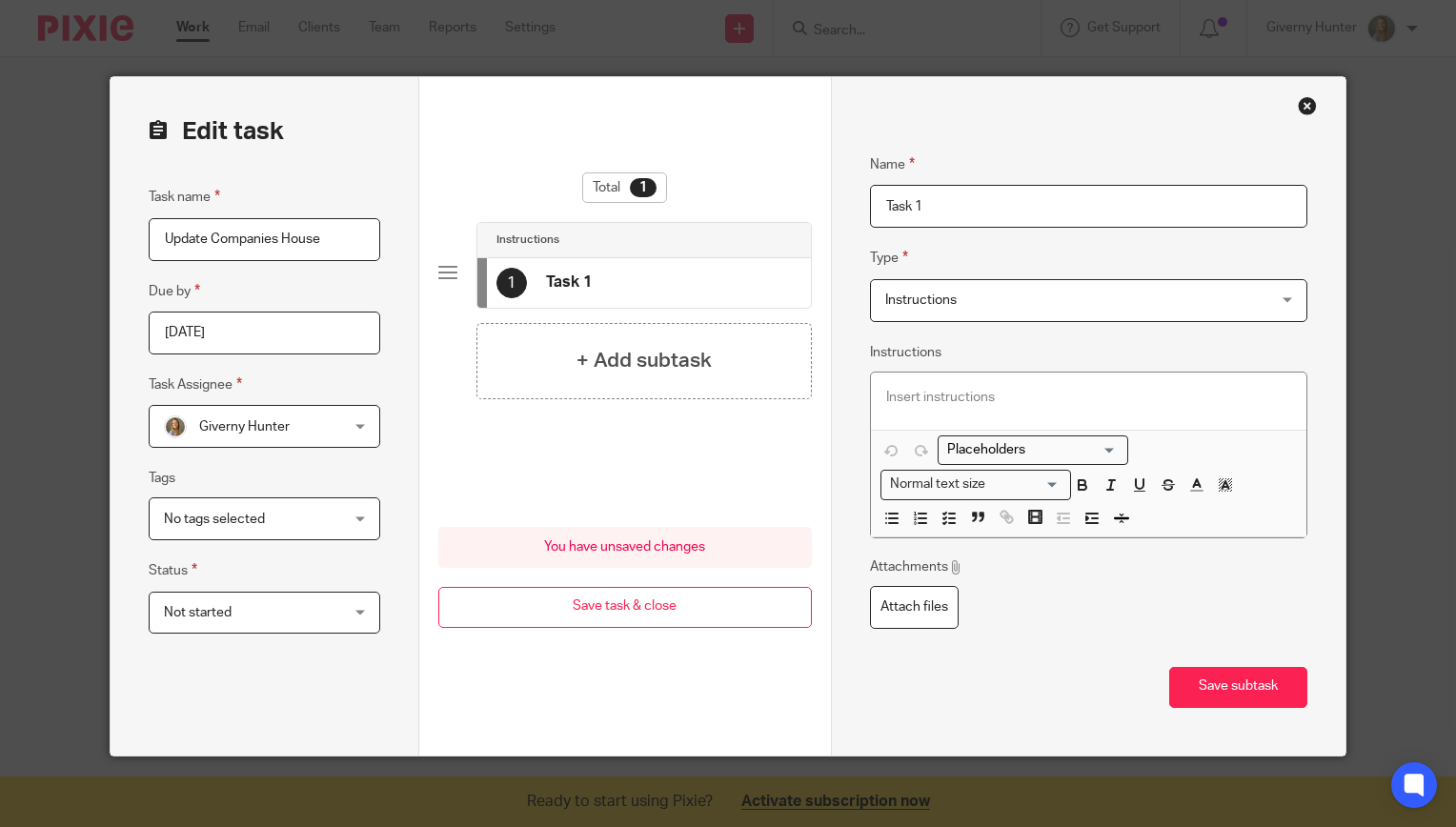
click at [961, 409] on div at bounding box center [1088, 401] width 436 height 58
click at [907, 230] on div "Name Task 1 Type Instructions Instructions Instructions Document signing - requ…" at bounding box center [1088, 395] width 438 height 542
click at [919, 207] on input "Task 1" at bounding box center [1088, 206] width 438 height 43
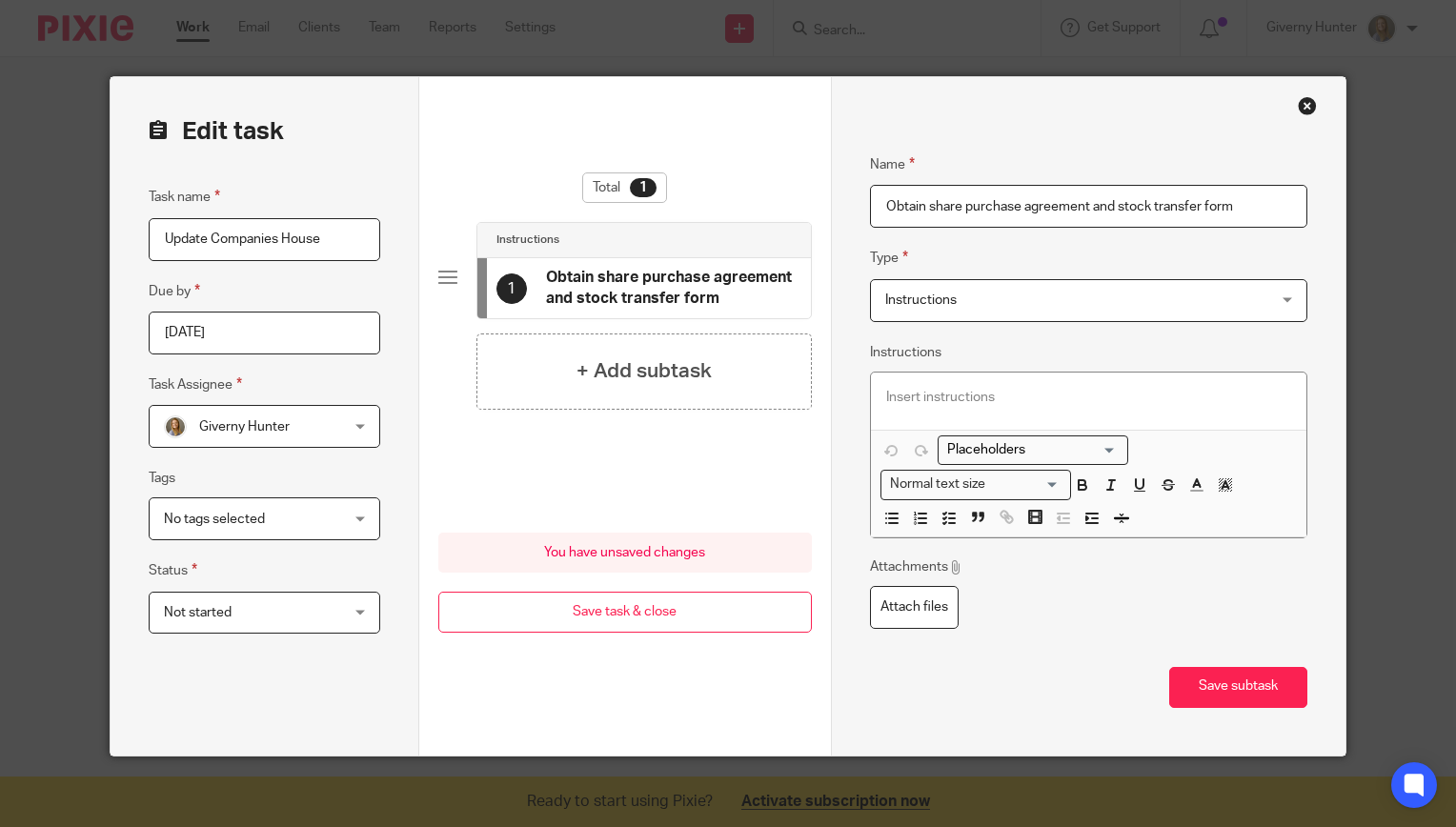
type input "Obtain share purchase agreement and stock transfer form"
click at [989, 394] on p at bounding box center [1088, 397] width 405 height 19
click at [1239, 221] on input "Obtain share purchase agreement and stock transfer form" at bounding box center [1088, 206] width 438 height 43
type input "Obtain share purchase agreement and stock transfer form as proof"
click at [1247, 688] on button "Save subtask" at bounding box center [1238, 687] width 138 height 41
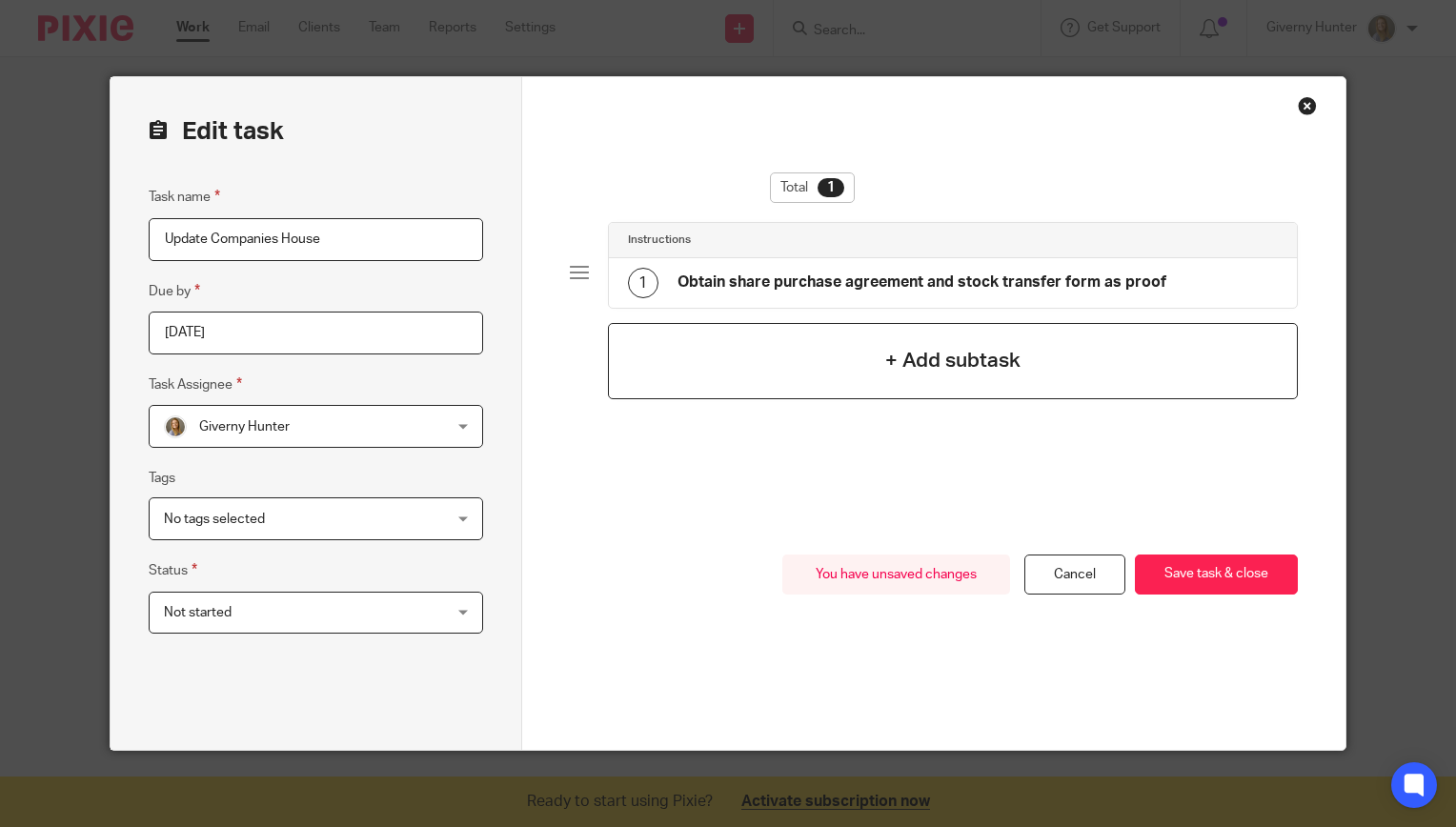
click at [947, 349] on h4 "+ Add subtask" at bounding box center [952, 360] width 135 height 30
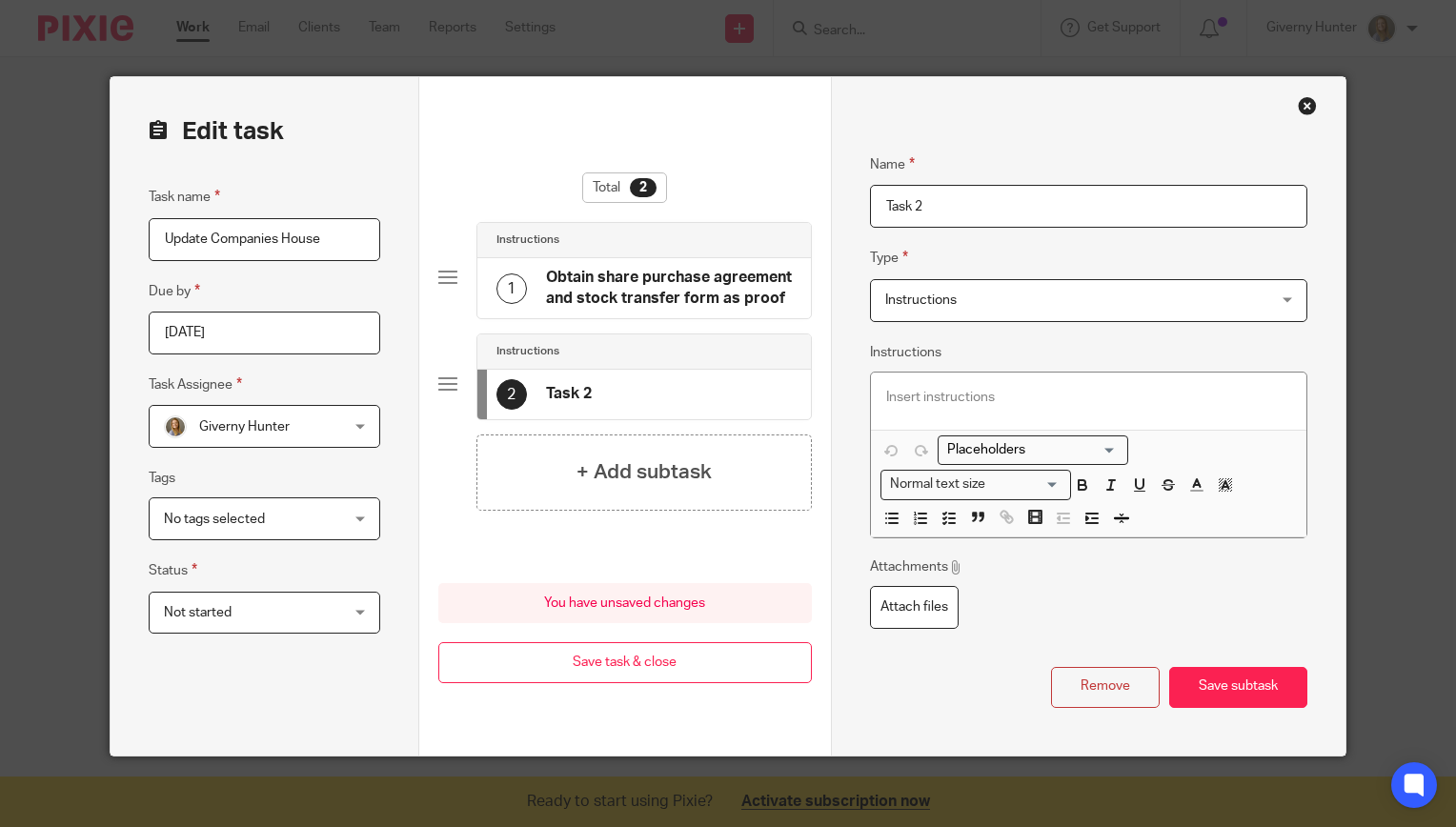
drag, startPoint x: 934, startPoint y: 208, endPoint x: 800, endPoint y: 199, distance: 134.3
click at [800, 199] on form "Edit task Task name Update Companies House Due by 2025-10-15 Task Assignee Give…" at bounding box center [728, 415] width 1236 height 678
type input "U"
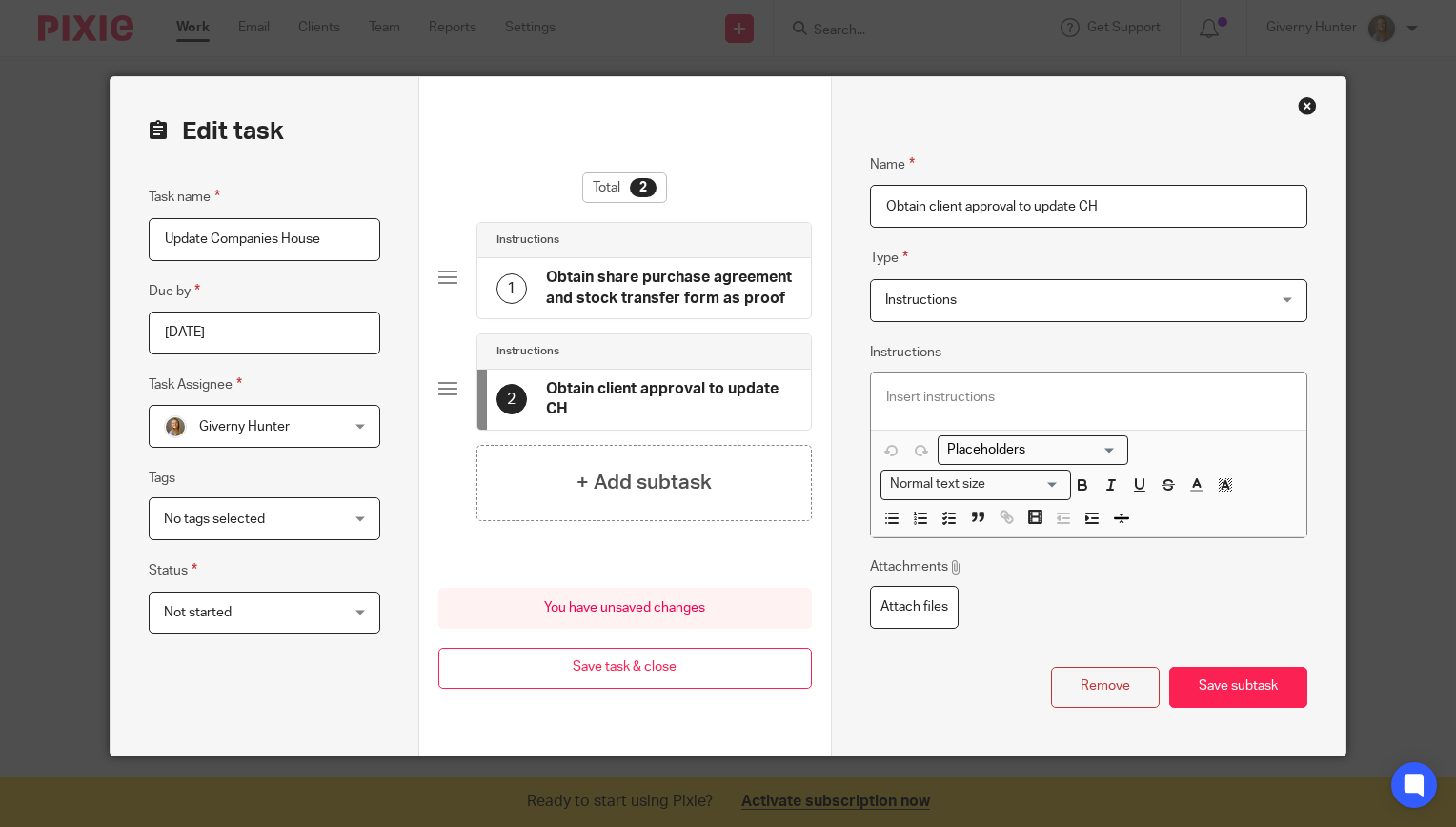
type input "Obtain client approval to update CH"
click at [984, 388] on p at bounding box center [1088, 397] width 405 height 19
click at [1246, 686] on button "Save subtask" at bounding box center [1238, 687] width 138 height 41
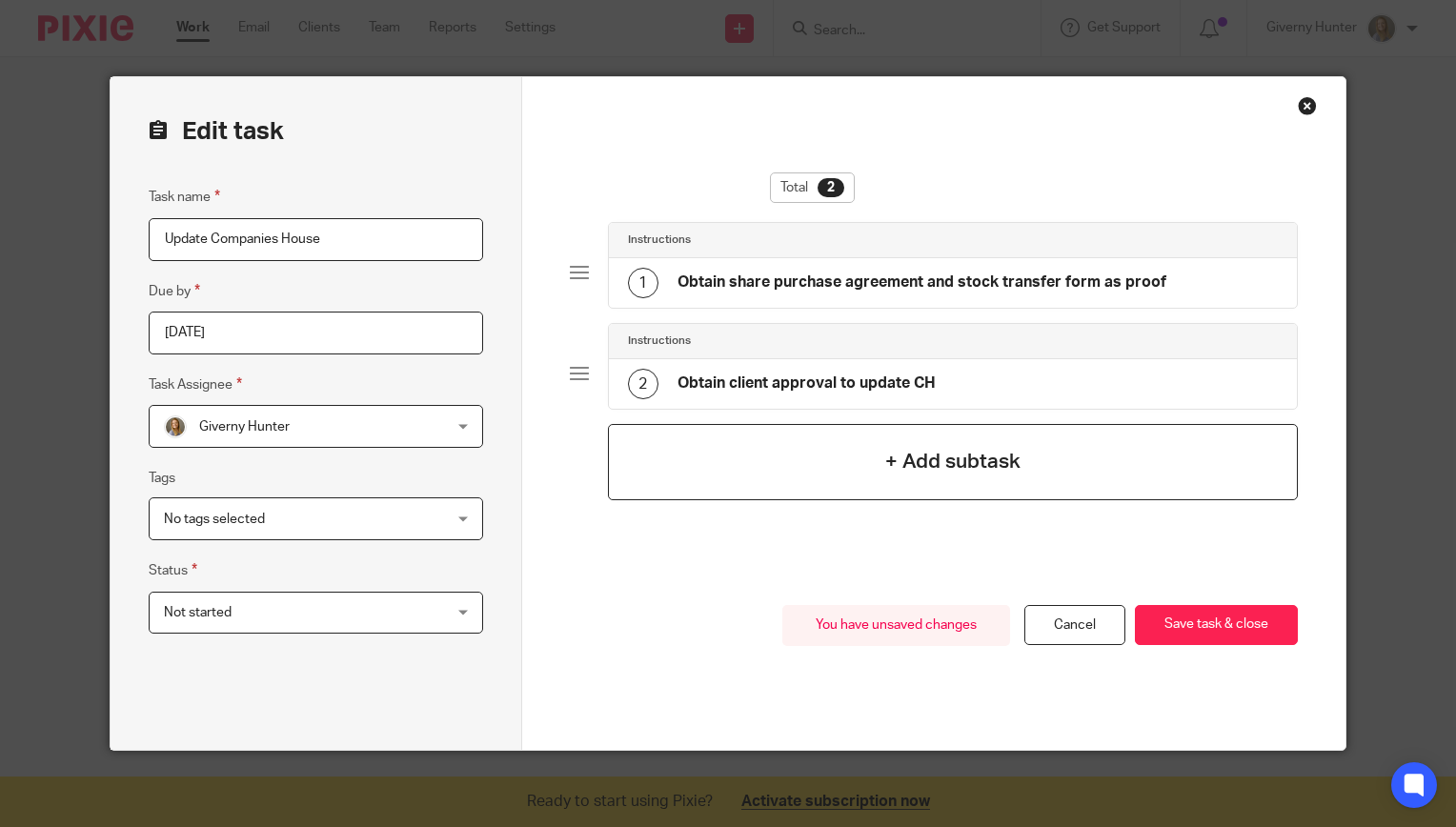
click at [927, 465] on h4 "+ Add subtask" at bounding box center [952, 461] width 135 height 30
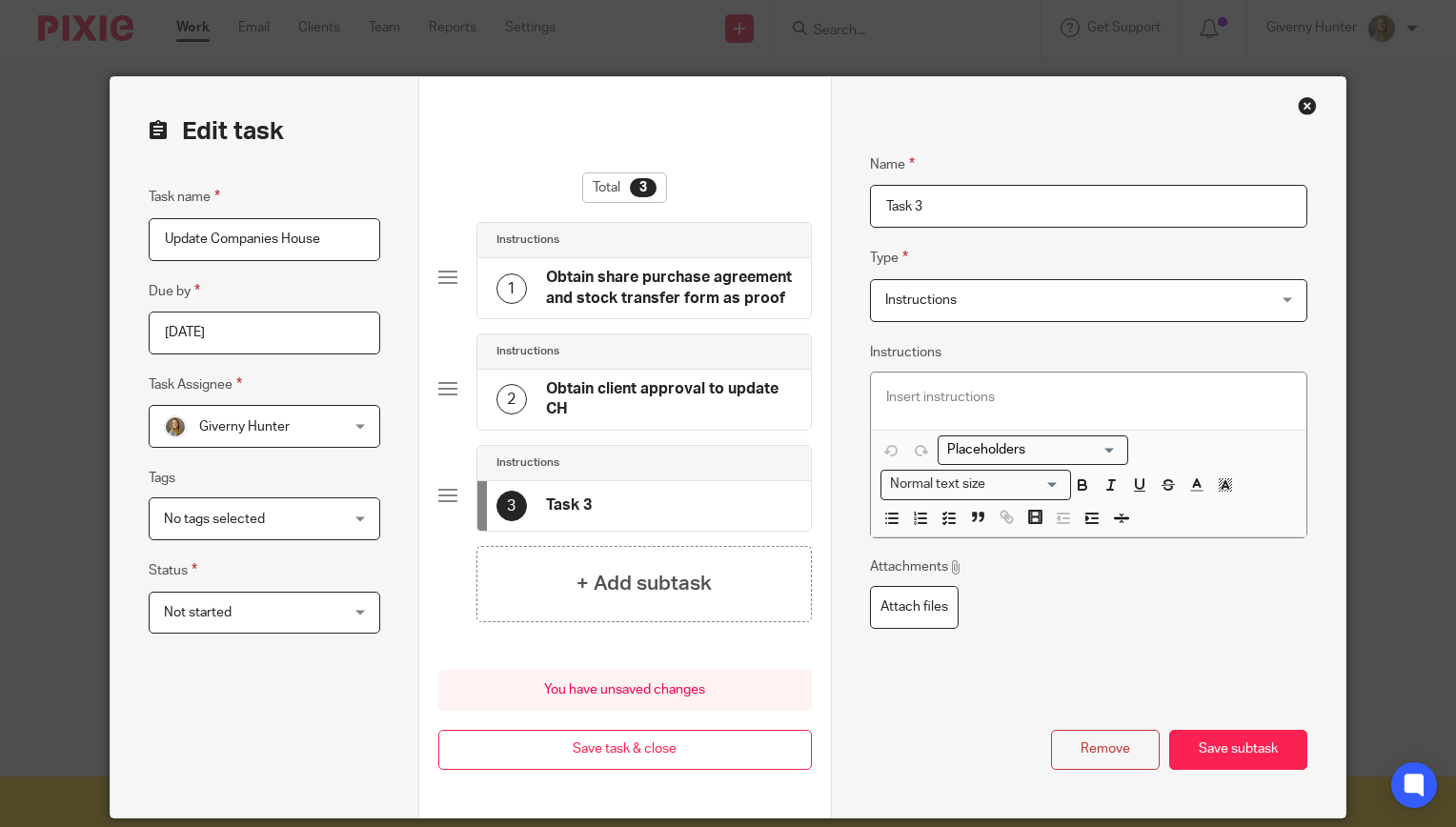
drag, startPoint x: 928, startPoint y: 194, endPoint x: 829, endPoint y: 211, distance: 100.4
click at [831, 211] on div "Name Obtain share purchase agreement and stock transfer form as proof Type Inst…" at bounding box center [1088, 446] width 514 height 740
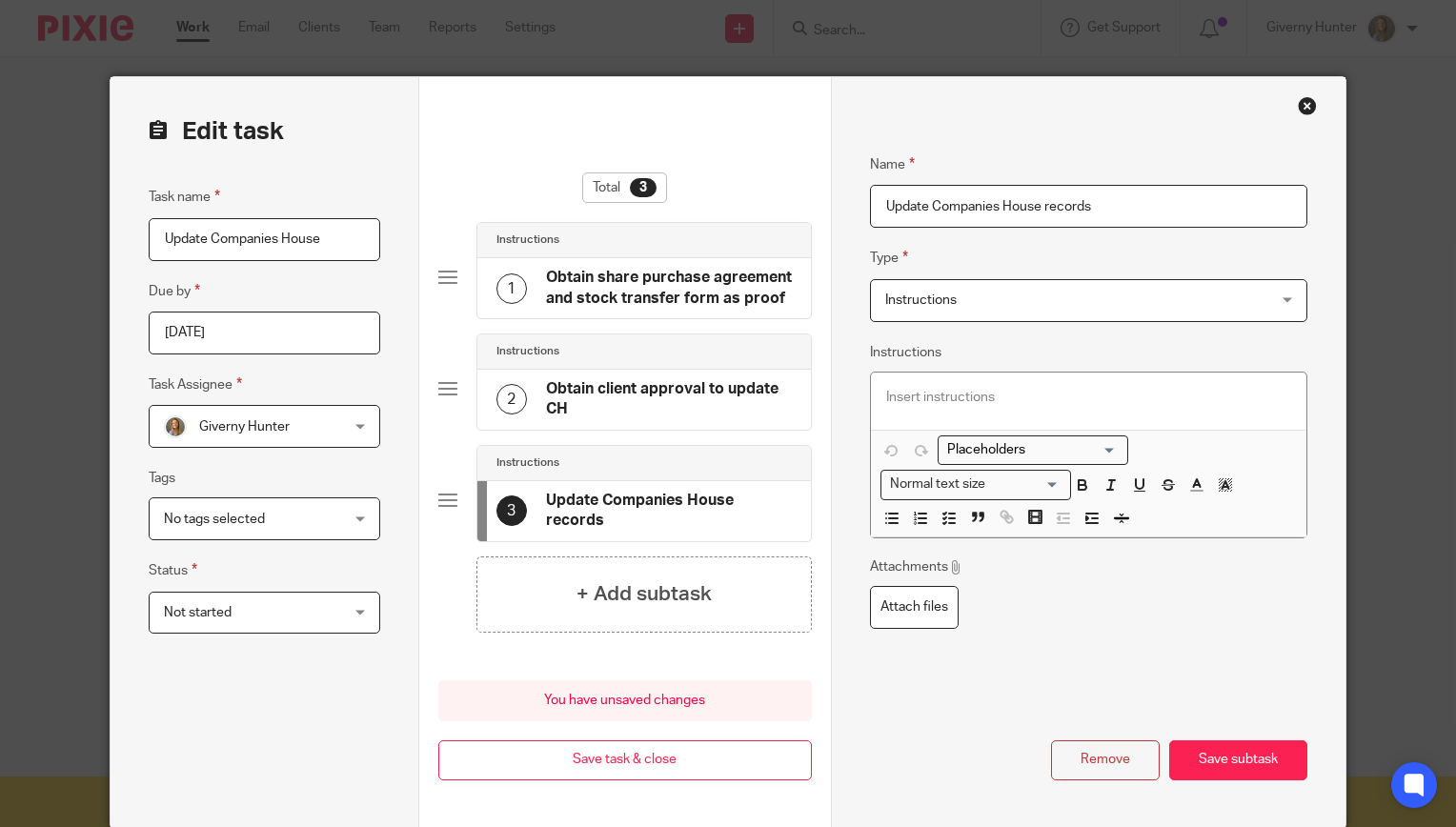
type input "Update Companies House records"
click at [969, 390] on p at bounding box center [1088, 397] width 405 height 19
click at [941, 510] on icon "button" at bounding box center [949, 518] width 17 height 17
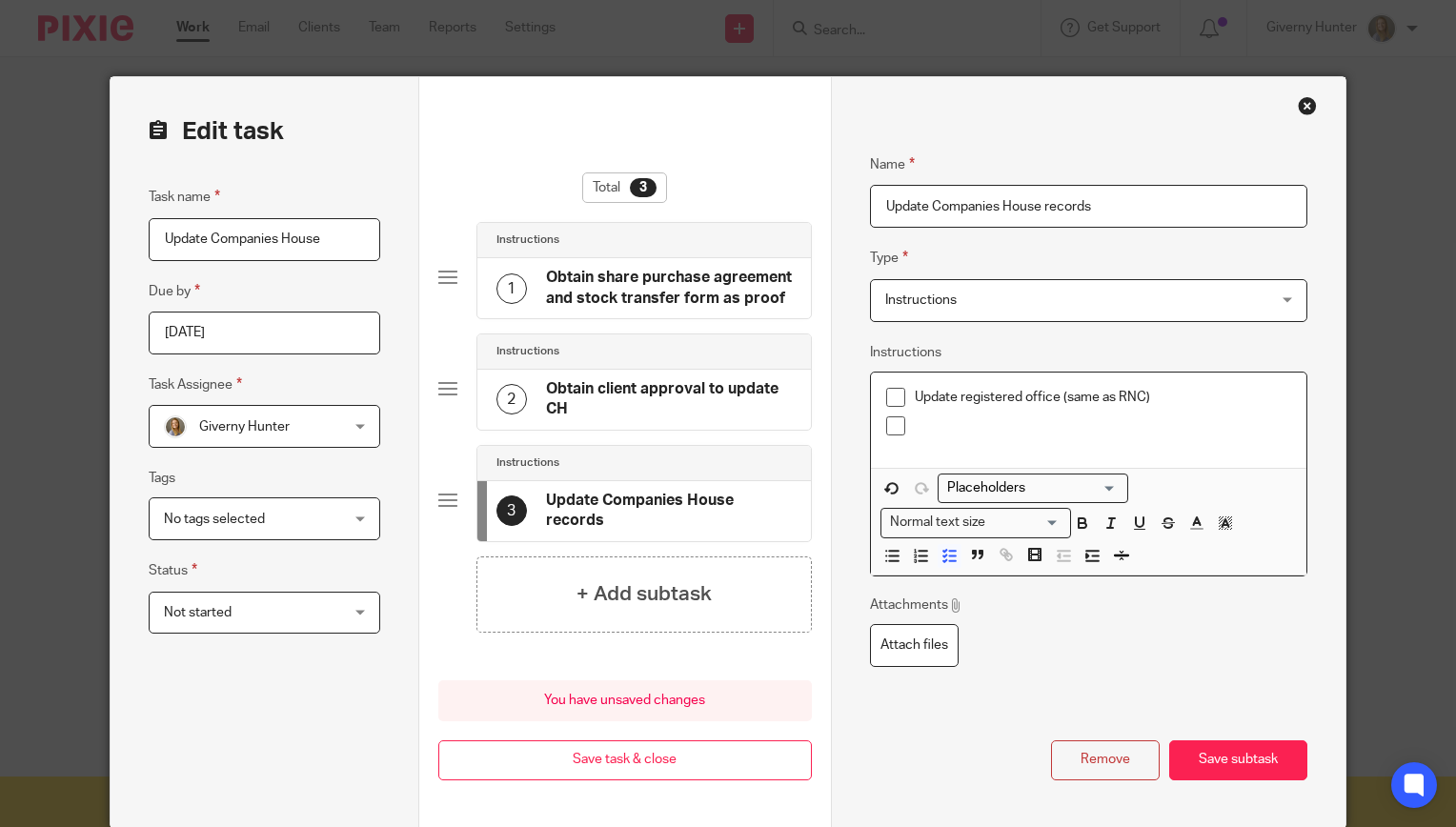
click at [996, 425] on p at bounding box center [1103, 426] width 376 height 19
click at [1136, 422] on p "Replace directors with Caio and Robyn" at bounding box center [1103, 426] width 376 height 19
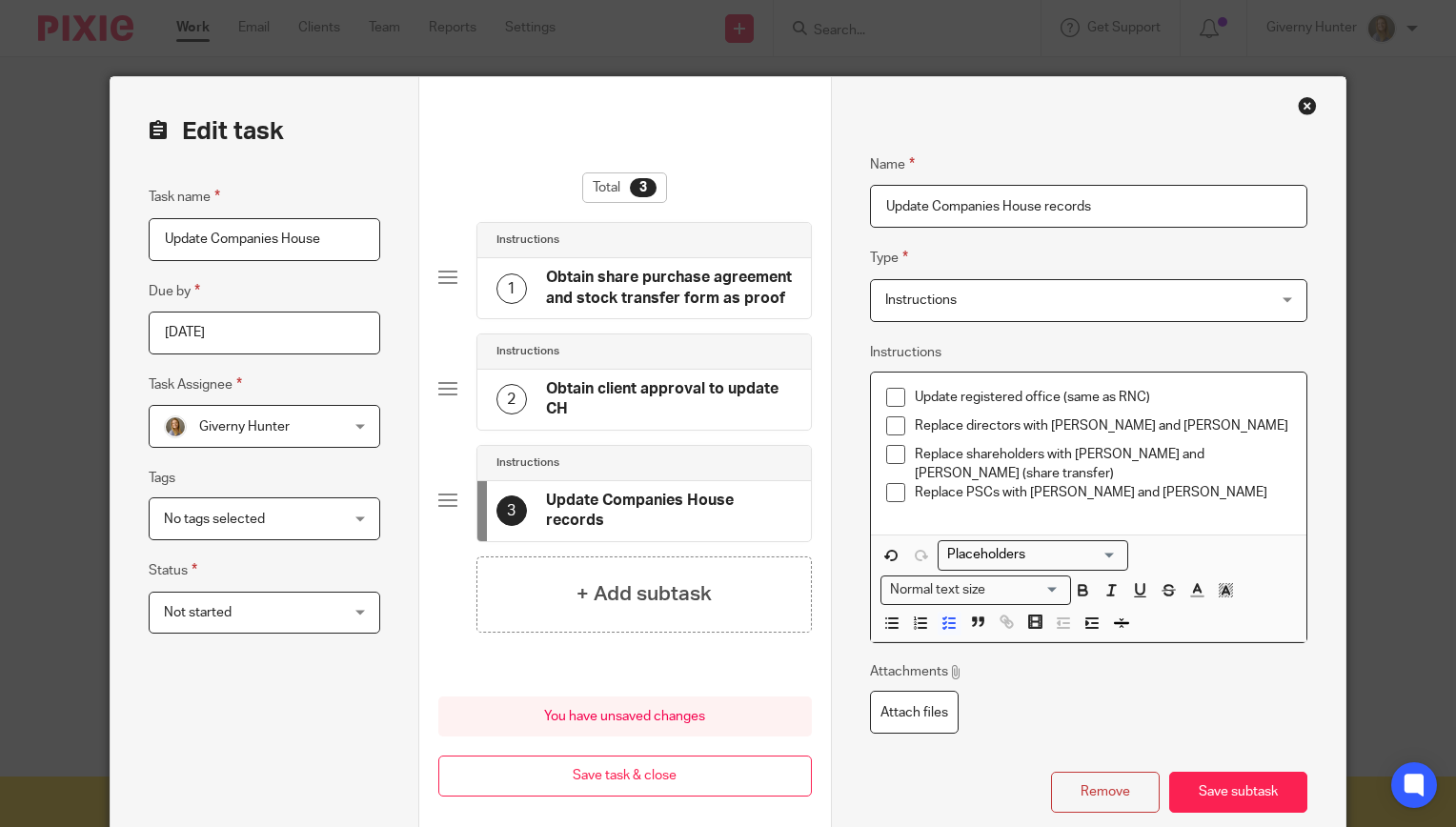
click at [1249, 676] on div "Attachments Attach files" at bounding box center [1088, 697] width 438 height 71
click at [1235, 783] on button "Save subtask" at bounding box center [1238, 792] width 138 height 41
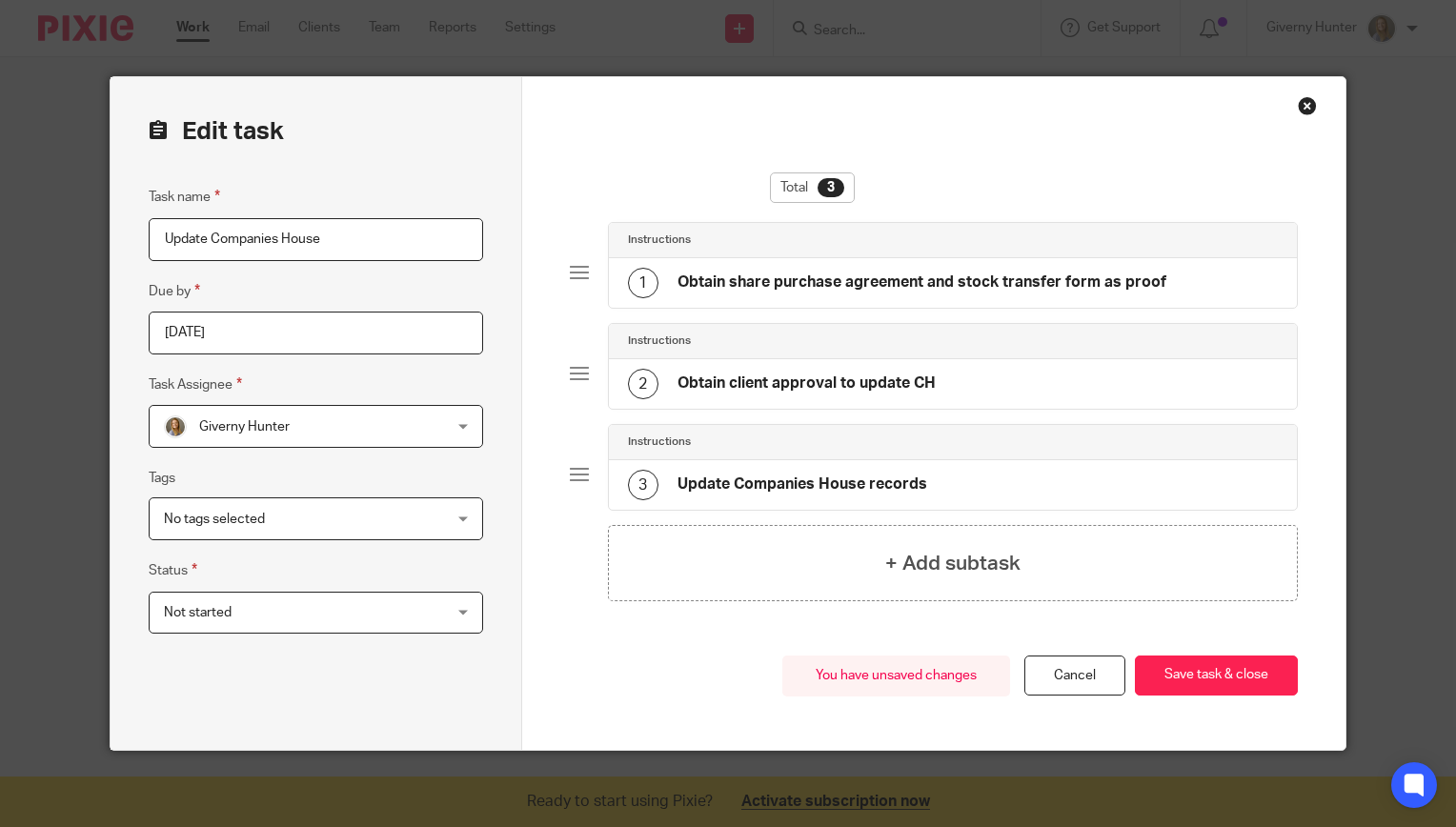
click at [288, 435] on span "Giverny Hunter" at bounding box center [291, 426] width 254 height 40
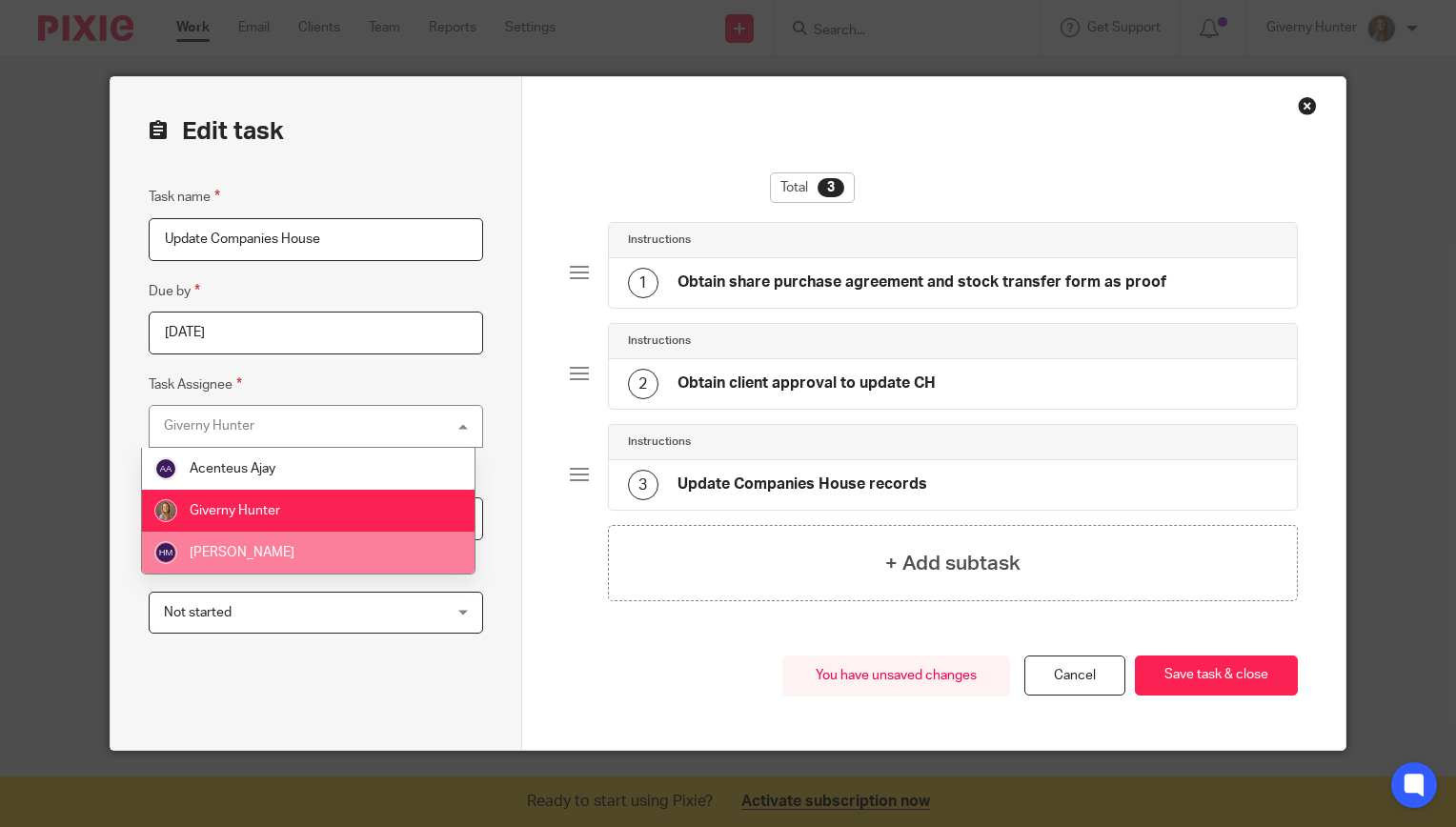
click at [290, 550] on li "[PERSON_NAME]" at bounding box center [308, 553] width 333 height 42
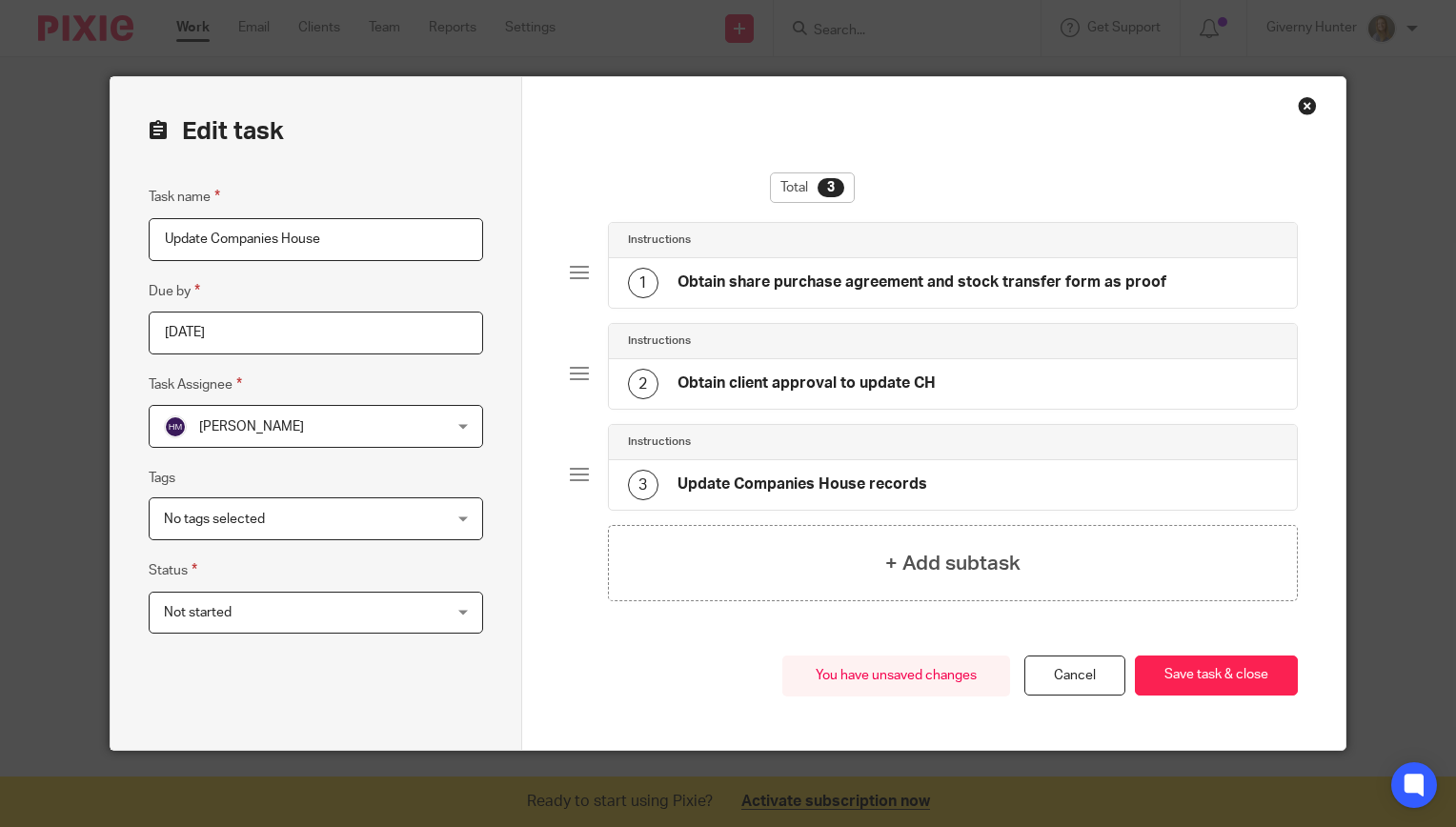
click at [299, 501] on span "No tags selected" at bounding box center [291, 518] width 254 height 40
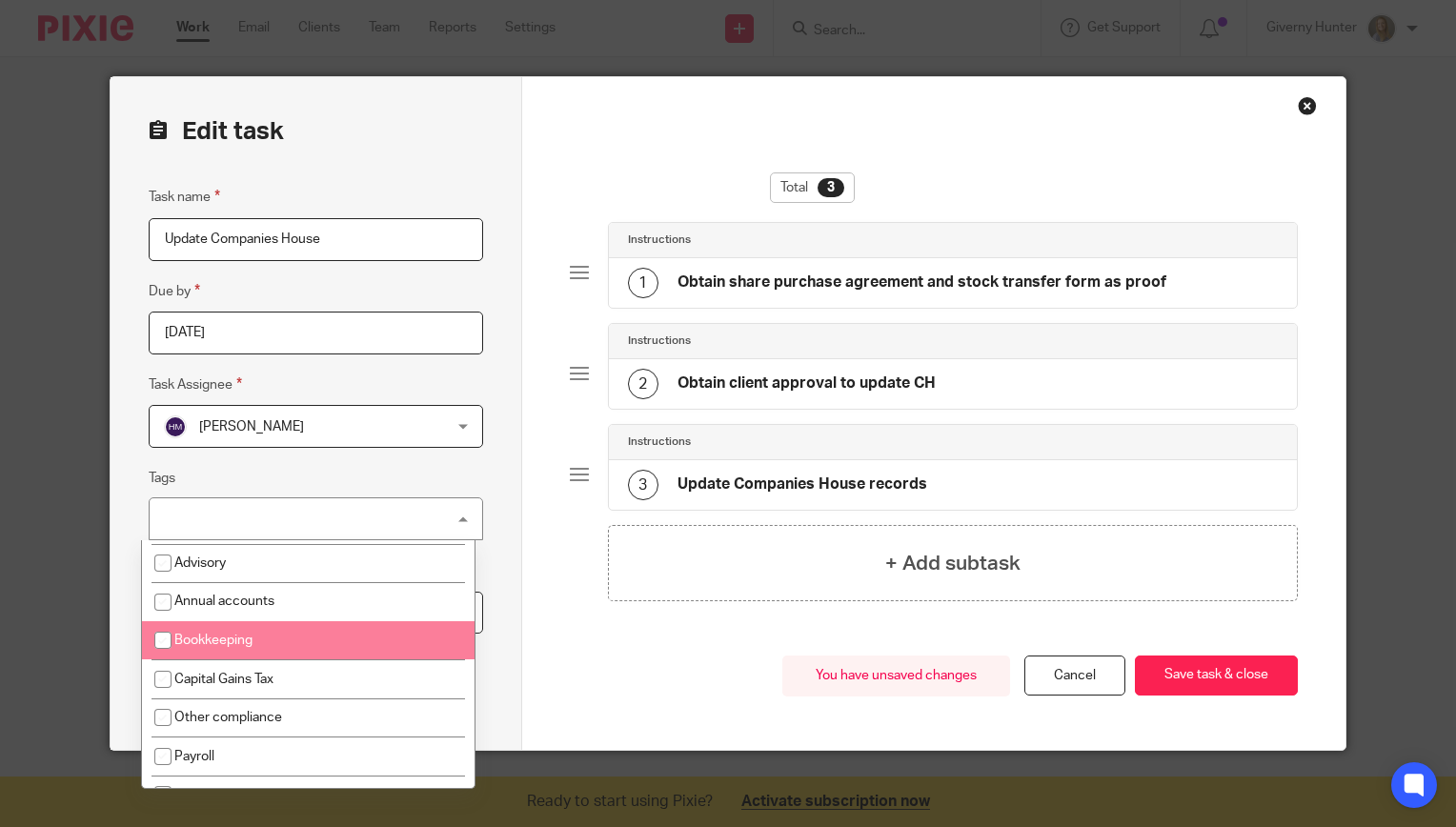
scroll to position [253, 0]
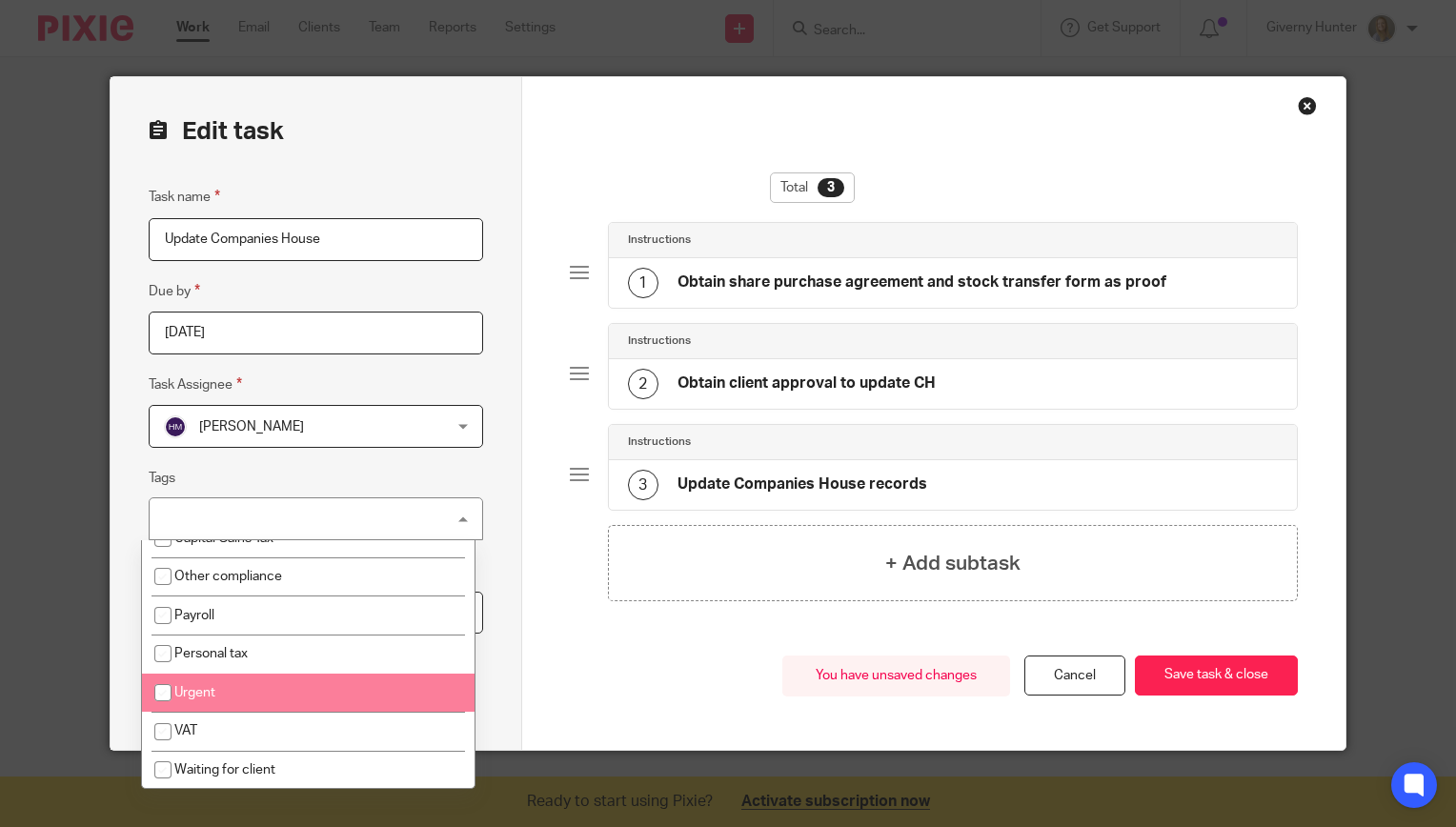
click at [200, 688] on span "Urgent" at bounding box center [195, 693] width 41 height 13
checkbox input "true"
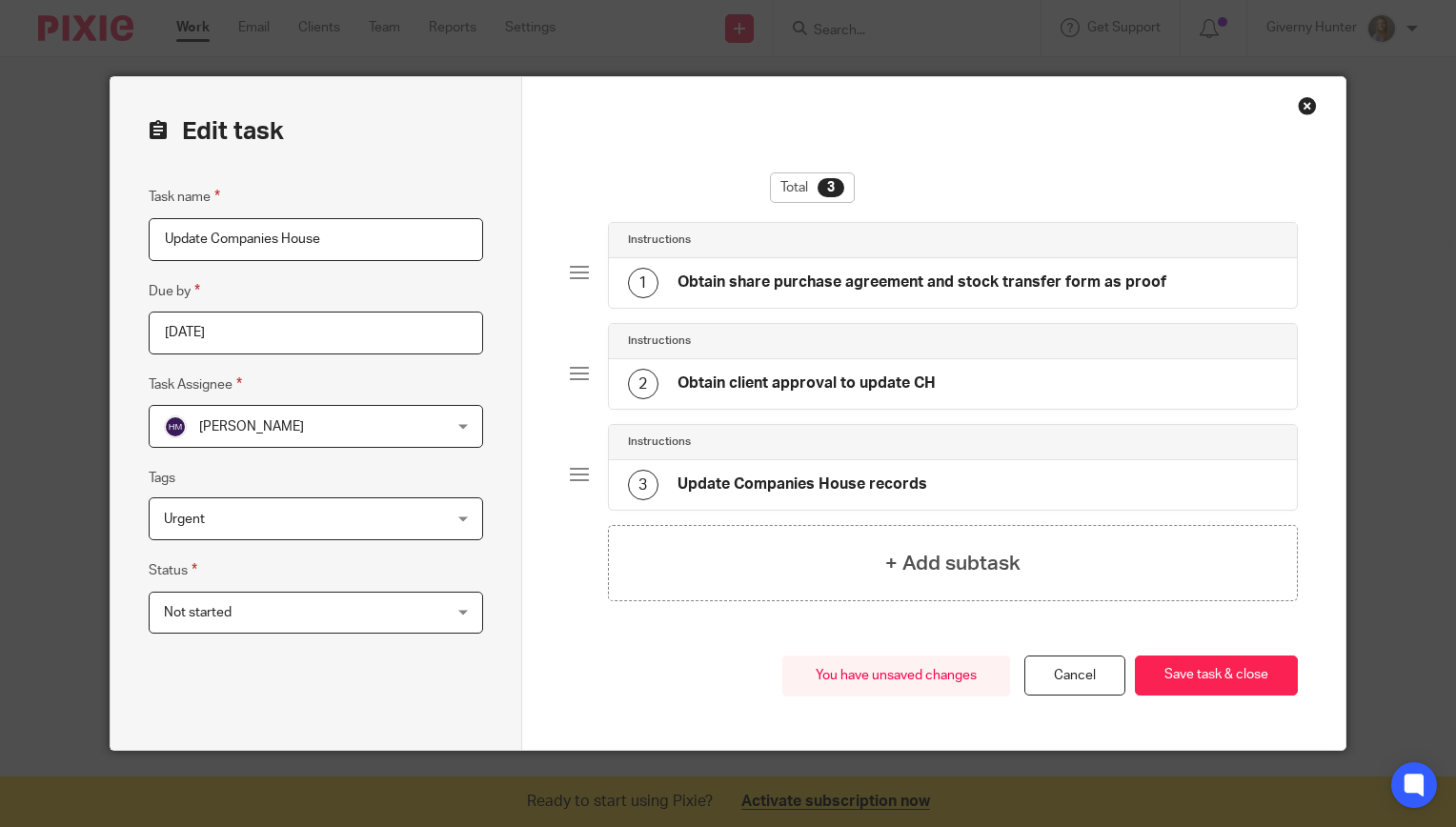
click at [495, 402] on div "Edit task Task name Update Companies House Due by 2025-10-15 Task Assignee Holl…" at bounding box center [316, 413] width 412 height 673
click at [394, 593] on span "Not started" at bounding box center [291, 613] width 254 height 40
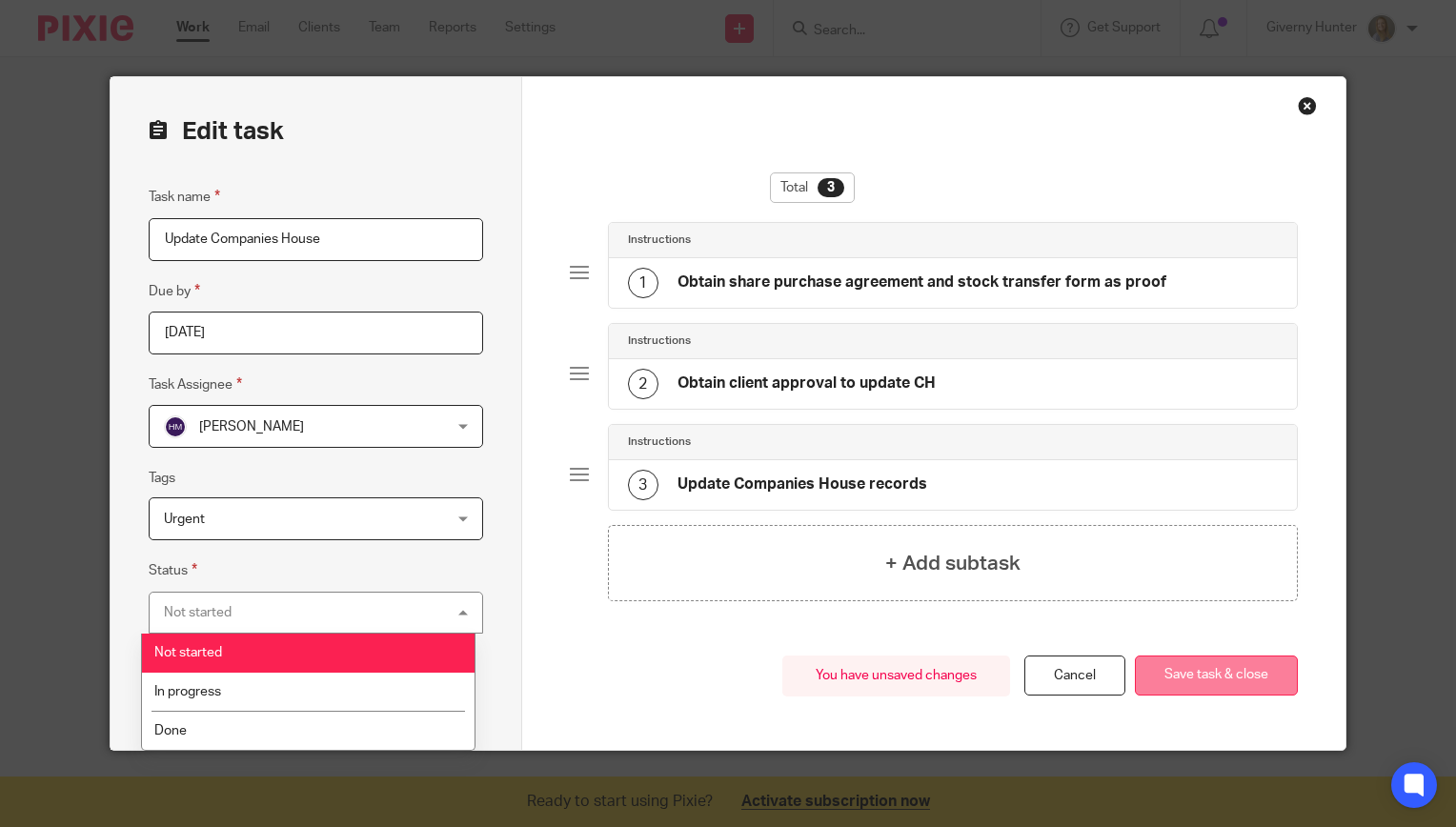
click at [1214, 669] on button "Save task & close" at bounding box center [1216, 675] width 163 height 41
